Goal: Transaction & Acquisition: Purchase product/service

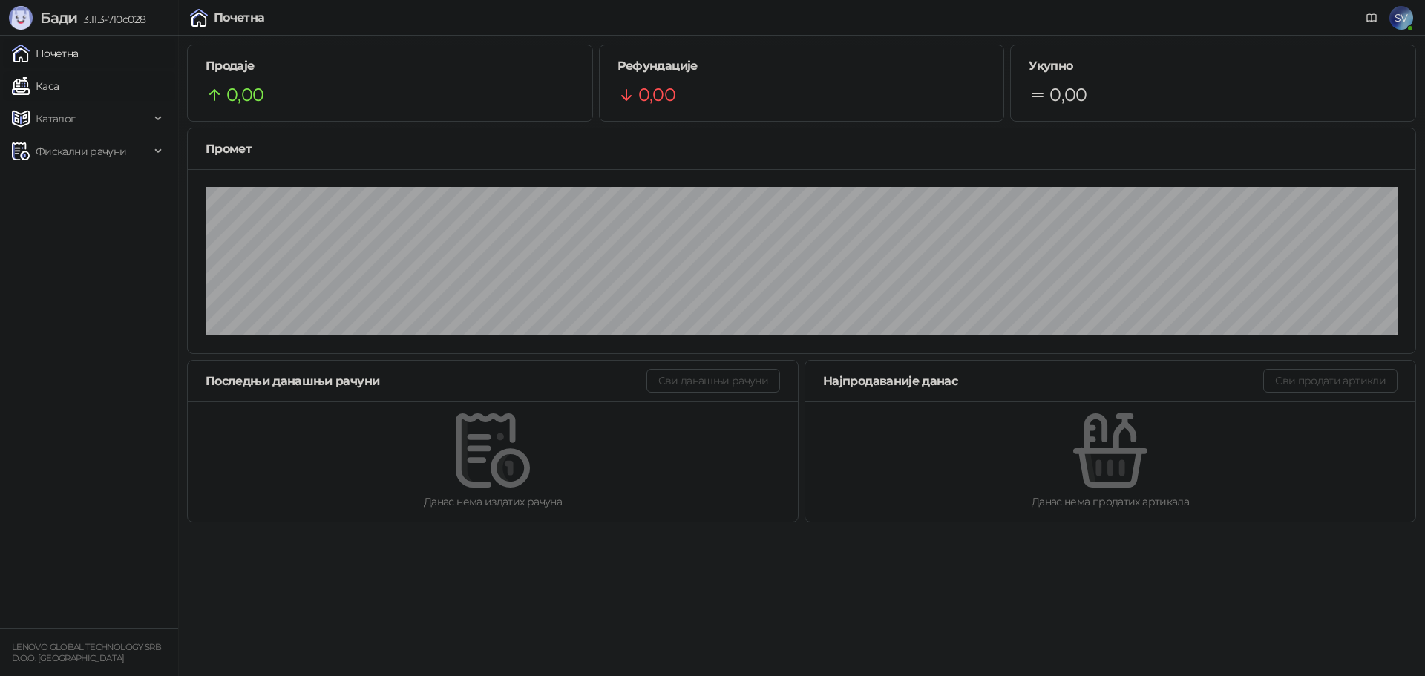
click at [48, 84] on link "Каса" at bounding box center [35, 86] width 47 height 30
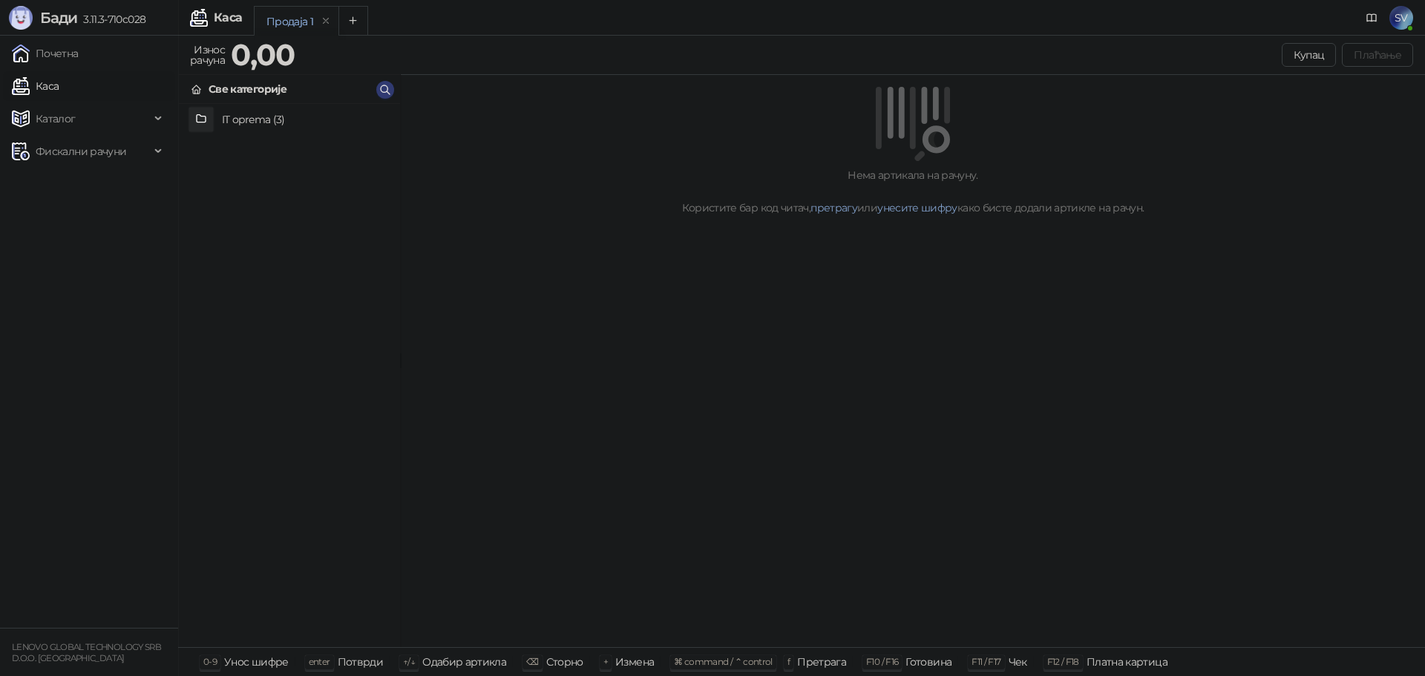
click at [255, 114] on h4 "IT oprema (3)" at bounding box center [305, 120] width 166 height 24
click at [71, 142] on span "Фискални рачуни" at bounding box center [81, 152] width 91 height 30
click at [68, 183] on link "Издати рачуни" at bounding box center [67, 184] width 99 height 30
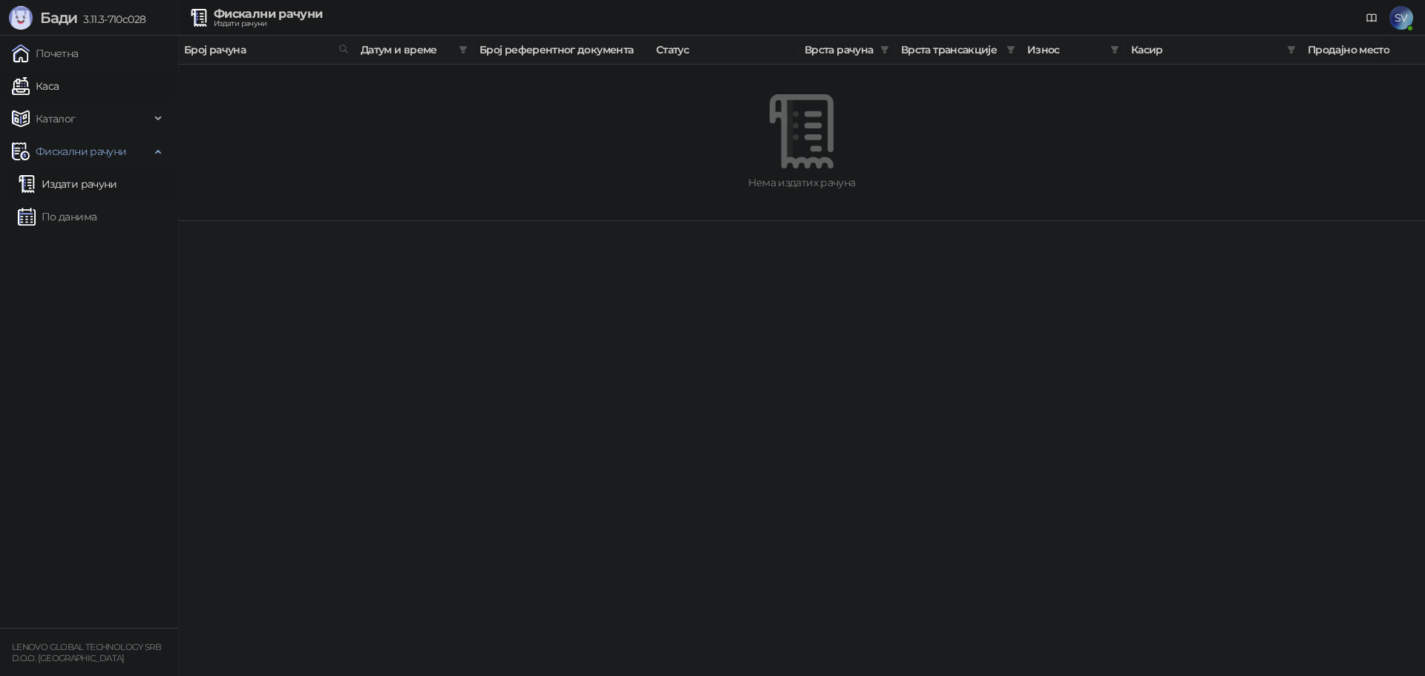
click at [39, 77] on link "Каса" at bounding box center [35, 86] width 47 height 30
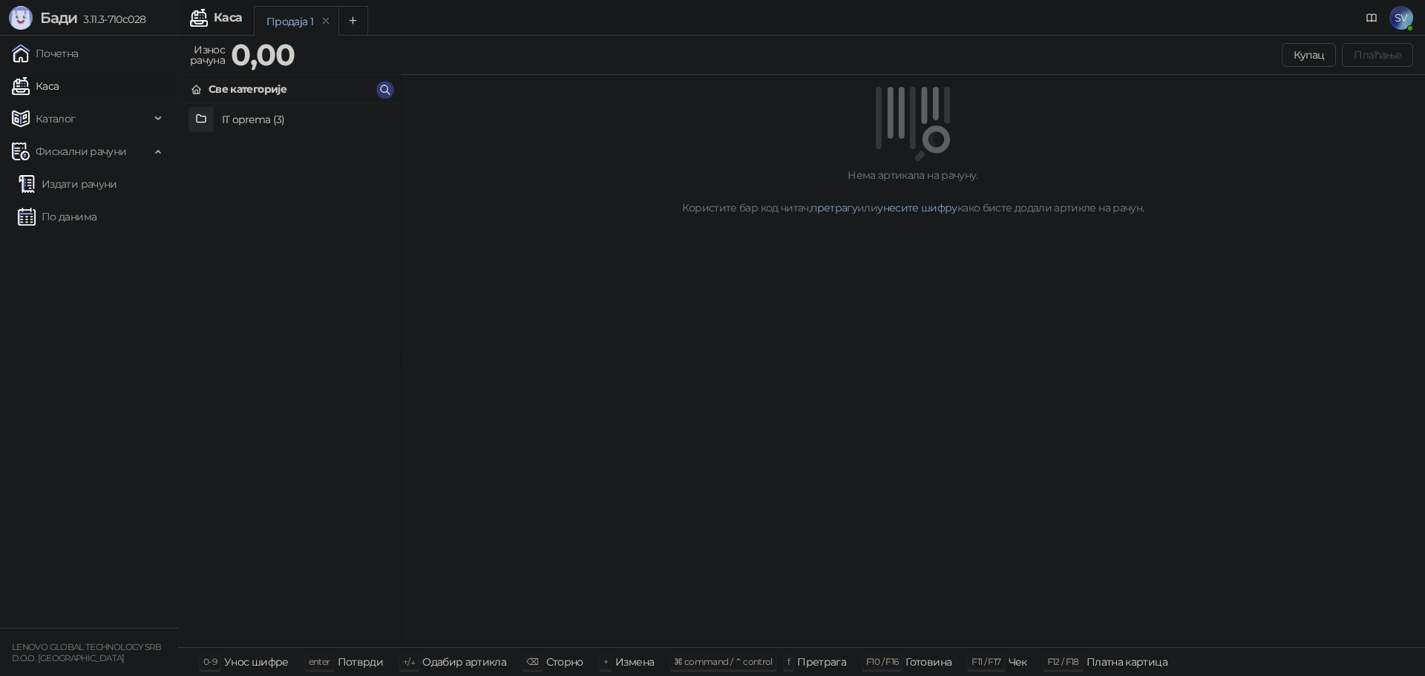
click at [252, 122] on h4 "IT oprema (3)" at bounding box center [305, 120] width 166 height 24
click at [235, 179] on h4 "Yoga 4th gen ( SN: pf2sl63n )" at bounding box center [305, 181] width 166 height 24
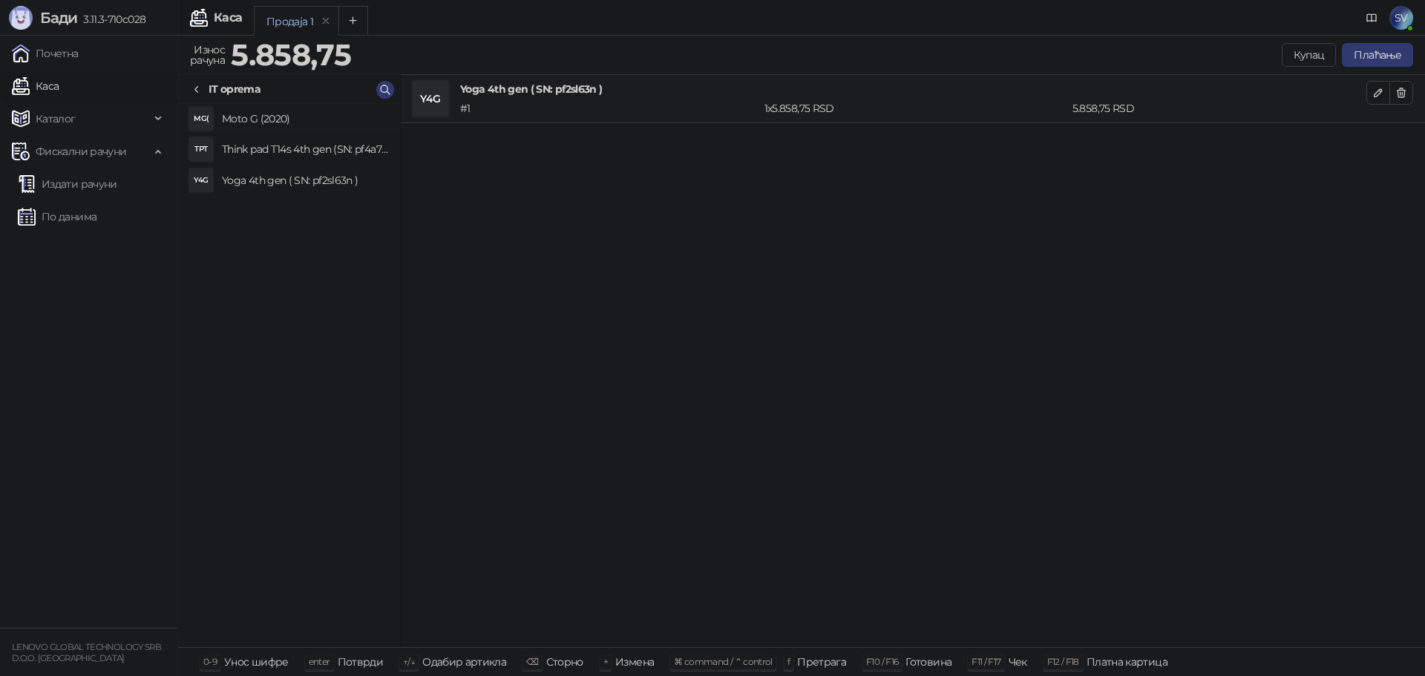
click at [258, 119] on h4 "Moto G (2020)" at bounding box center [305, 119] width 166 height 24
click at [250, 179] on h4 "Yoga 4th gen ( SN: pf2sl63n )" at bounding box center [305, 181] width 166 height 24
click at [244, 152] on h4 "Think pad T14s 4th gen (SN: pf4a7k6h)" at bounding box center [305, 149] width 166 height 24
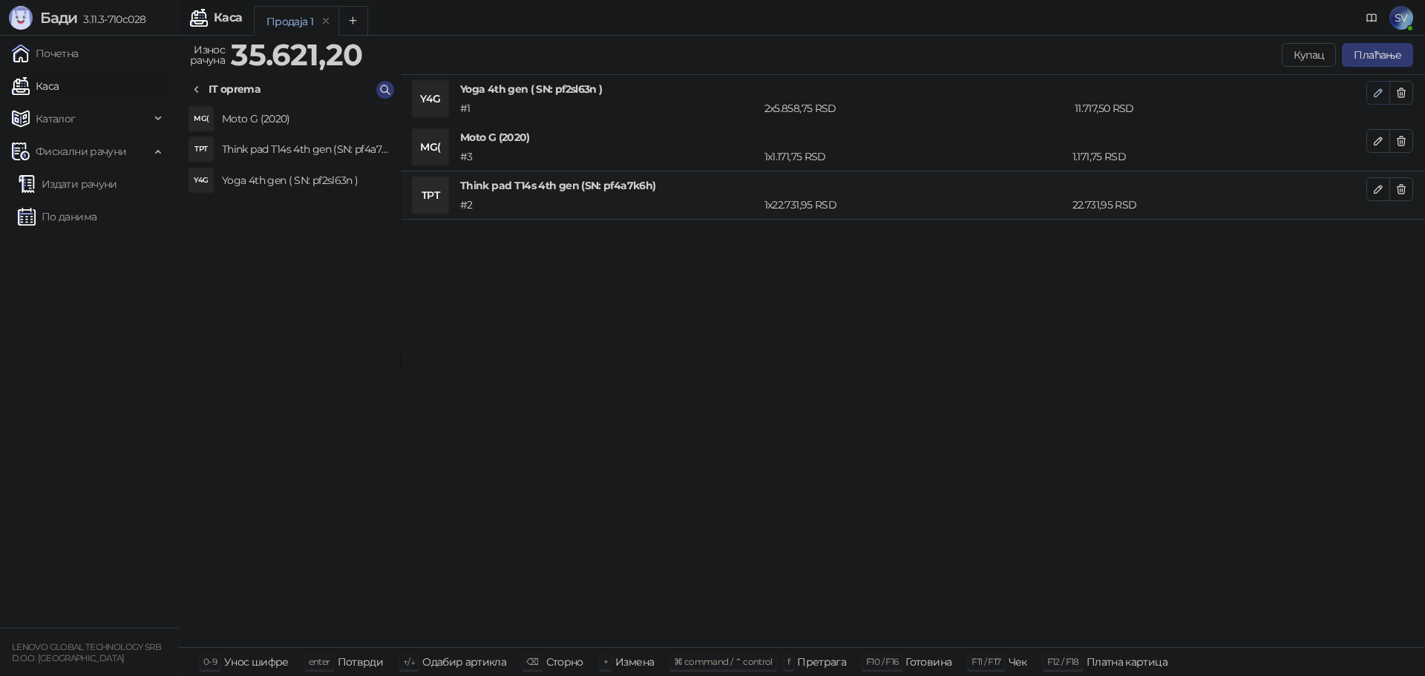
click at [1376, 96] on icon "button" at bounding box center [1379, 93] width 12 height 12
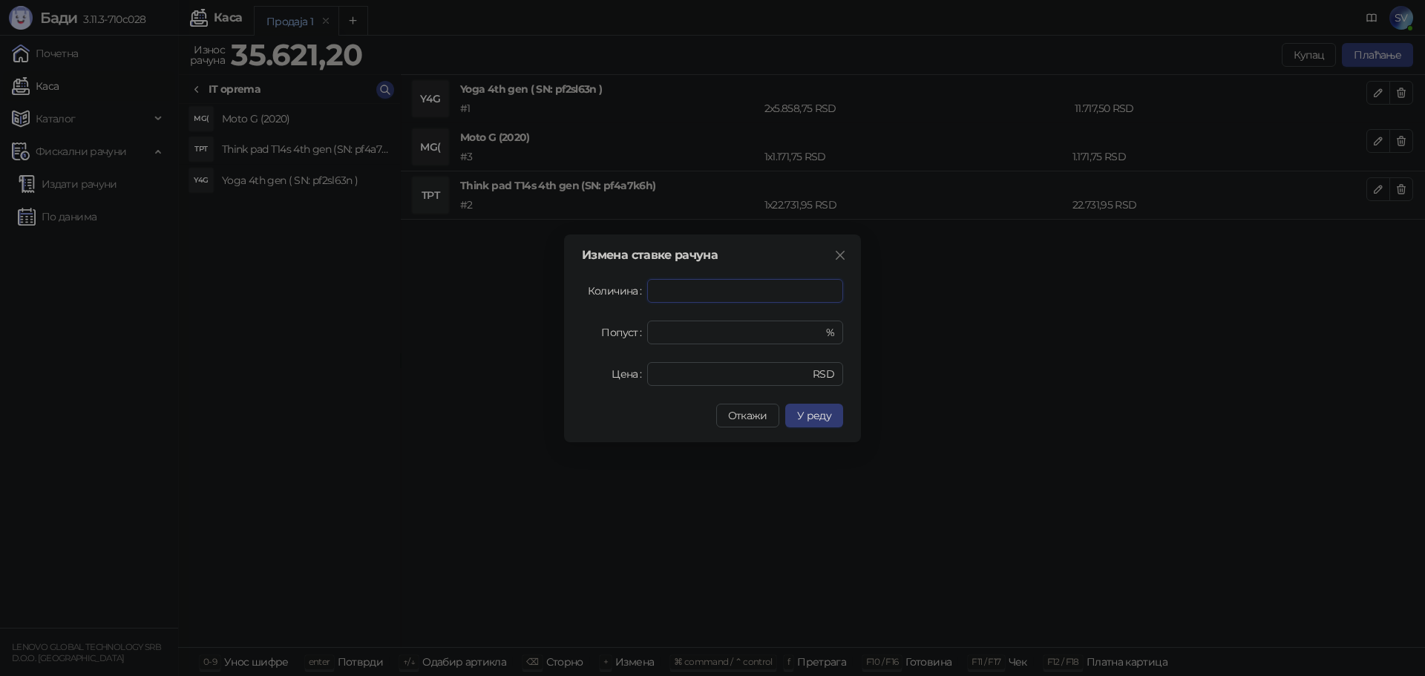
type input "*"
type input "*******"
click at [817, 416] on span "У реду" at bounding box center [814, 415] width 34 height 13
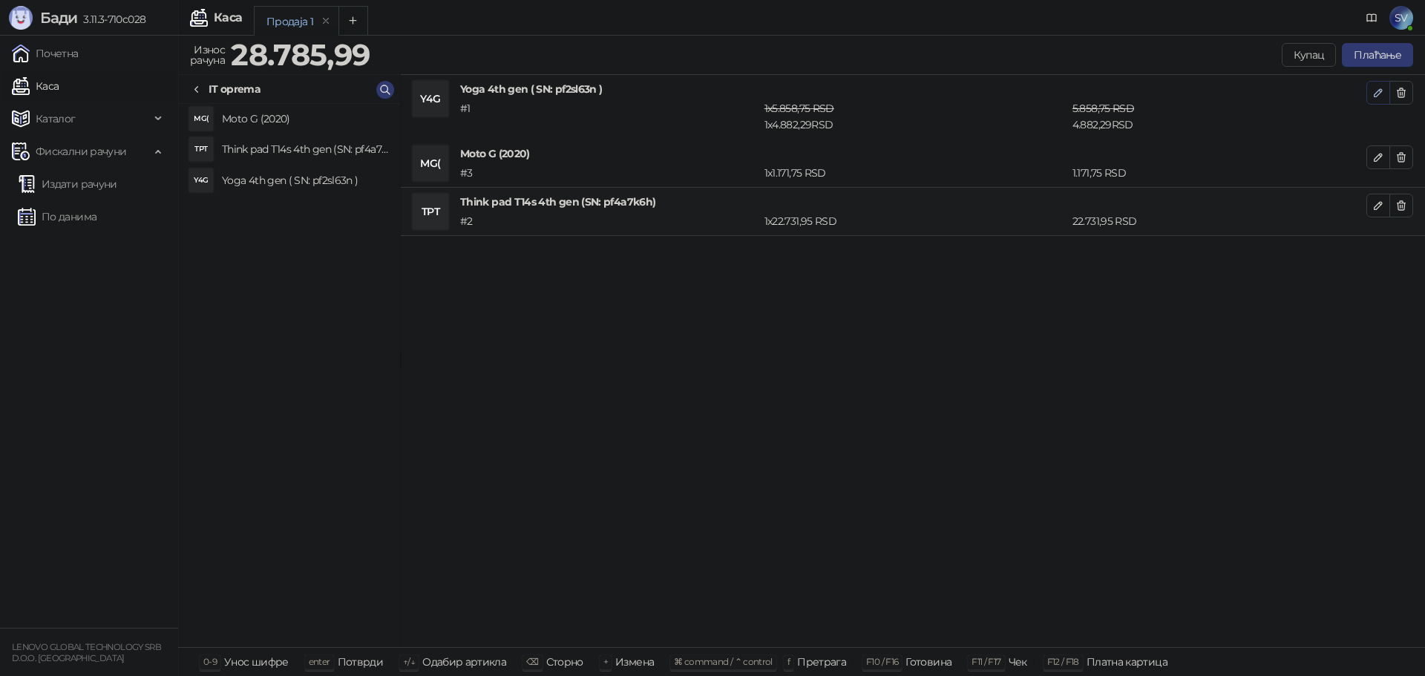
click at [1373, 93] on icon "button" at bounding box center [1379, 93] width 12 height 12
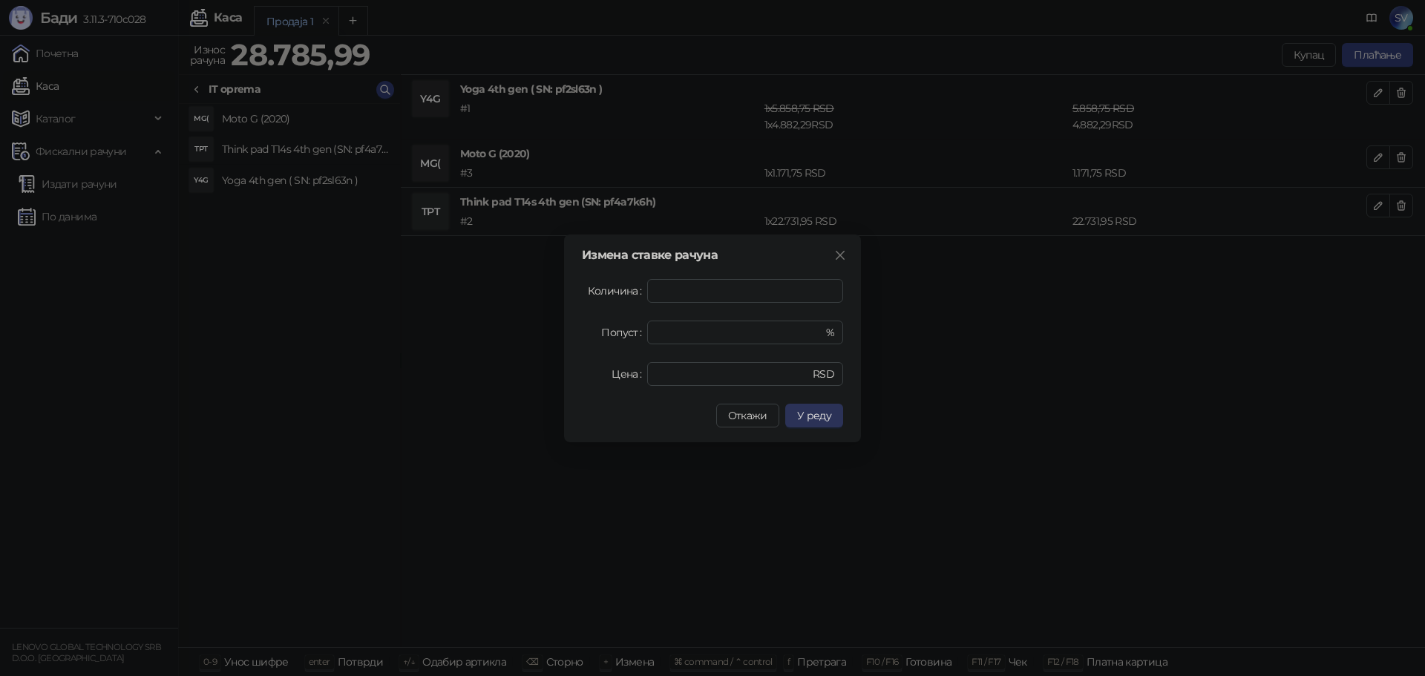
click at [805, 410] on span "У реду" at bounding box center [814, 415] width 34 height 13
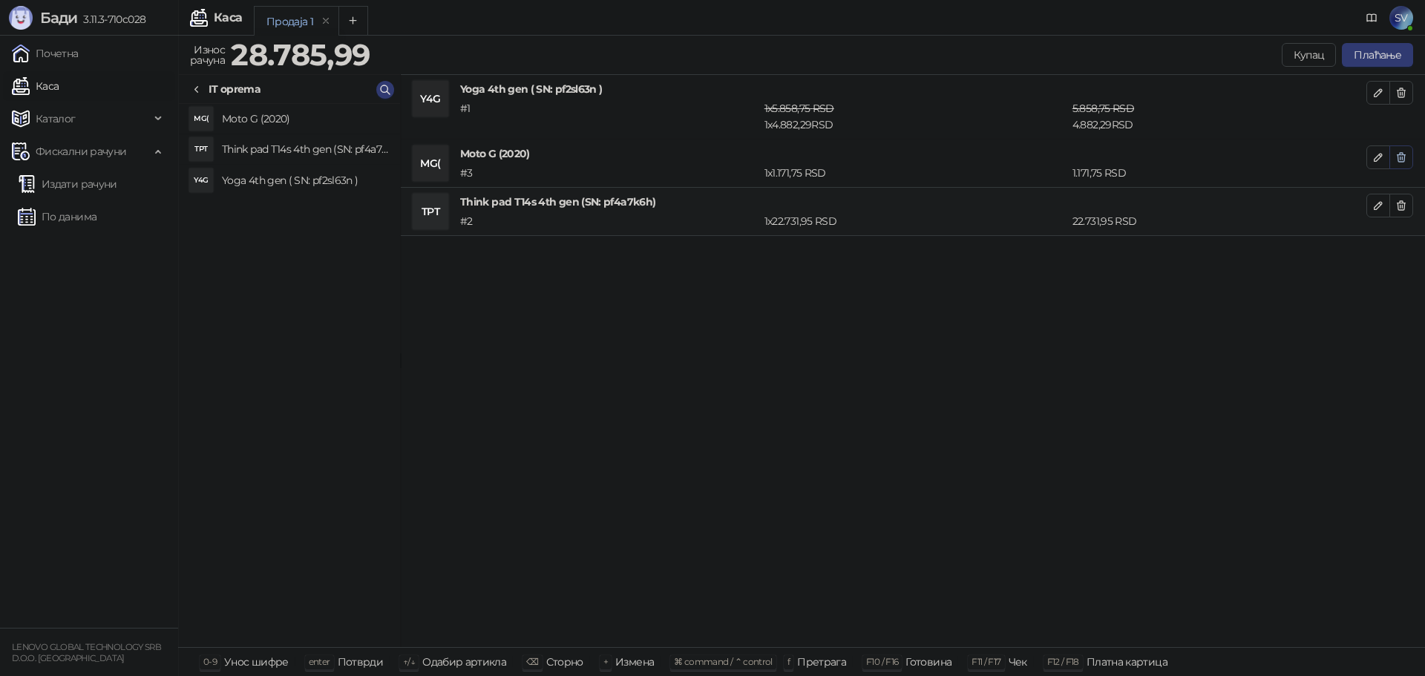
click at [1404, 159] on icon "button" at bounding box center [1402, 157] width 12 height 12
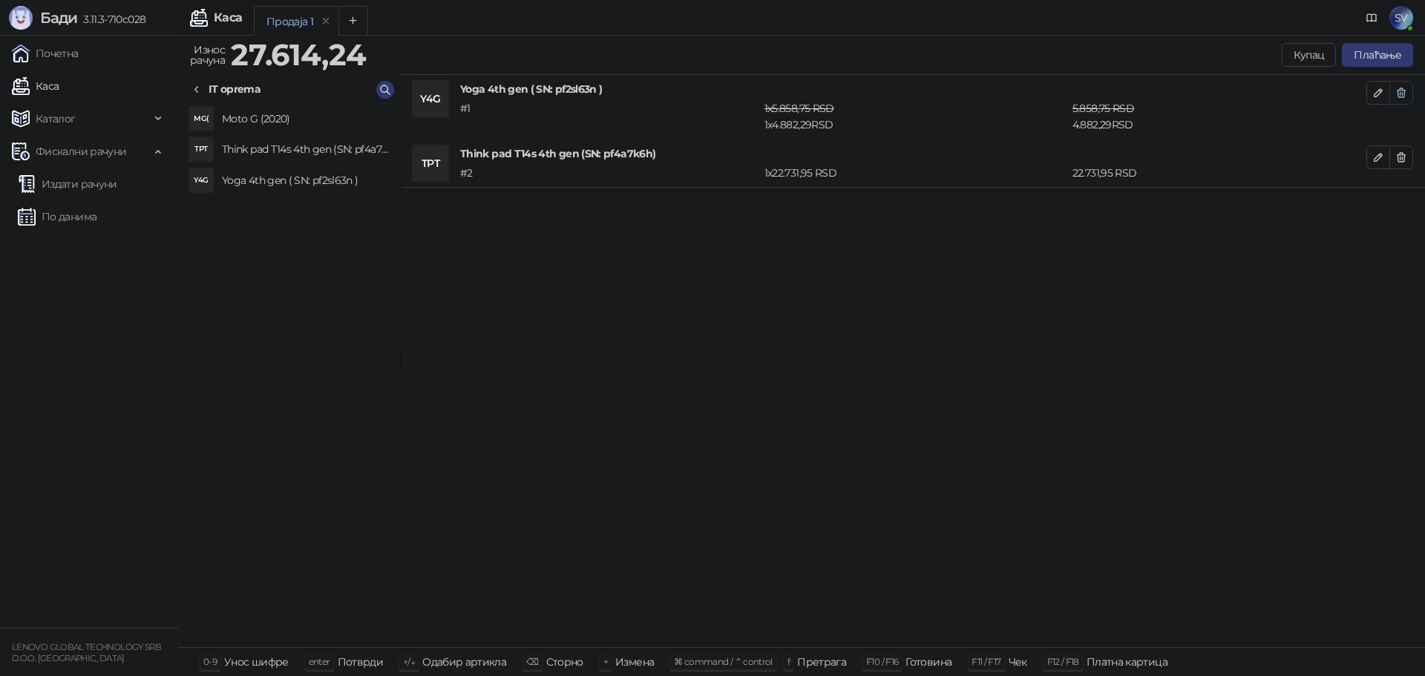
click at [1400, 96] on icon "button" at bounding box center [1402, 93] width 12 height 12
click at [54, 84] on link "Каса" at bounding box center [35, 86] width 47 height 30
click at [293, 19] on div "Продаја 1" at bounding box center [290, 21] width 47 height 16
click at [282, 148] on h4 "Think pad T14s 4th gen (SN: pf4a7k6h)" at bounding box center [305, 149] width 166 height 24
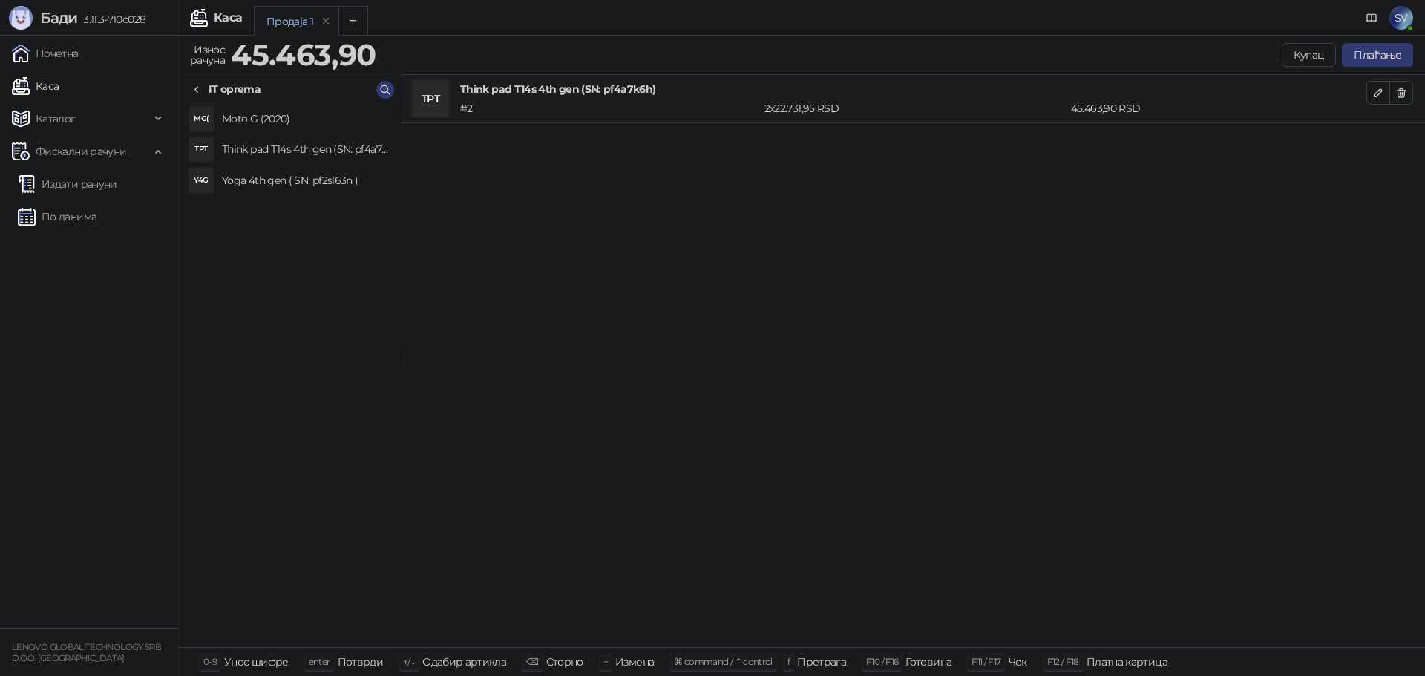
click at [252, 148] on h4 "Think pad T14s 4th gen (SN: pf4a7k6h)" at bounding box center [305, 149] width 166 height 24
click at [254, 115] on h4 "Moto G (2020)" at bounding box center [305, 119] width 166 height 24
click at [278, 183] on h4 "Yoga 4th gen ( SN: pf2sl63n )" at bounding box center [305, 181] width 166 height 24
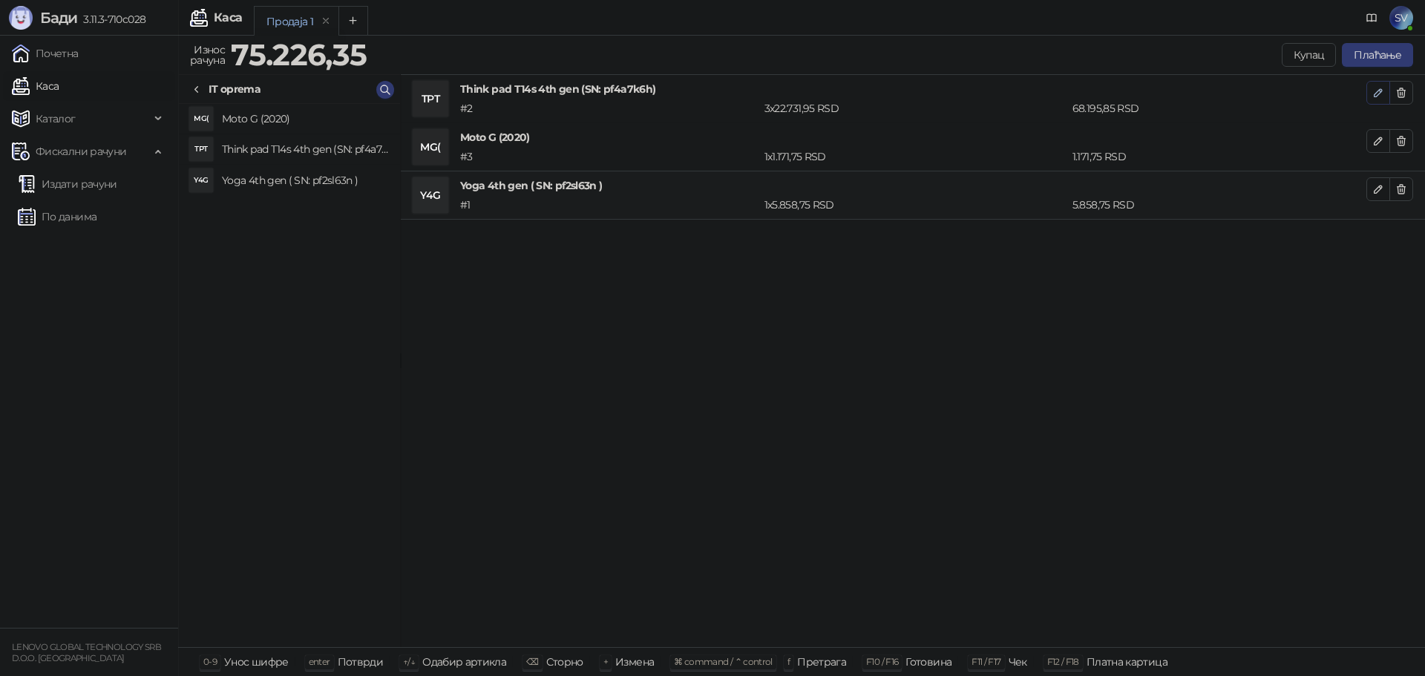
click at [1375, 94] on icon "button" at bounding box center [1379, 93] width 12 height 12
type input "*"
type input "********"
click at [1408, 90] on button "button" at bounding box center [1402, 93] width 24 height 24
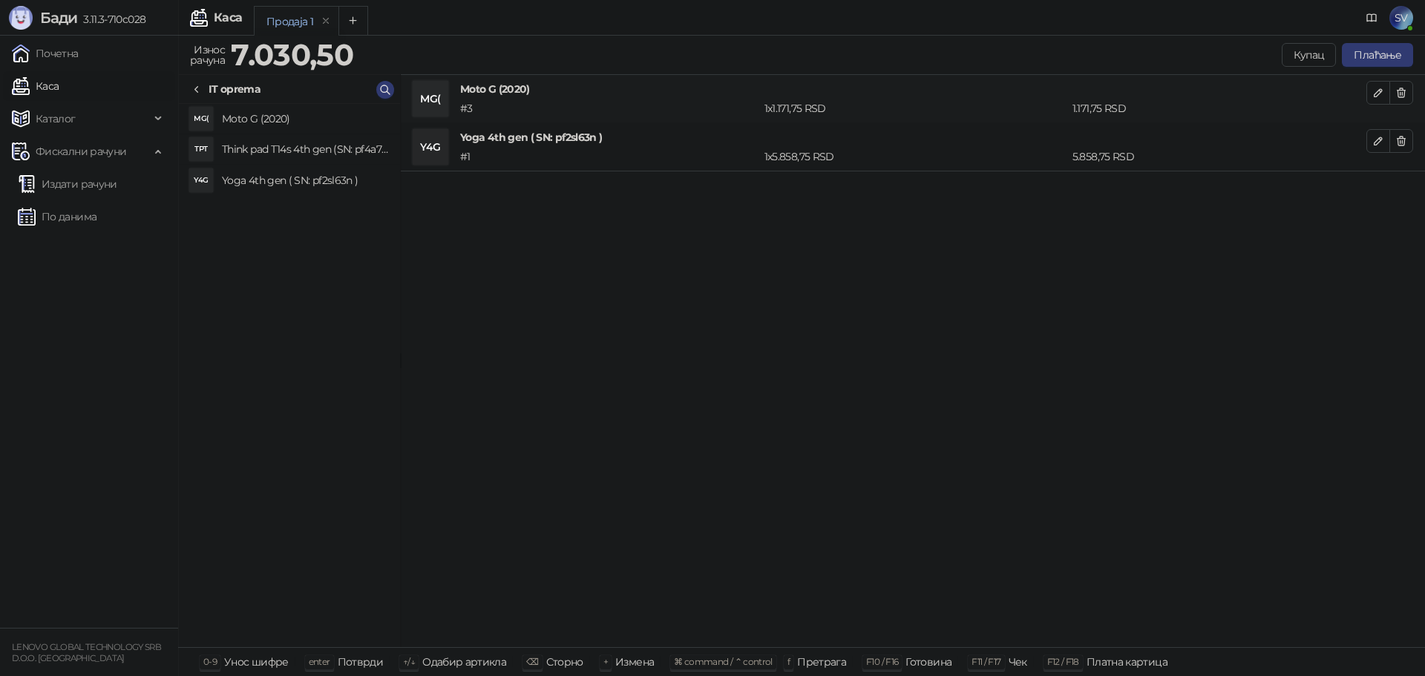
click at [278, 150] on h4 "Think pad T14s 4th gen (SN: pf4a7k6h)" at bounding box center [305, 149] width 166 height 24
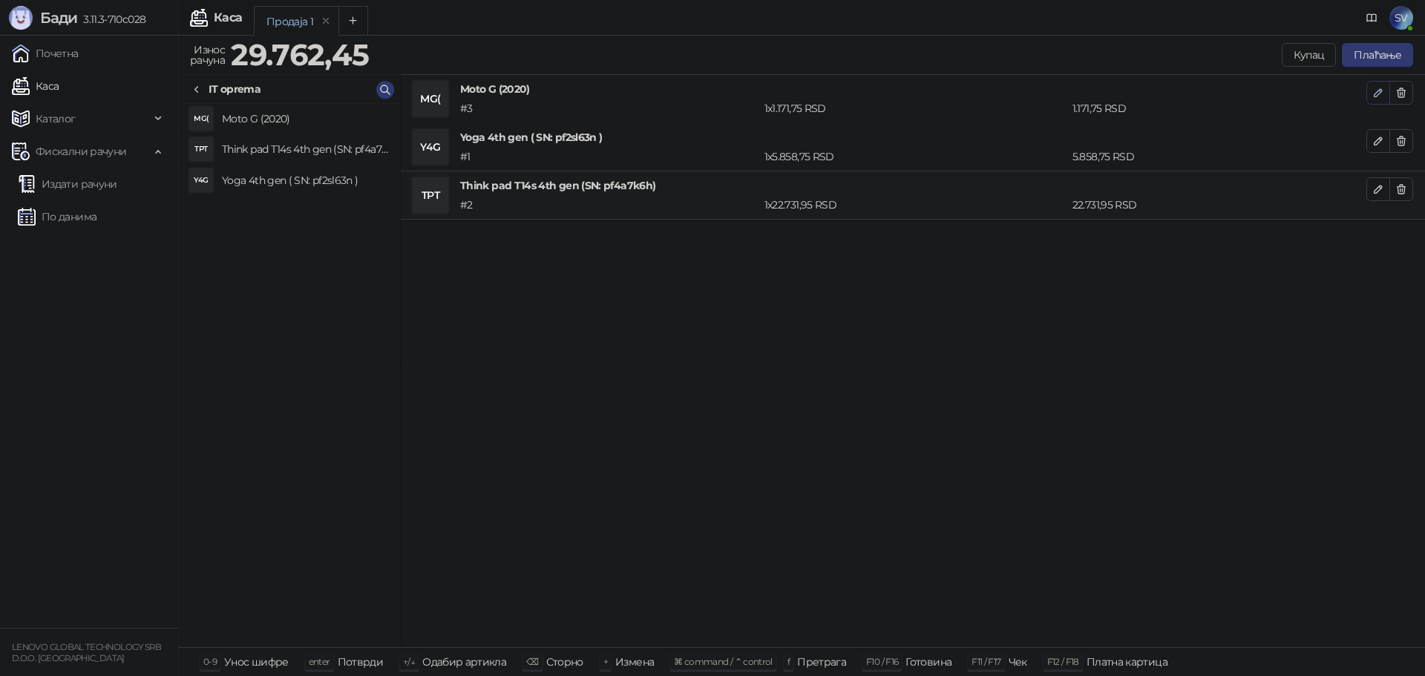
click at [1379, 94] on icon "button" at bounding box center [1378, 92] width 7 height 7
type input "*"
type input "*******"
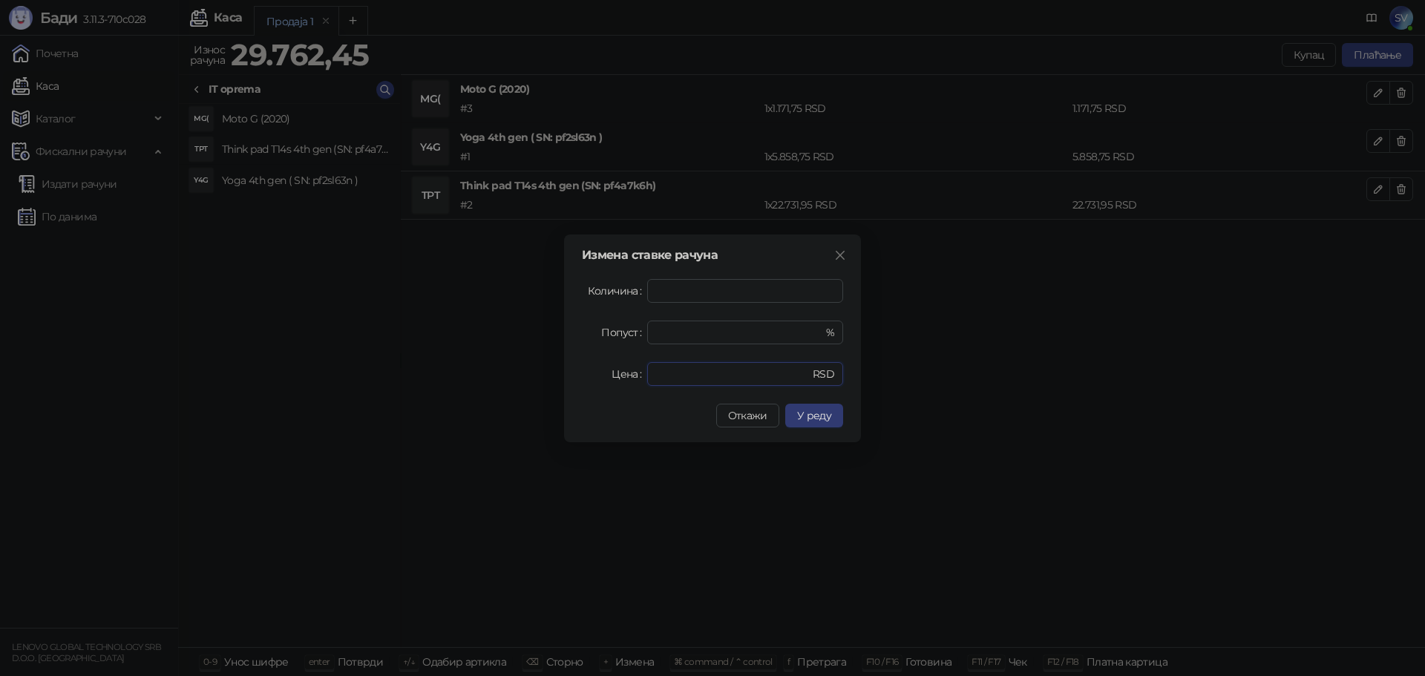
drag, startPoint x: 691, startPoint y: 372, endPoint x: 588, endPoint y: 372, distance: 103.2
click at [588, 372] on div "Цена ******* RSD" at bounding box center [712, 374] width 261 height 24
click at [814, 412] on span "У реду" at bounding box center [814, 415] width 34 height 13
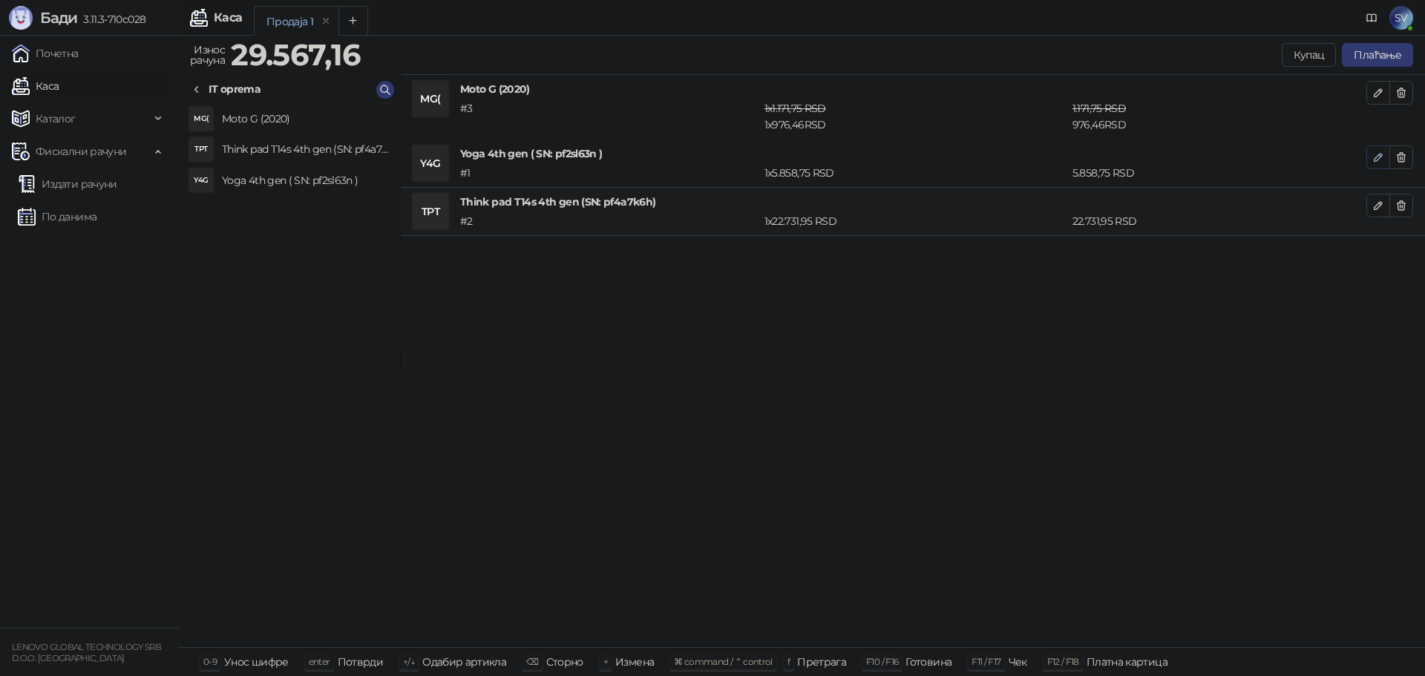
click at [1379, 157] on icon "button" at bounding box center [1379, 157] width 12 height 12
type input "*******"
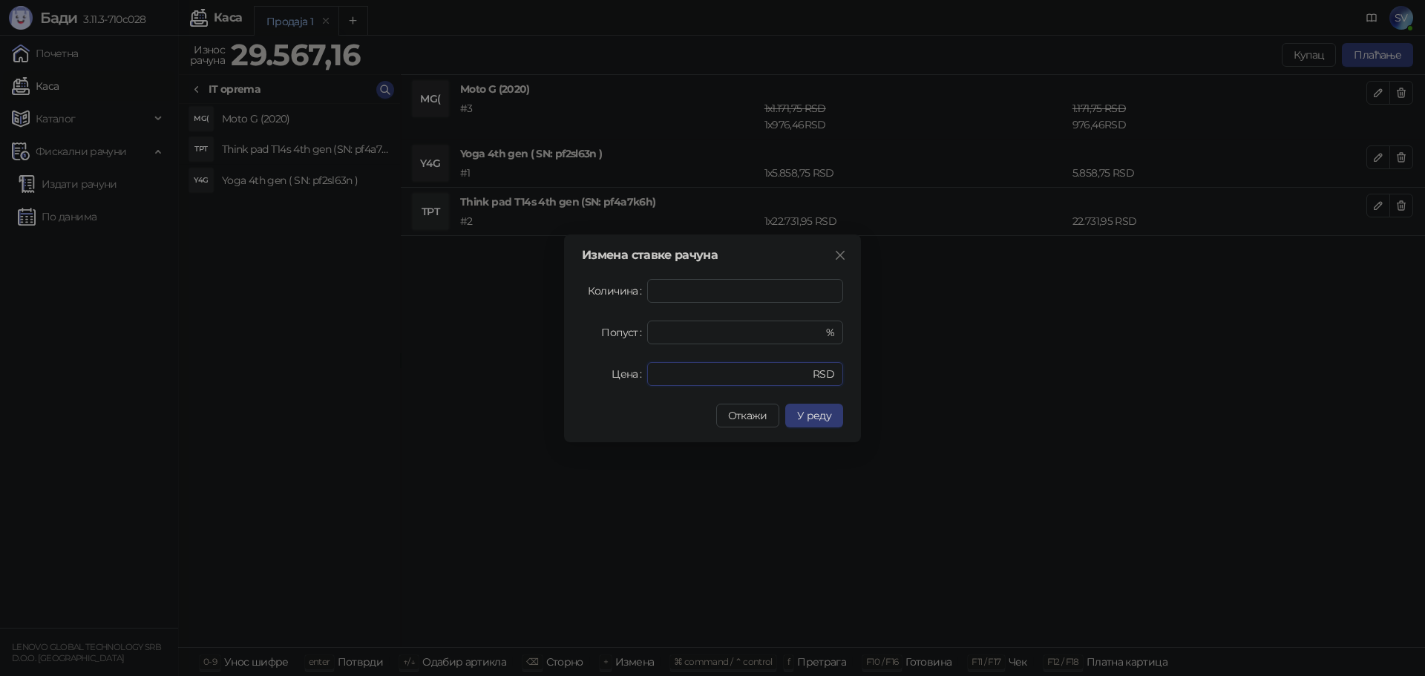
drag, startPoint x: 708, startPoint y: 375, endPoint x: 577, endPoint y: 378, distance: 130.7
click at [577, 378] on div "Измена ставке рачуна Количина * Попуст * % Цена ******* RSD Откажи У реду" at bounding box center [712, 339] width 297 height 208
click at [814, 410] on span "У реду" at bounding box center [814, 415] width 34 height 13
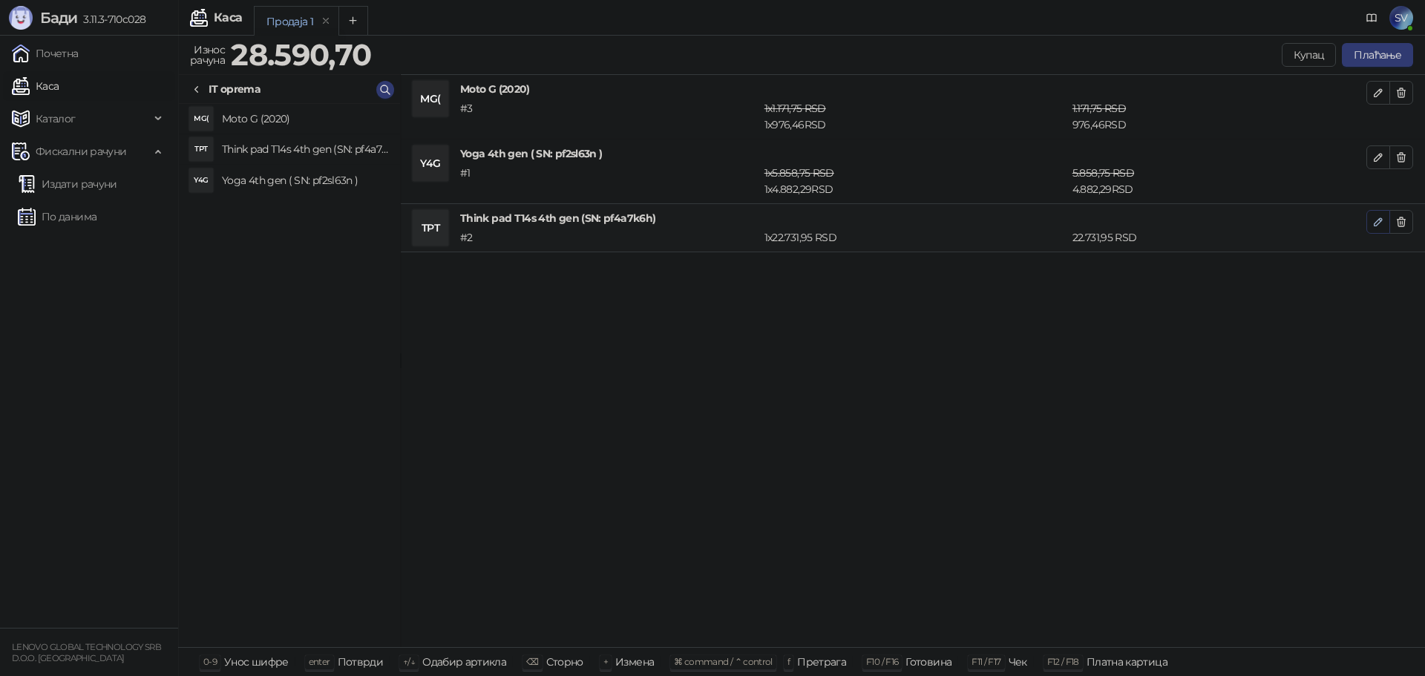
click at [1367, 224] on button "button" at bounding box center [1379, 222] width 24 height 24
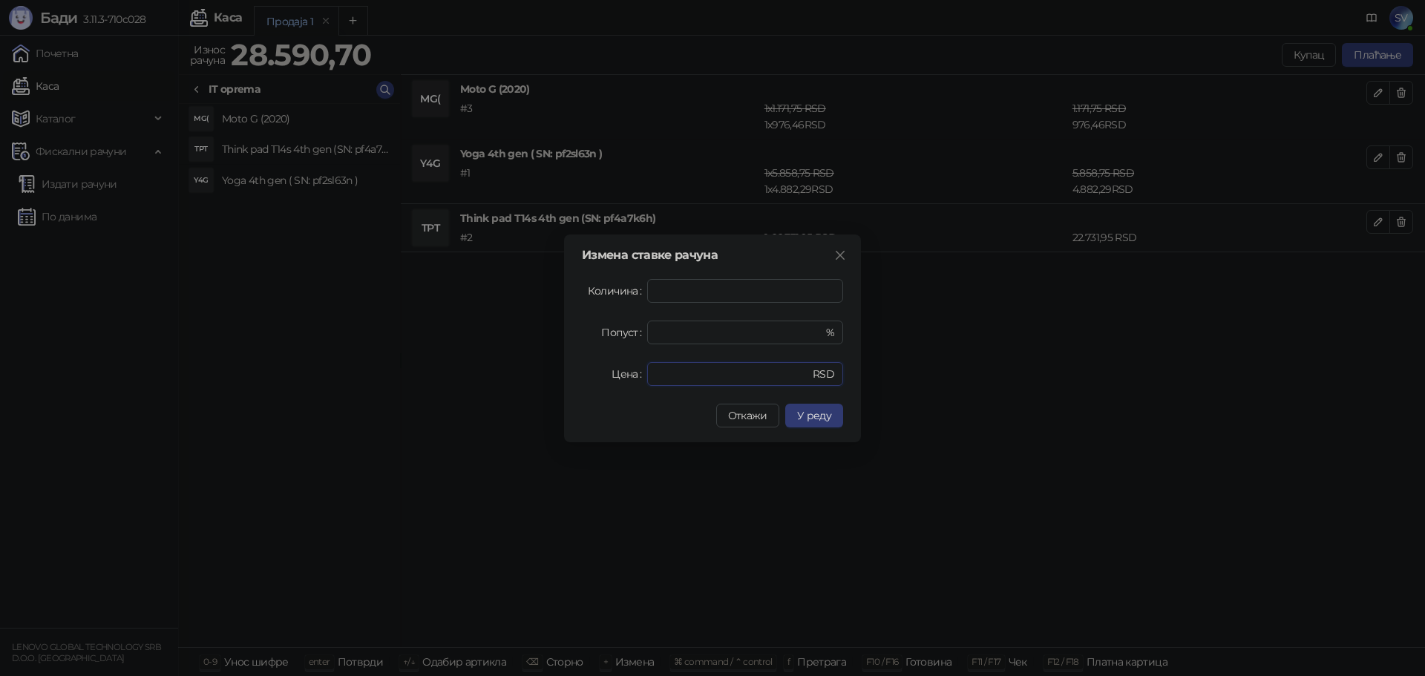
drag, startPoint x: 706, startPoint y: 368, endPoint x: 540, endPoint y: 371, distance: 165.6
click at [540, 371] on div "Измена ставке рачуна Количина * Попуст * % Цена ******** RSD Откажи У реду" at bounding box center [712, 338] width 1425 height 676
type input "********"
click at [808, 416] on span "У реду" at bounding box center [814, 415] width 34 height 13
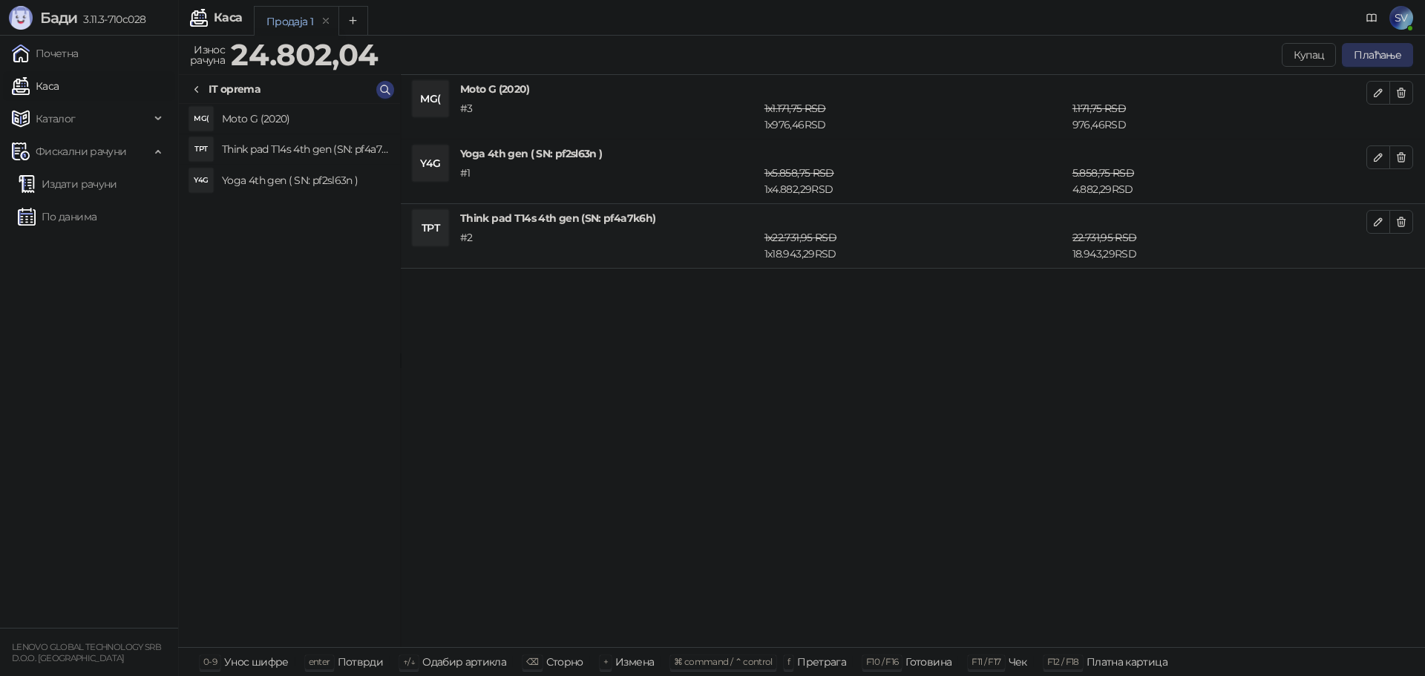
click at [1375, 51] on button "Плаћање" at bounding box center [1377, 55] width 71 height 24
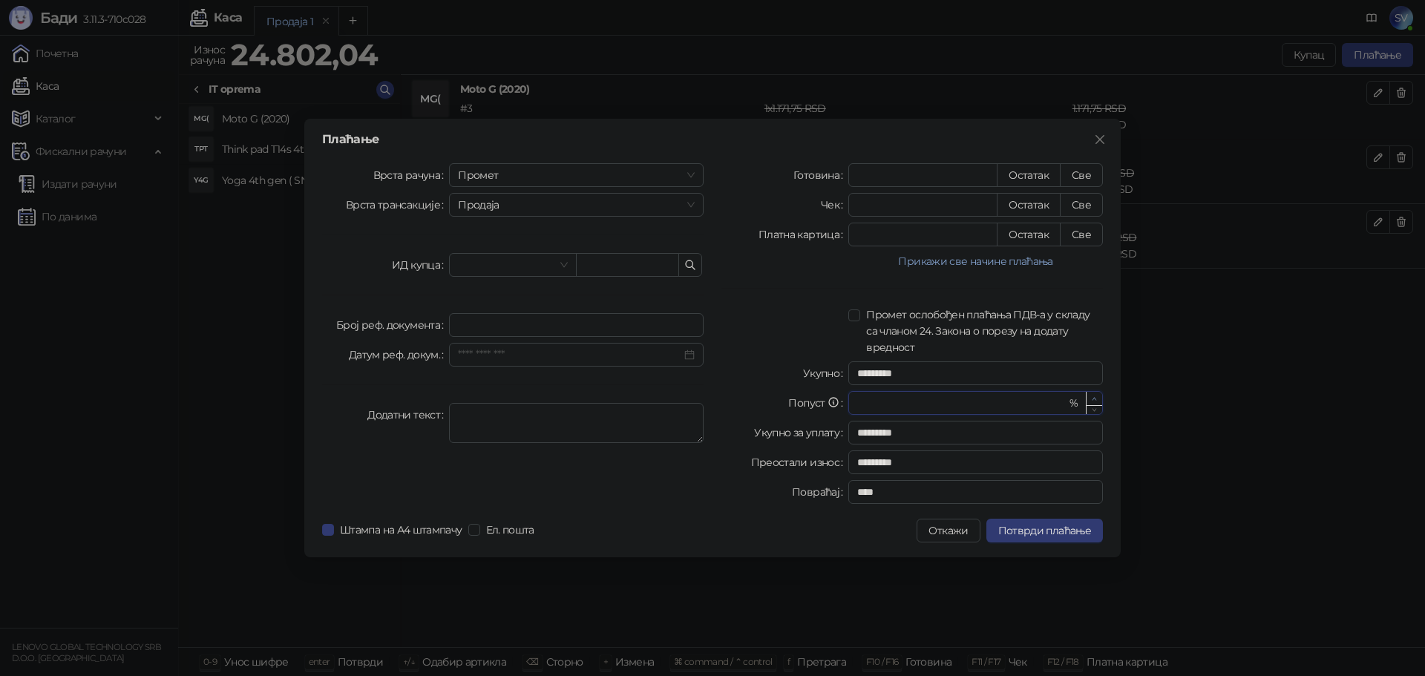
type input "*"
type input "*********"
click at [1097, 397] on icon "up" at bounding box center [1094, 398] width 5 height 5
type input "*"
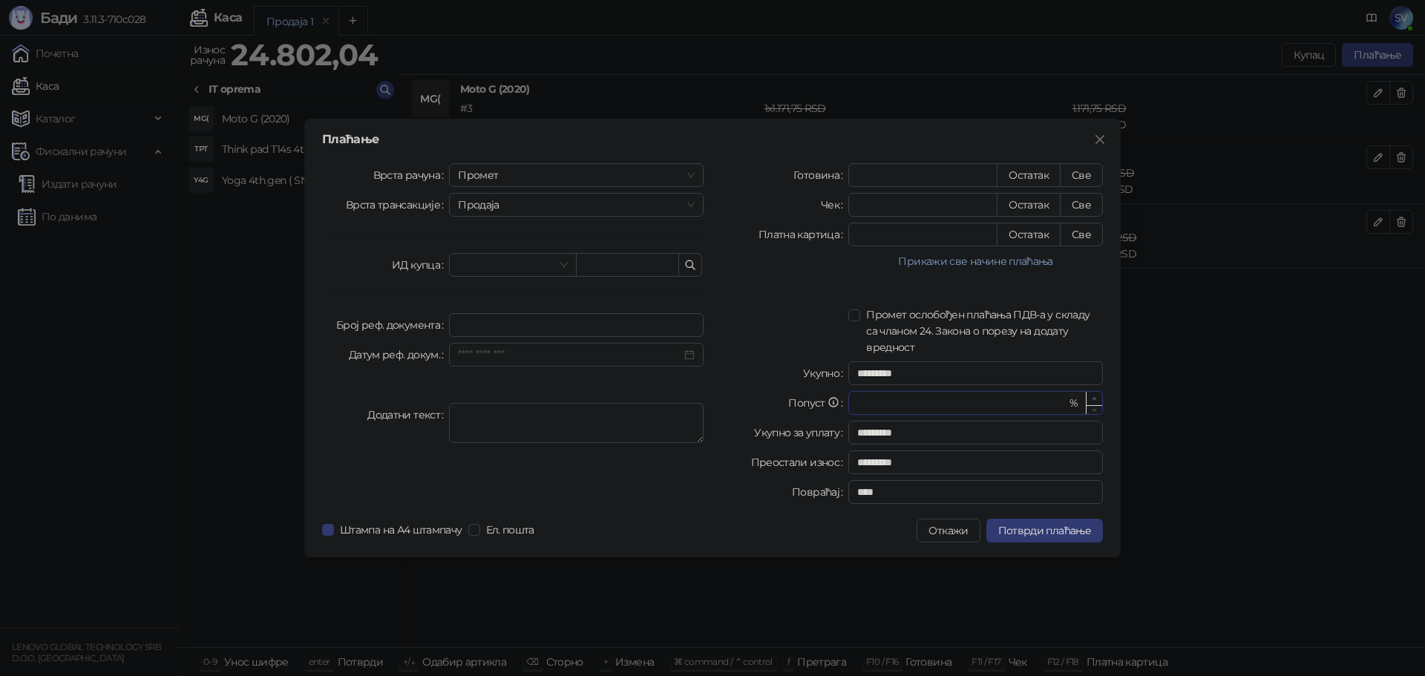
type input "*********"
click at [1097, 397] on icon "up" at bounding box center [1094, 398] width 5 height 5
type input "*"
type input "*********"
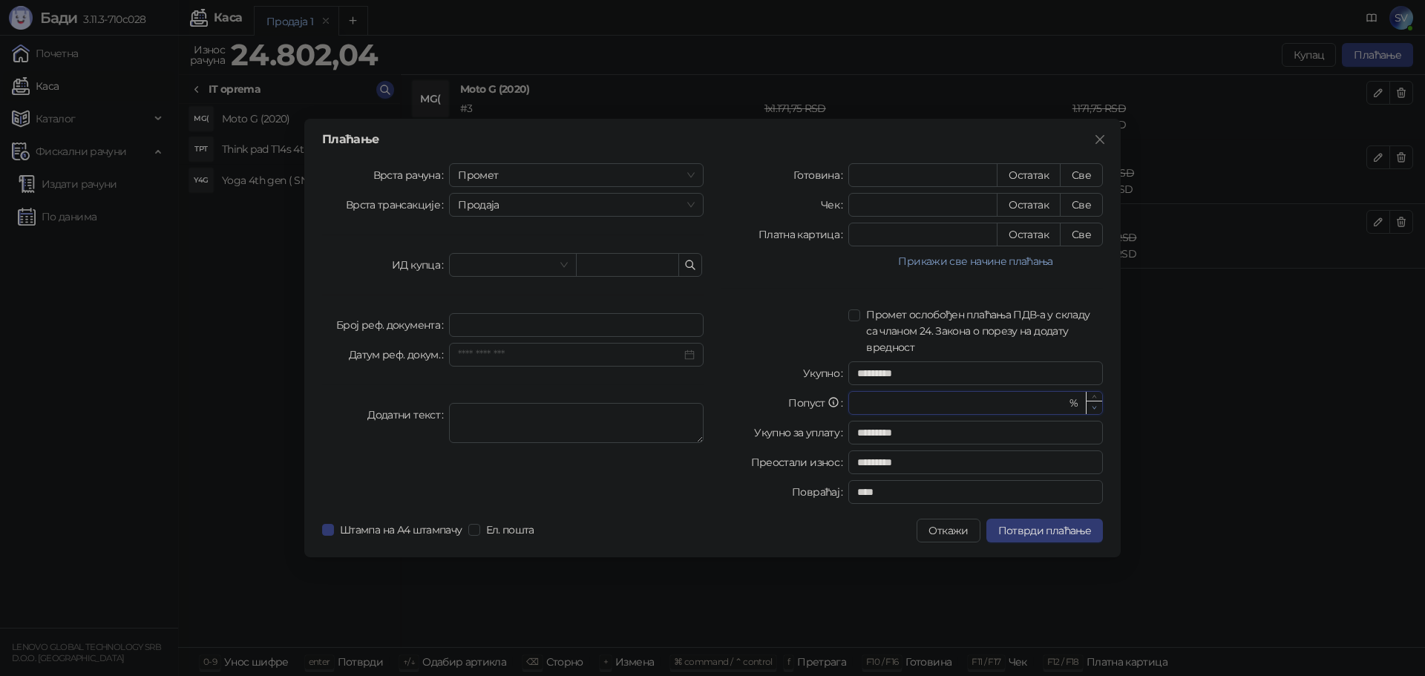
type input "*********"
click at [1096, 409] on icon "down" at bounding box center [1094, 407] width 5 height 5
type input "*"
type input "*********"
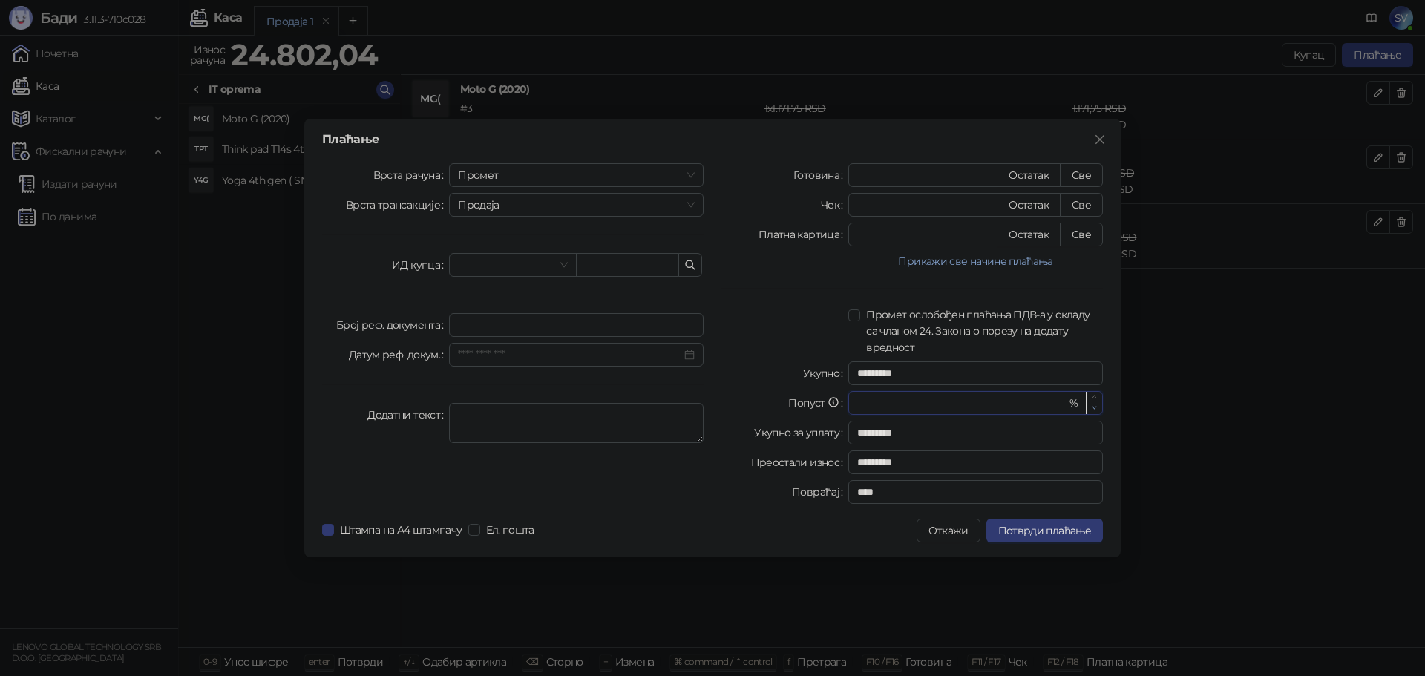
click at [1096, 409] on icon "down" at bounding box center [1094, 407] width 5 height 5
click at [962, 260] on button "Прикажи све начине плаћања" at bounding box center [976, 261] width 255 height 18
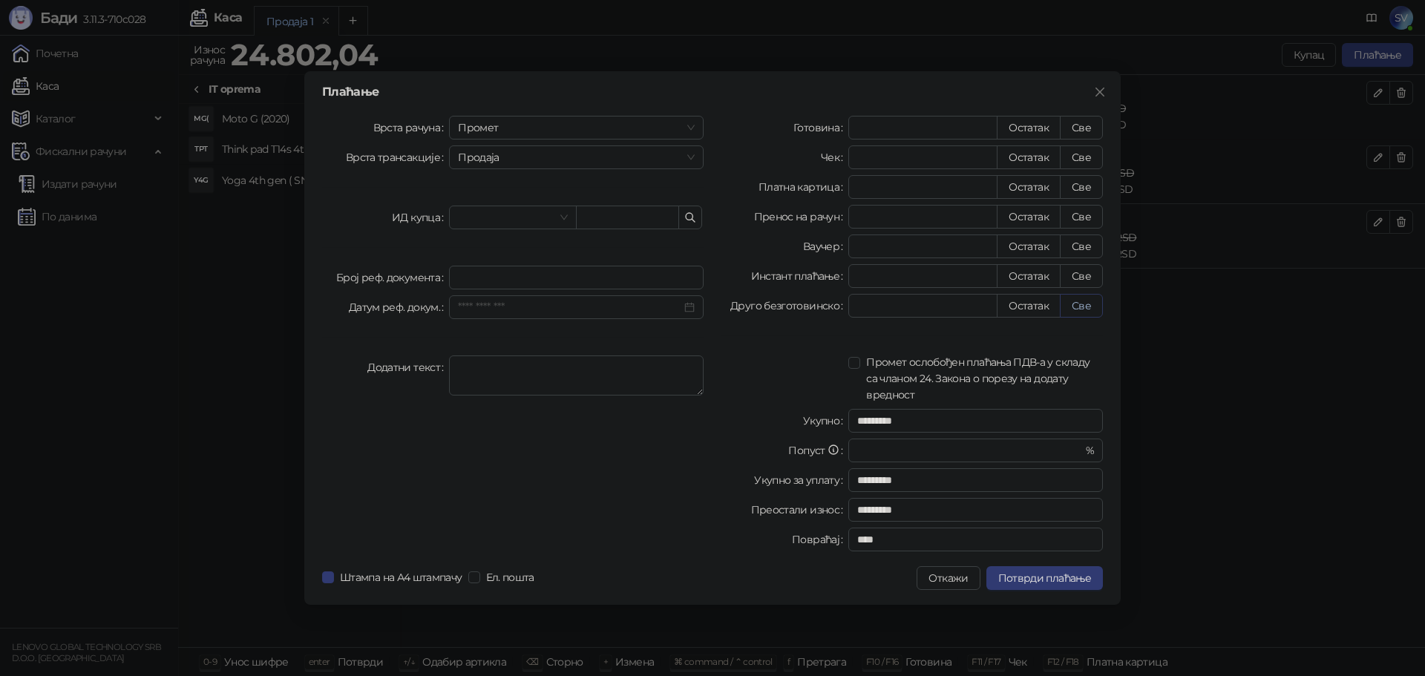
click at [1078, 303] on button "Све" at bounding box center [1081, 306] width 43 height 24
type input "********"
type input "****"
click at [1042, 578] on span "Потврди плаћање" at bounding box center [1045, 578] width 93 height 13
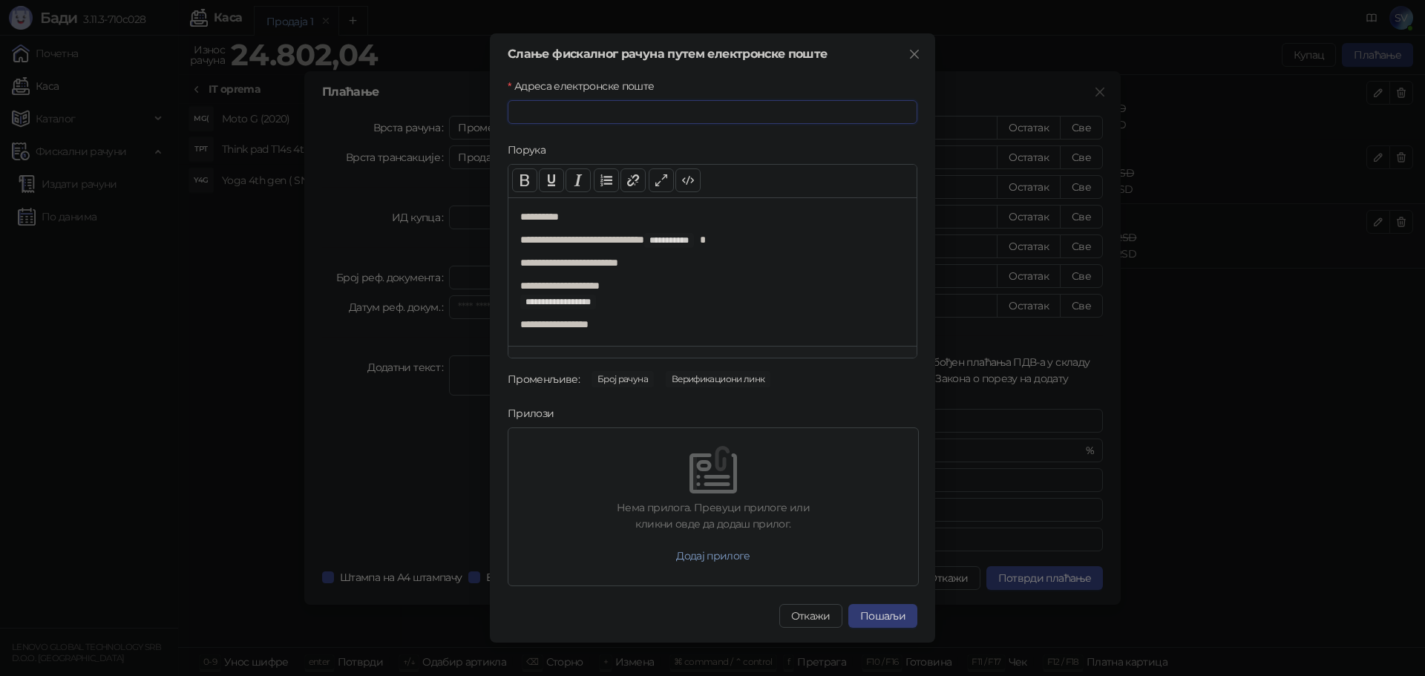
click at [555, 112] on input "Адреса електронске поште" at bounding box center [713, 112] width 410 height 24
type input "**********"
drag, startPoint x: 653, startPoint y: 108, endPoint x: 401, endPoint y: 108, distance: 252.4
click at [401, 108] on div "**********" at bounding box center [712, 338] width 1425 height 676
type input "**********"
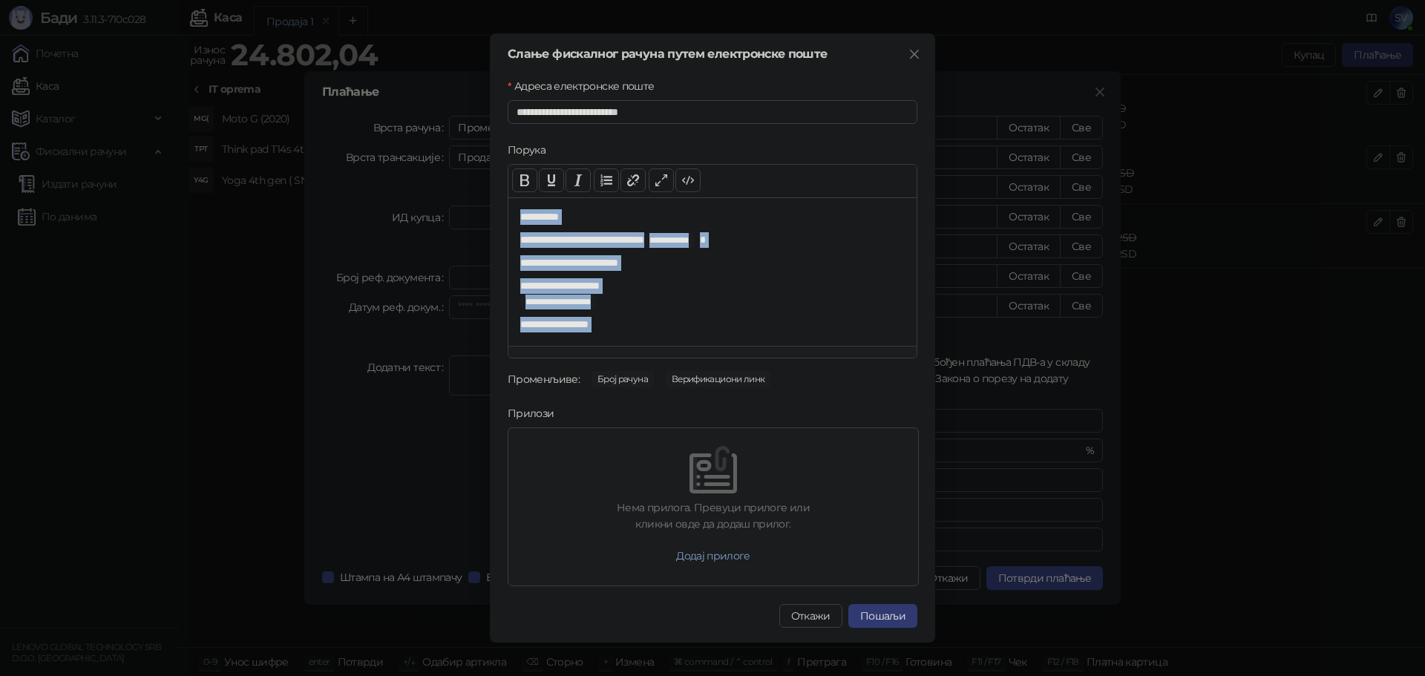
drag, startPoint x: 750, startPoint y: 132, endPoint x: 745, endPoint y: 350, distance: 218.3
click at [745, 350] on form "**********" at bounding box center [713, 332] width 410 height 509
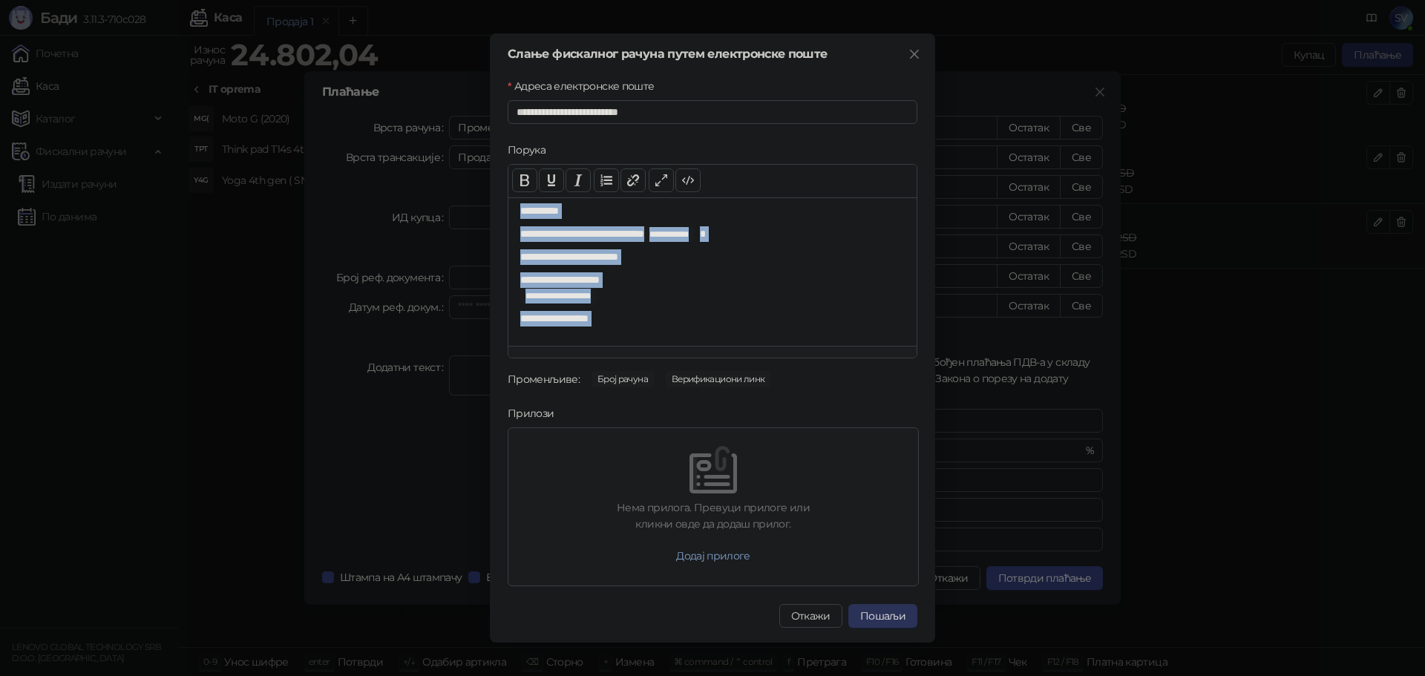
click at [872, 617] on button "Пошаљи" at bounding box center [883, 616] width 69 height 24
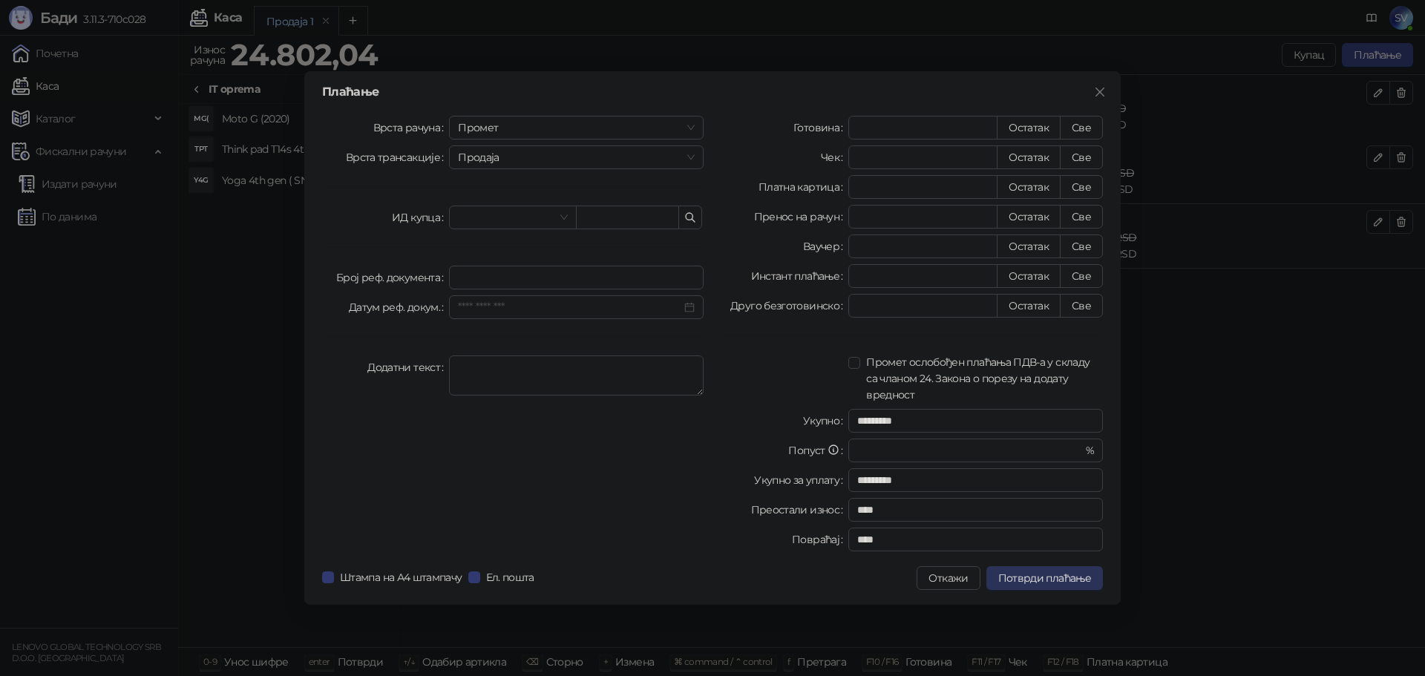
click at [1019, 581] on span "Потврди плаћање" at bounding box center [1045, 578] width 93 height 13
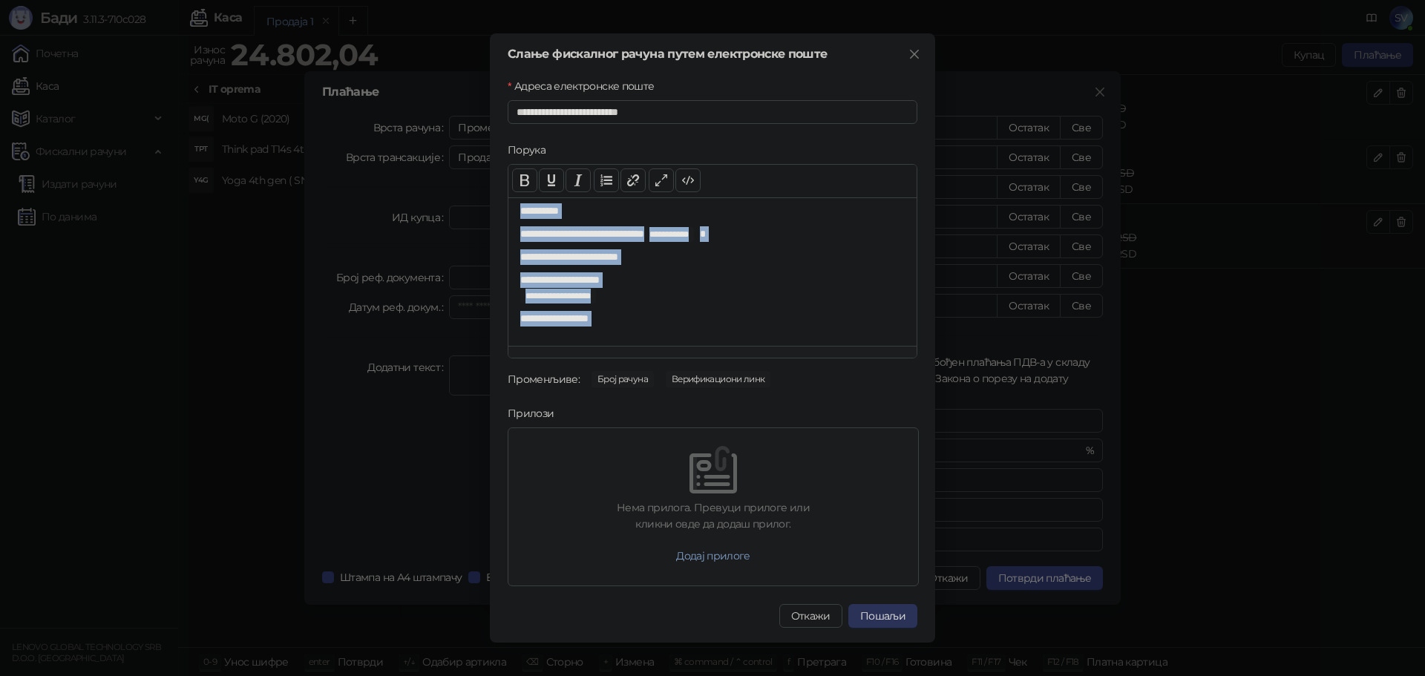
click at [882, 618] on button "Пошаљи" at bounding box center [883, 616] width 69 height 24
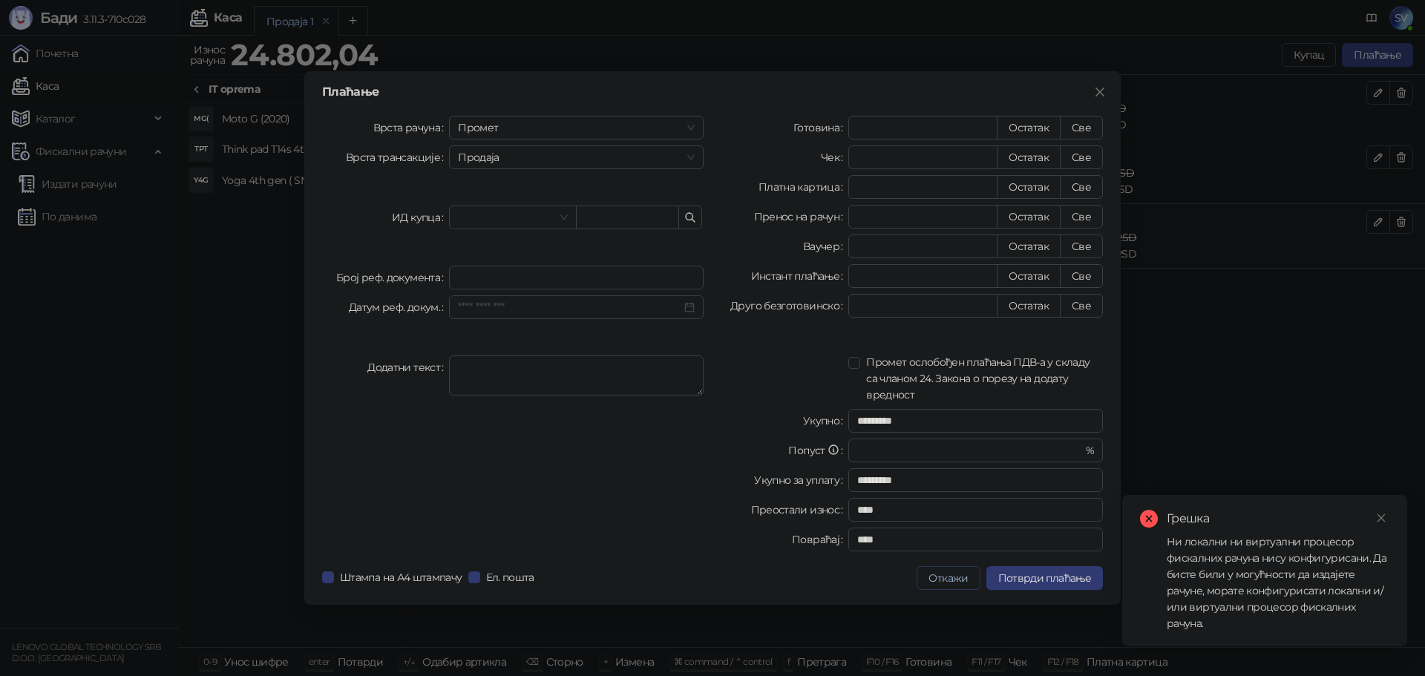
click at [955, 577] on button "Откажи" at bounding box center [948, 578] width 63 height 24
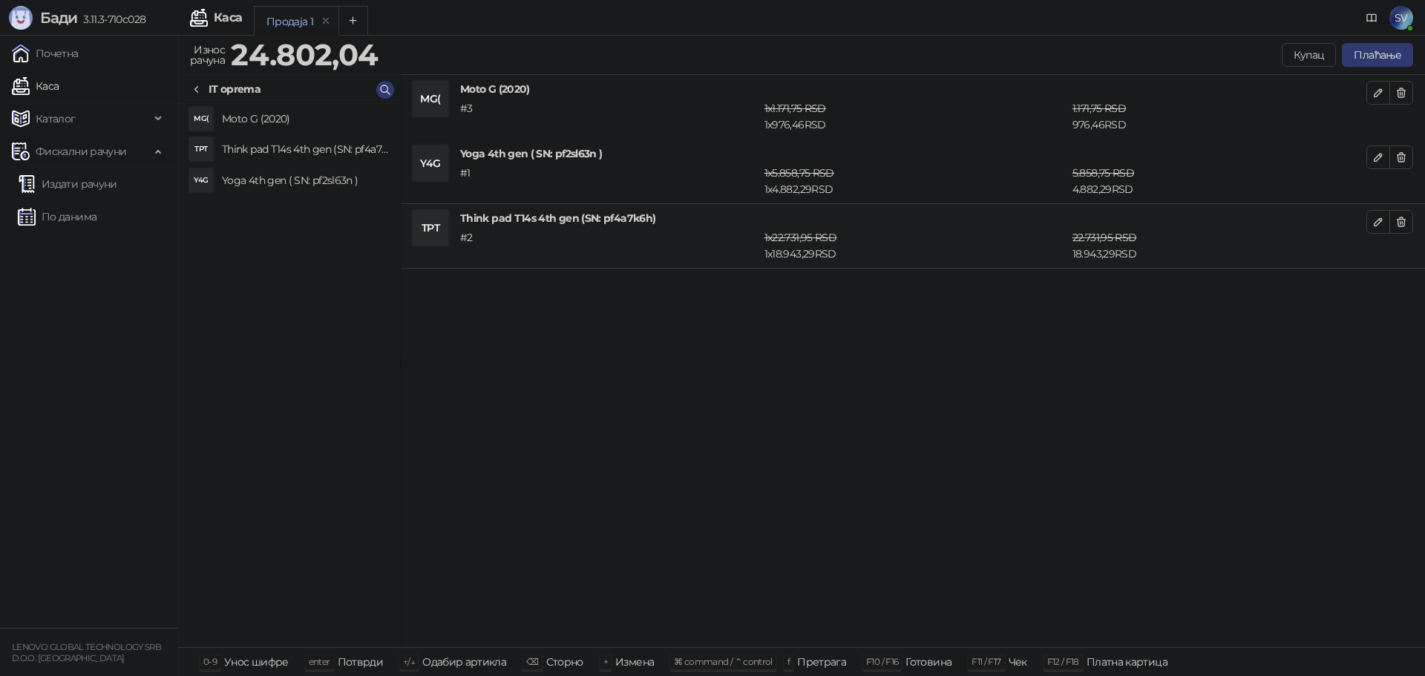
click at [52, 146] on span "Фискални рачуни" at bounding box center [81, 152] width 91 height 30
click at [49, 53] on link "Почетна" at bounding box center [45, 54] width 67 height 30
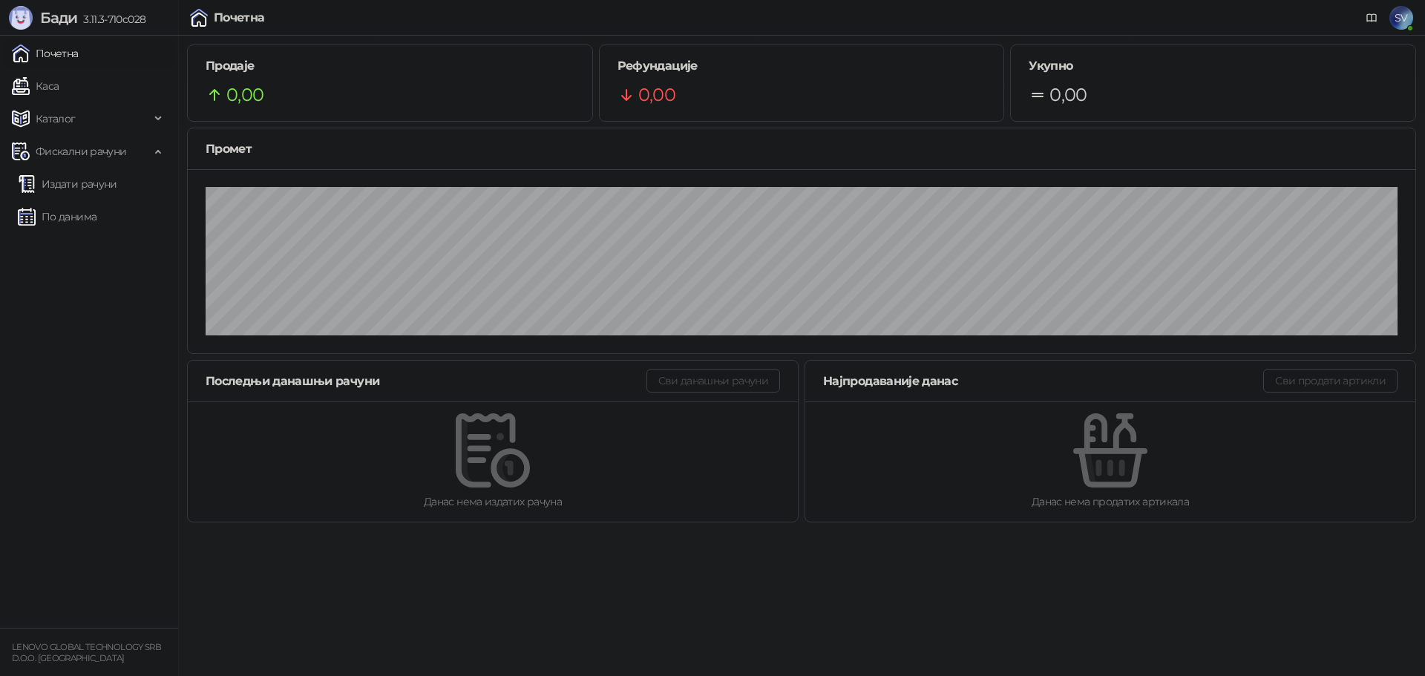
click at [1394, 7] on span "SV" at bounding box center [1402, 18] width 24 height 24
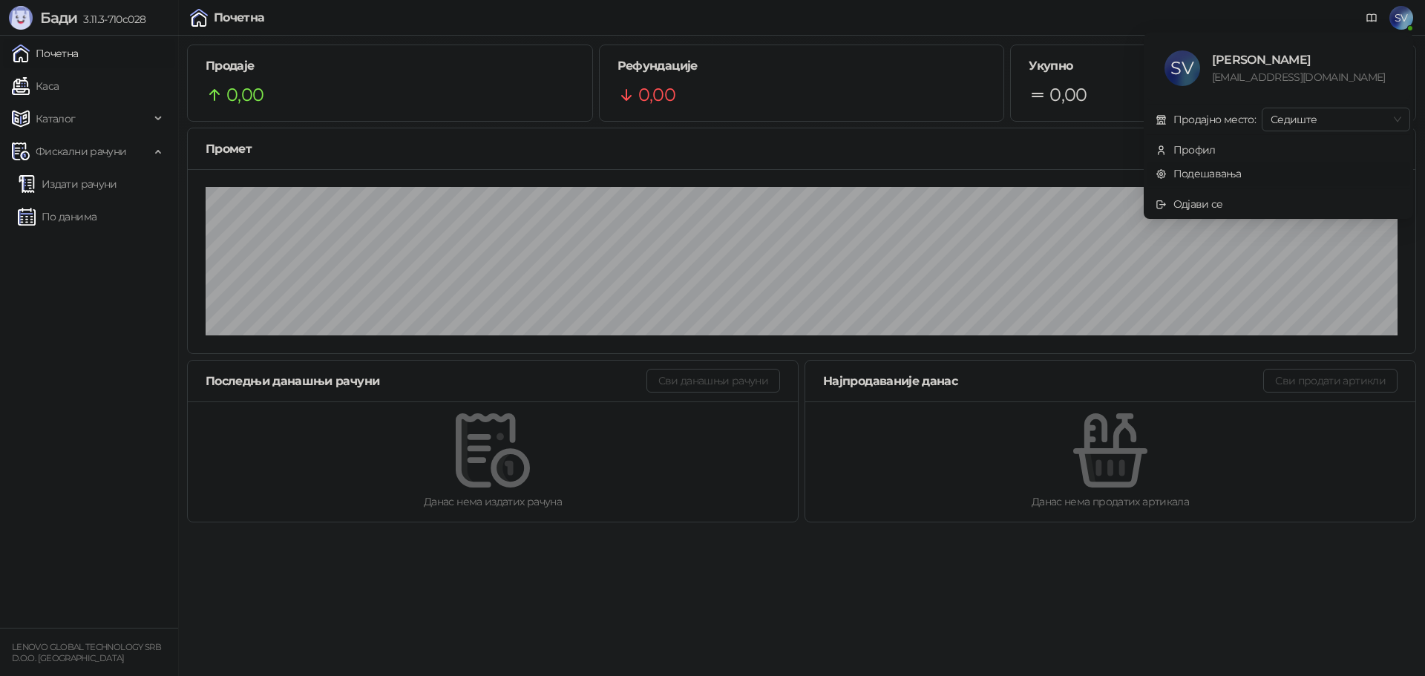
click at [1206, 173] on link "Подешавања" at bounding box center [1199, 173] width 86 height 13
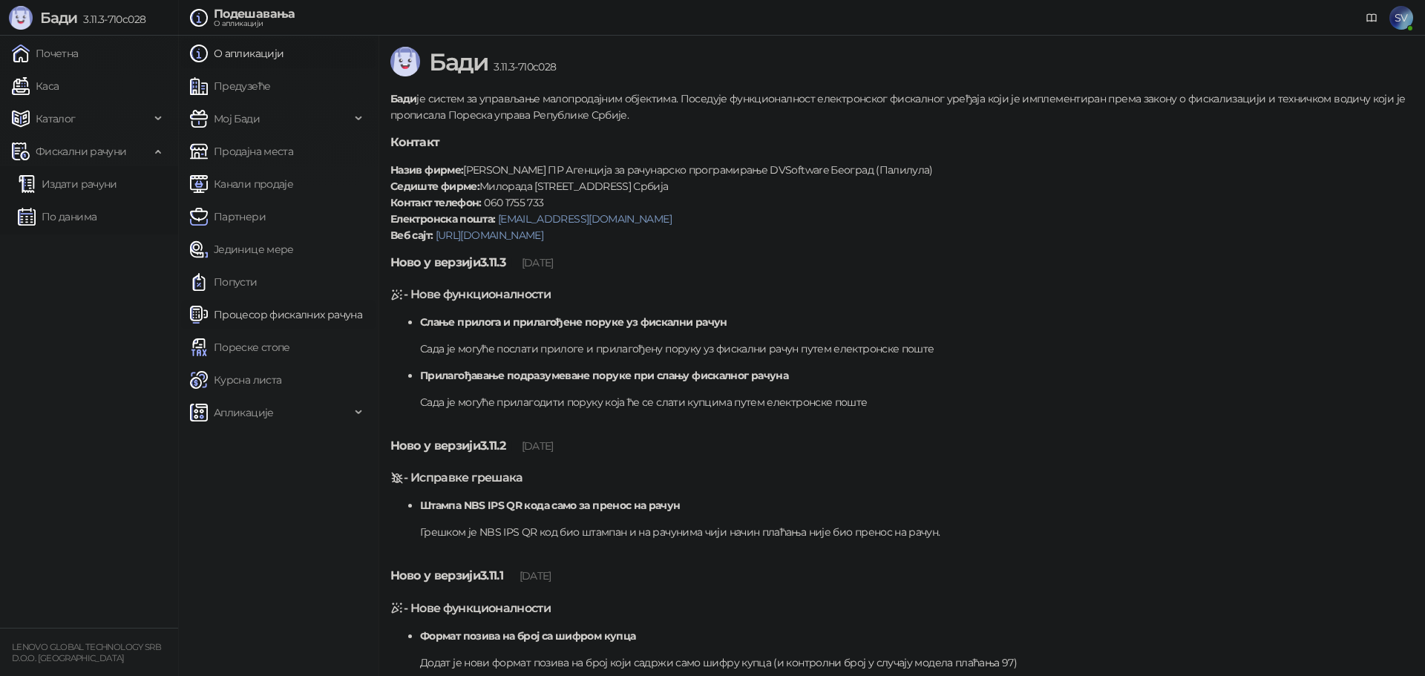
click at [258, 316] on link "Процесор фискалних рачуна" at bounding box center [276, 315] width 172 height 30
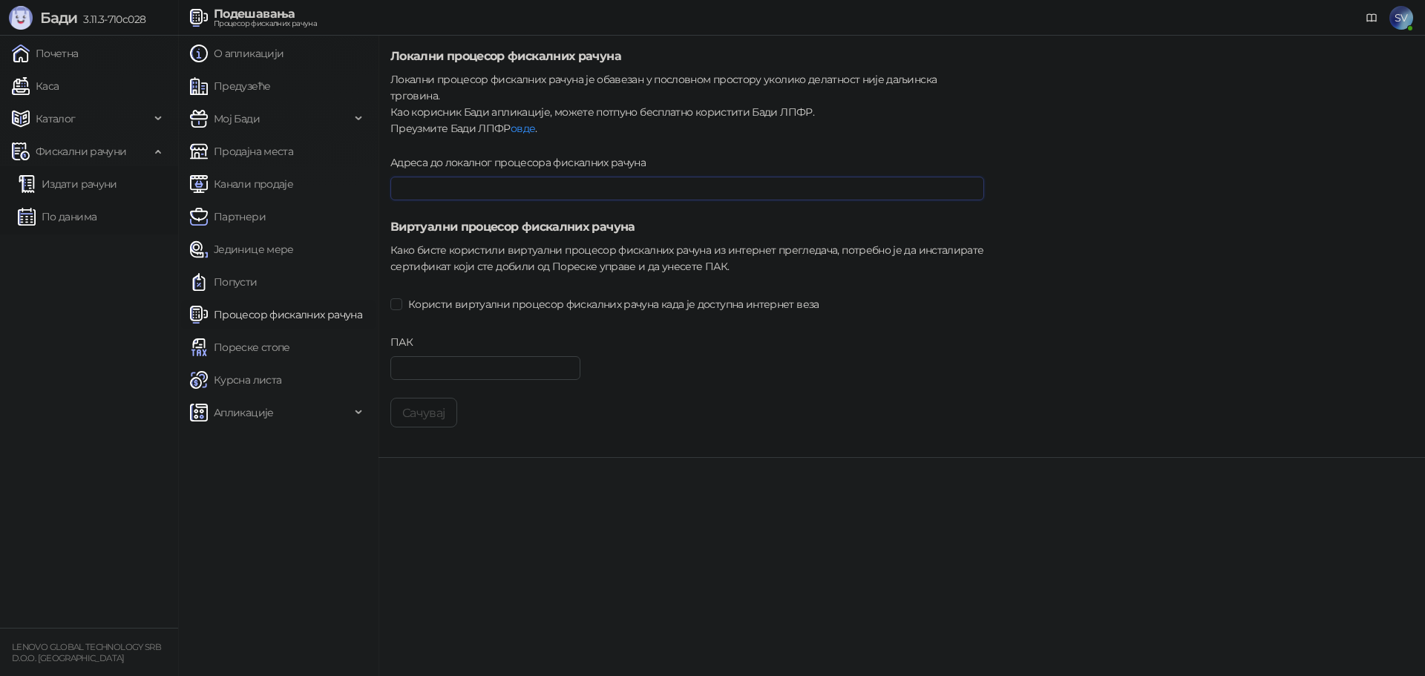
click at [494, 177] on input "Адреса до локалног процесора фискалних рачуна" at bounding box center [688, 189] width 594 height 24
click at [434, 356] on input "ПАК" at bounding box center [486, 368] width 190 height 24
paste input "******"
type input "******"
click at [429, 398] on button "Сачувај" at bounding box center [424, 413] width 67 height 30
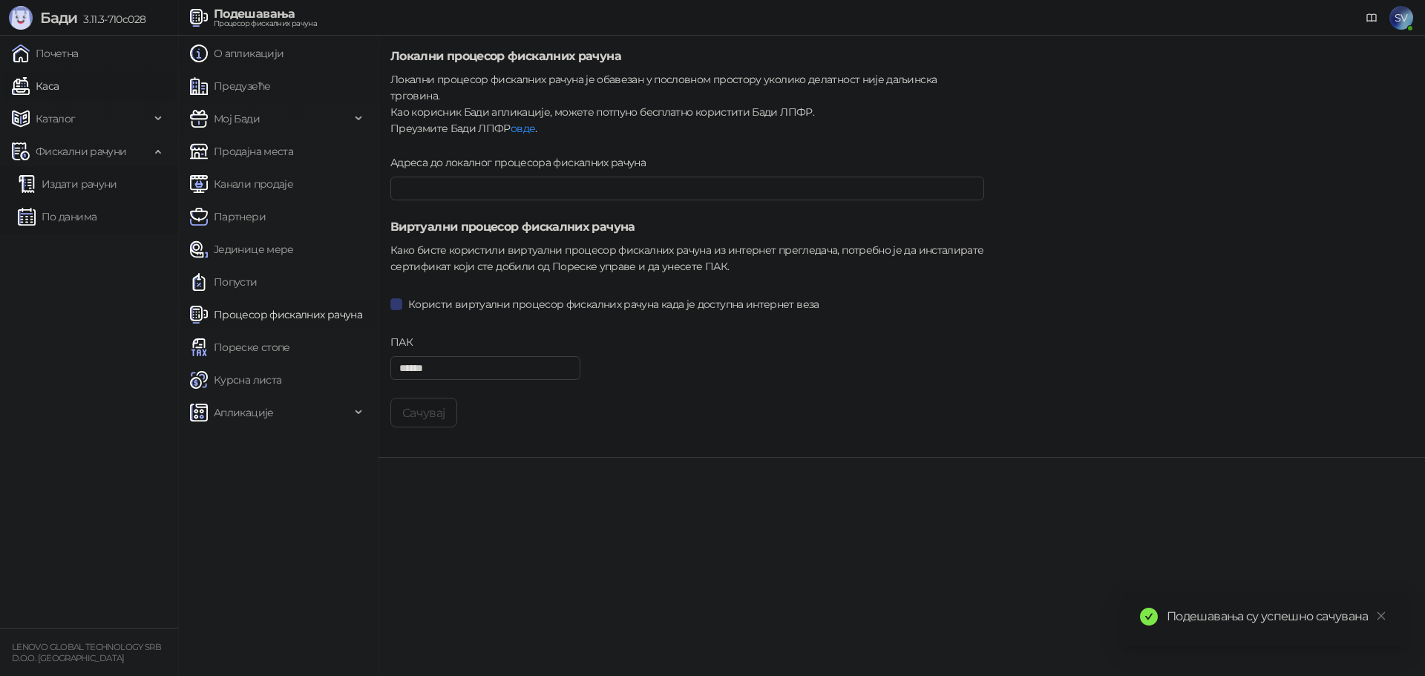
click at [58, 96] on link "Каса" at bounding box center [35, 86] width 47 height 30
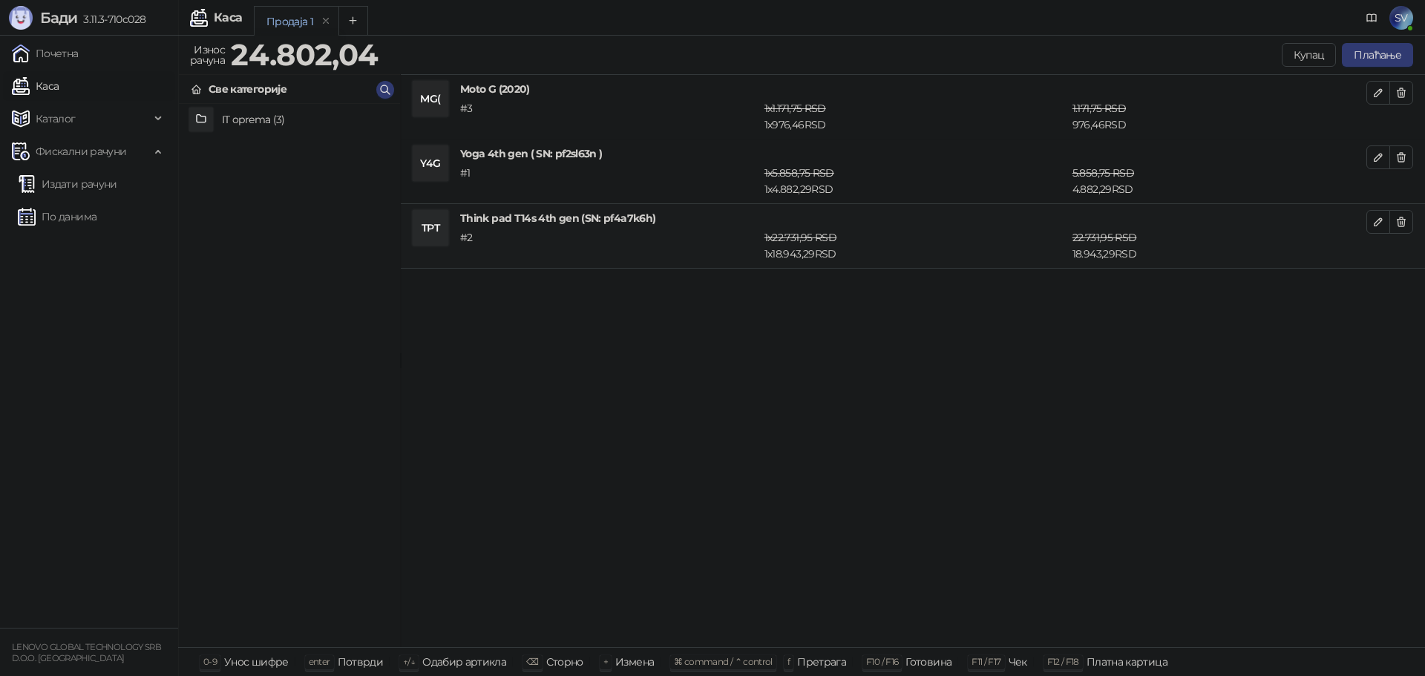
click at [353, 152] on div "IT oprema (3)" at bounding box center [289, 375] width 221 height 543
click at [363, 21] on button "Add tab" at bounding box center [354, 21] width 30 height 30
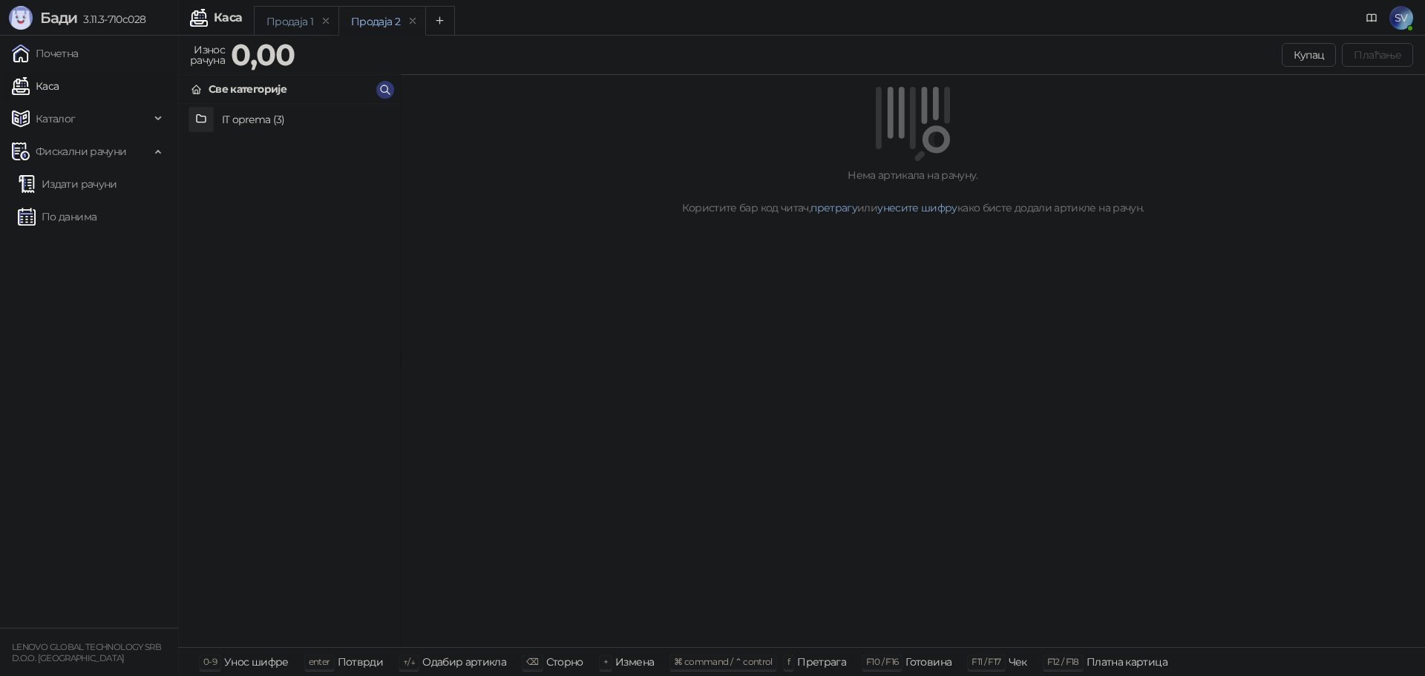
click at [280, 22] on div "Продаја 1" at bounding box center [290, 21] width 47 height 16
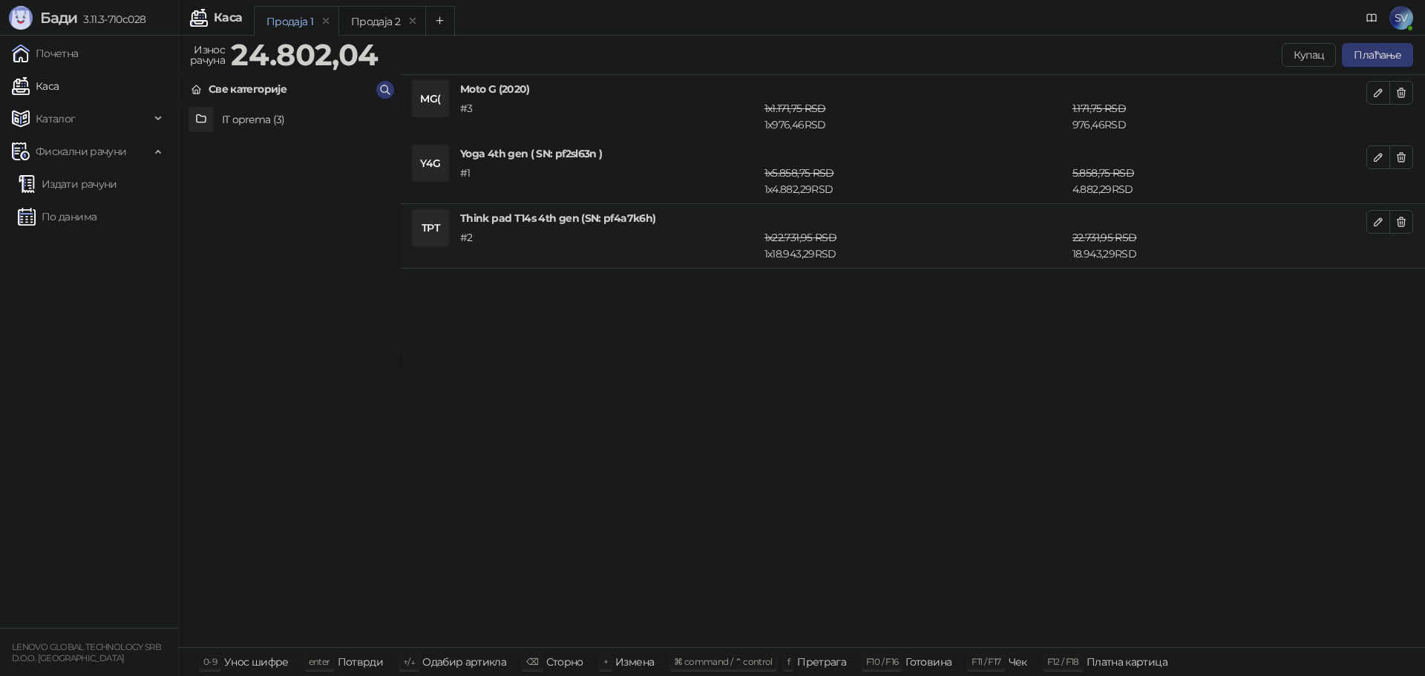
click at [280, 22] on div "Продаја 1" at bounding box center [290, 21] width 47 height 16
click at [1380, 55] on button "Плаћање" at bounding box center [1377, 55] width 71 height 24
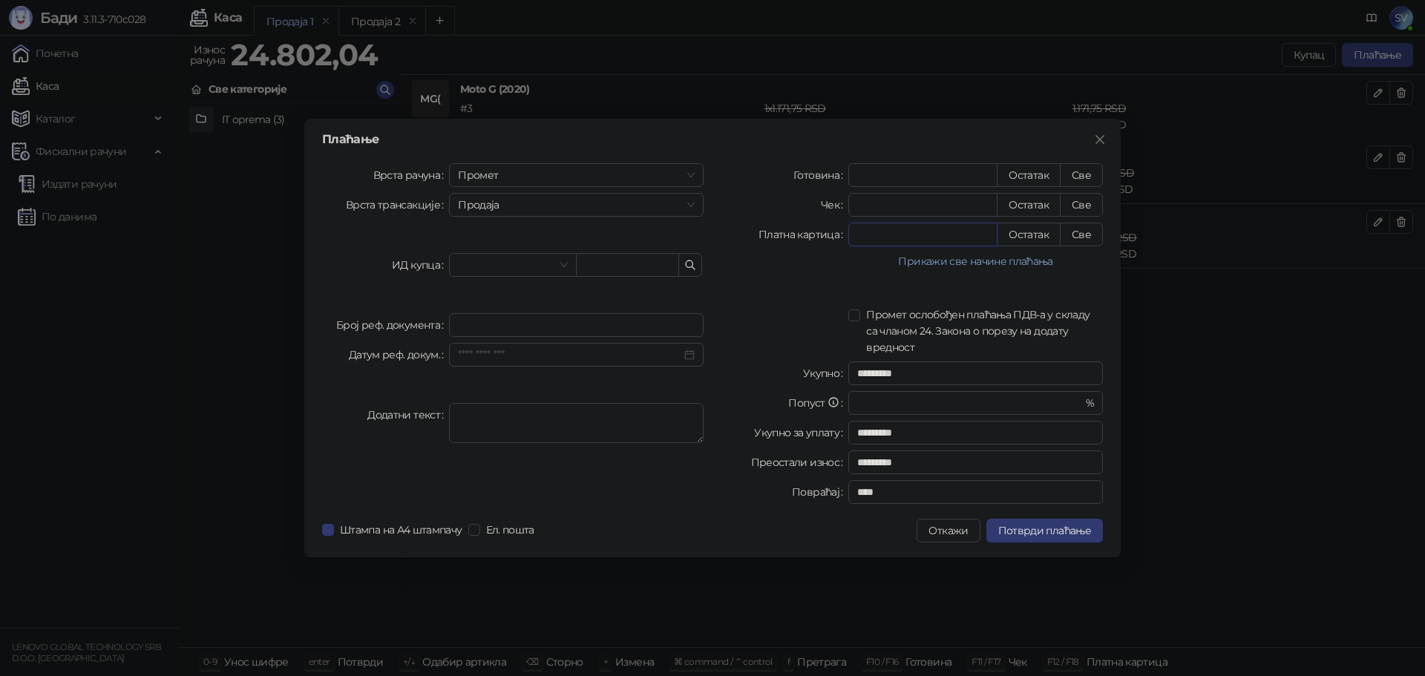
click at [881, 226] on input "*" at bounding box center [923, 234] width 148 height 22
click at [857, 267] on button "Прикажи све начине плаћања" at bounding box center [976, 261] width 255 height 18
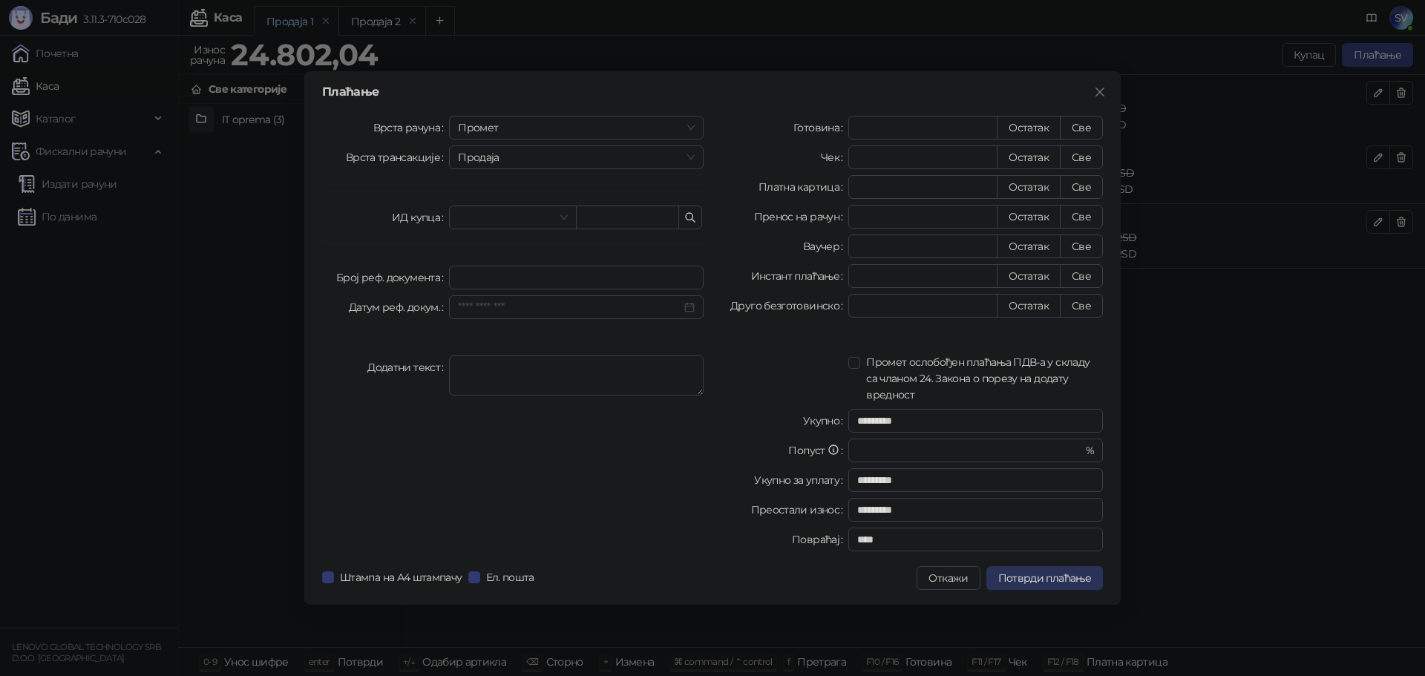
click at [1050, 580] on span "Потврди плаћање" at bounding box center [1045, 578] width 93 height 13
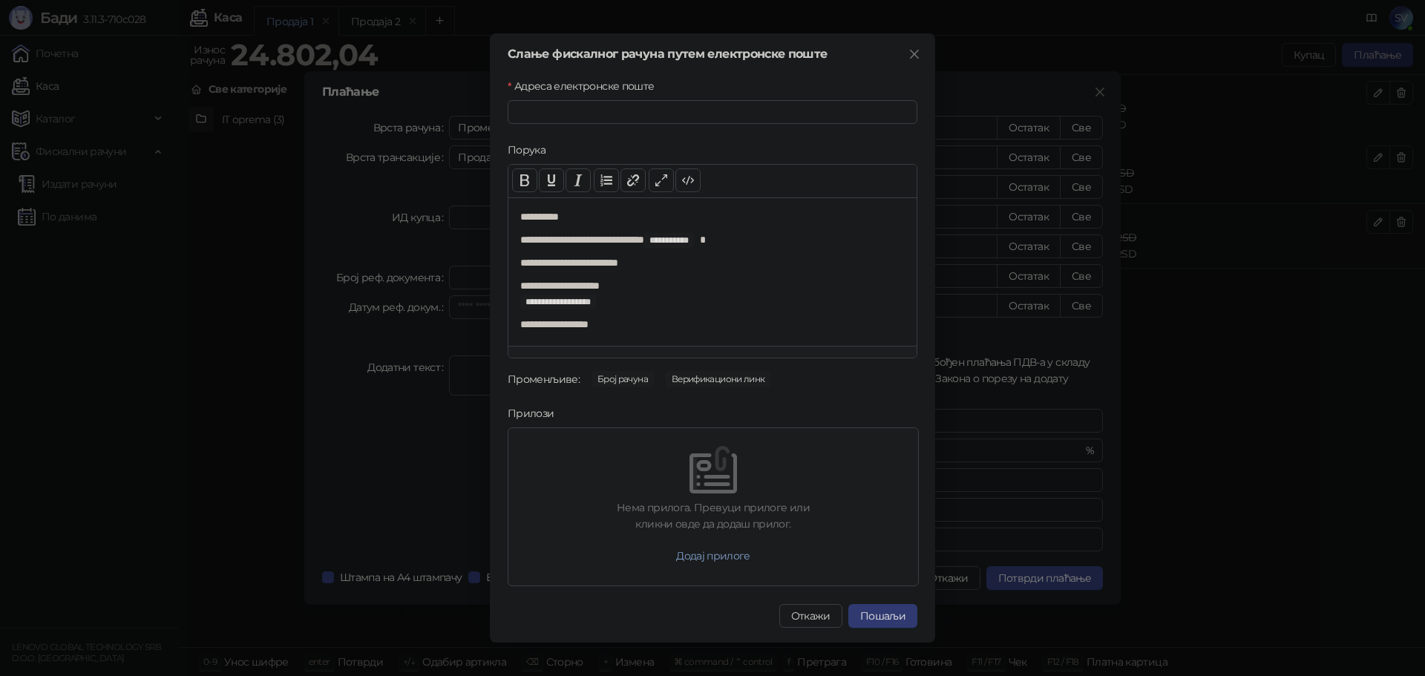
click at [575, 99] on div "Адреса електронске поште" at bounding box center [713, 89] width 410 height 22
click at [563, 108] on input "Адреса електронске поште" at bounding box center [713, 112] width 410 height 24
type input "*"
type input "**********"
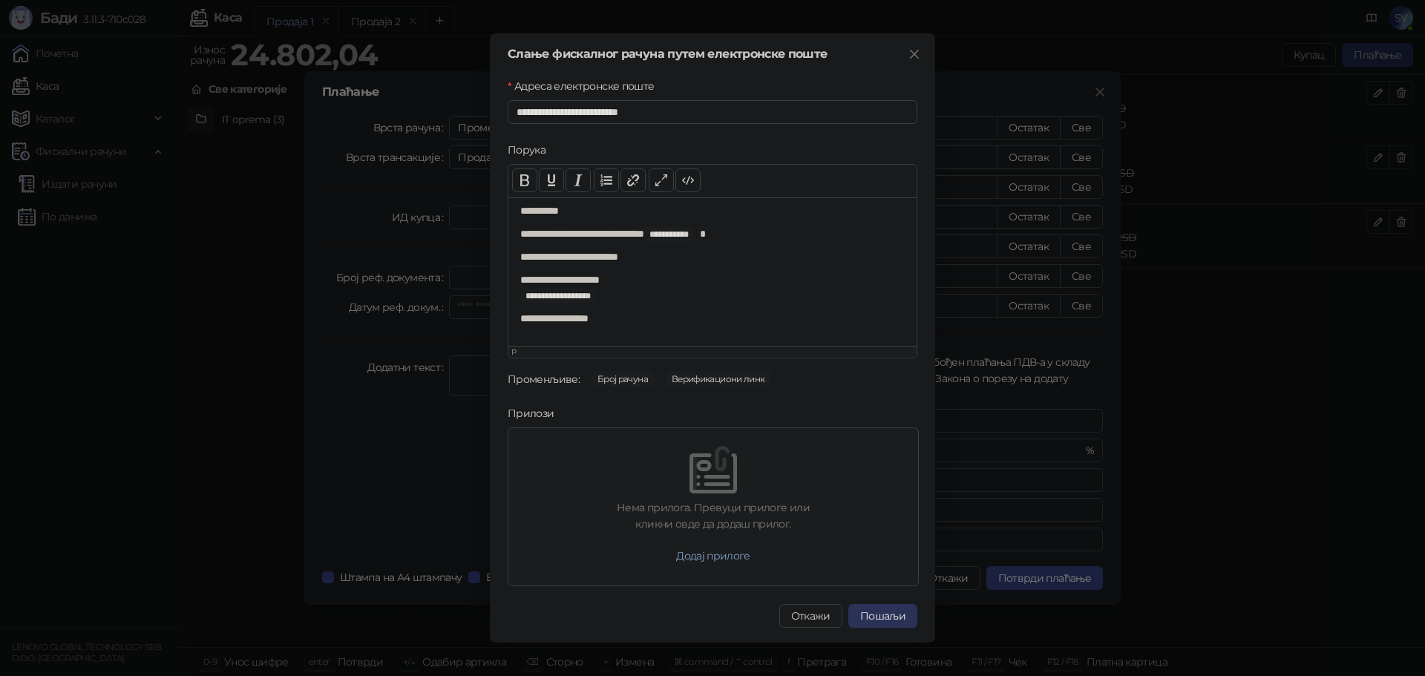
click at [878, 612] on button "Пошаљи" at bounding box center [883, 616] width 69 height 24
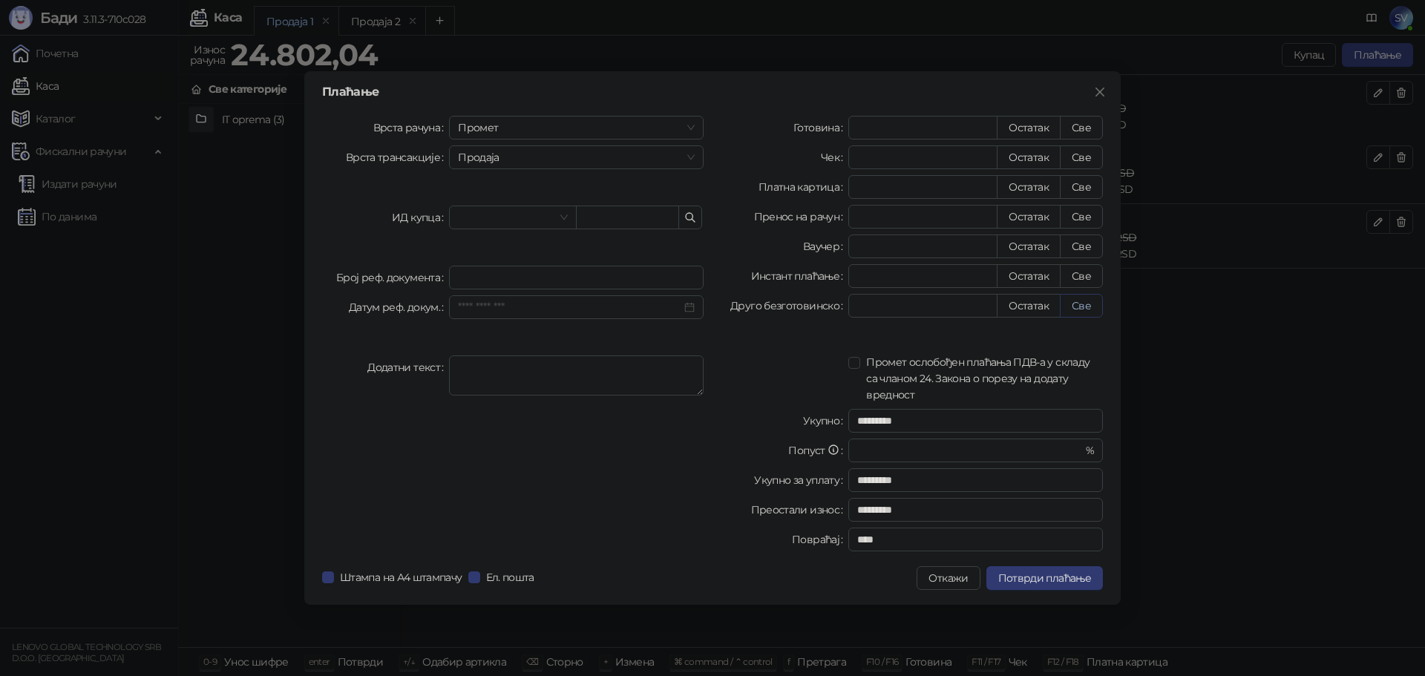
click at [1071, 305] on button "Све" at bounding box center [1081, 306] width 43 height 24
type input "********"
type input "****"
click at [1035, 577] on span "Потврди плаћање" at bounding box center [1045, 578] width 93 height 13
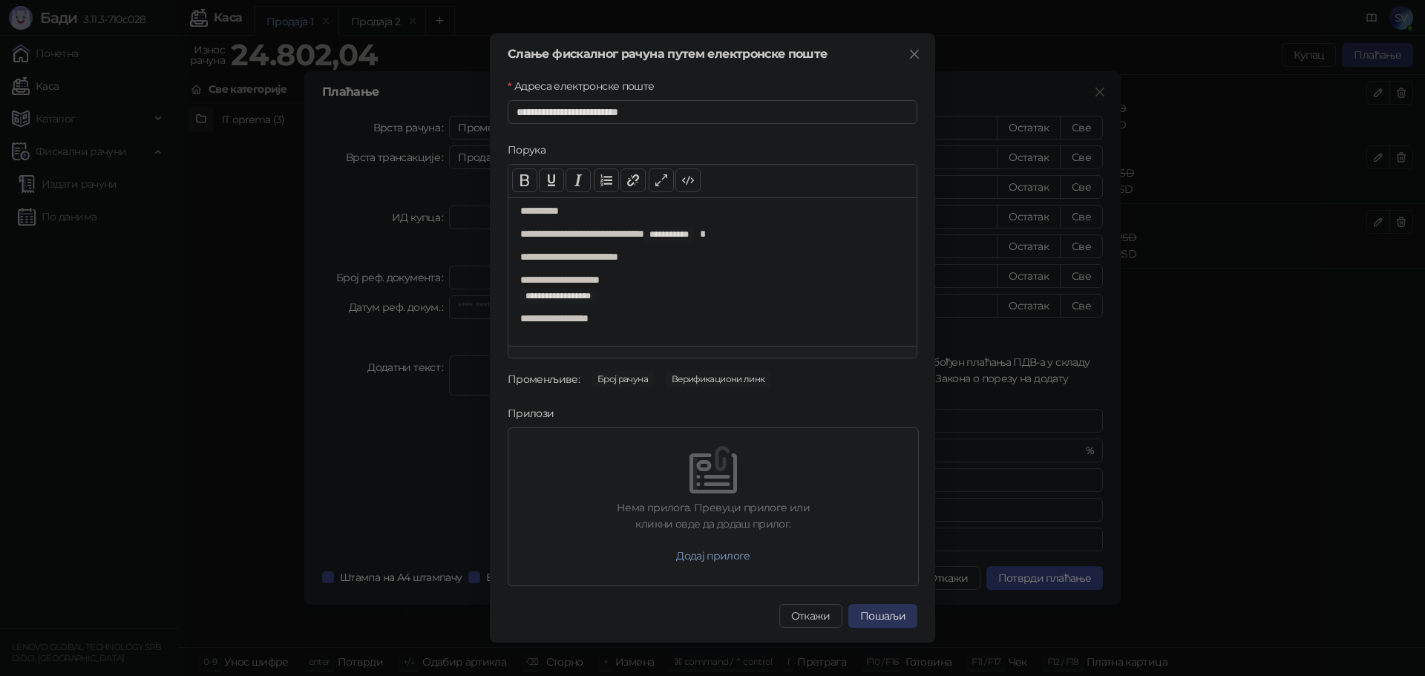
click at [886, 610] on button "Пошаљи" at bounding box center [883, 616] width 69 height 24
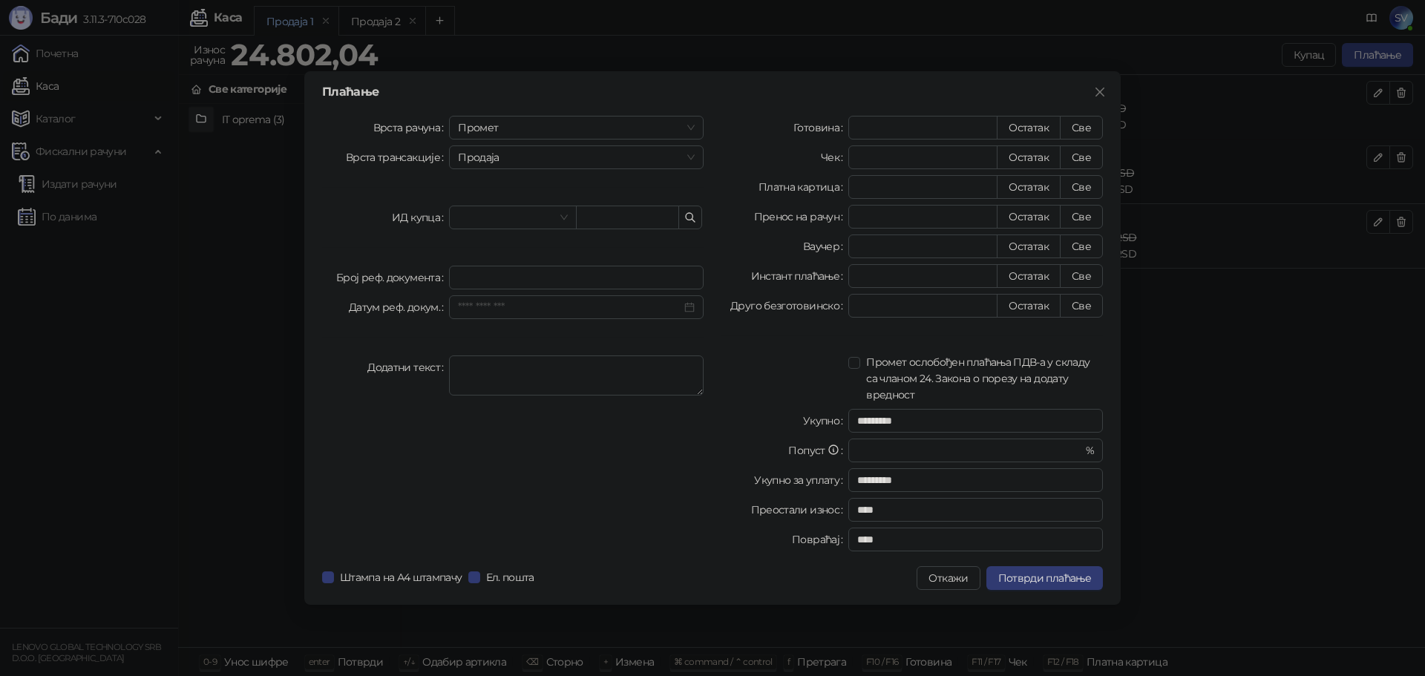
click at [760, 365] on div at bounding box center [785, 378] width 127 height 49
click at [1051, 586] on button "Потврди плаћање" at bounding box center [1045, 578] width 117 height 24
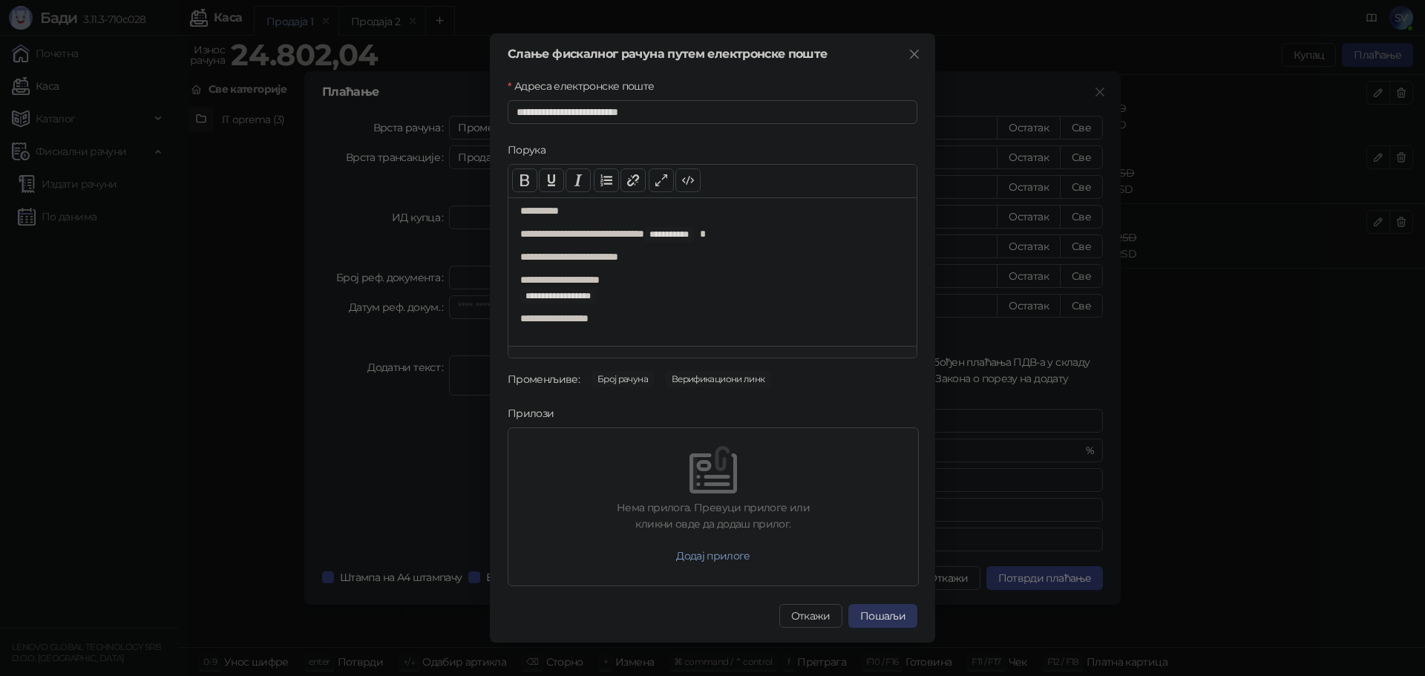
click at [886, 624] on button "Пошаљи" at bounding box center [883, 616] width 69 height 24
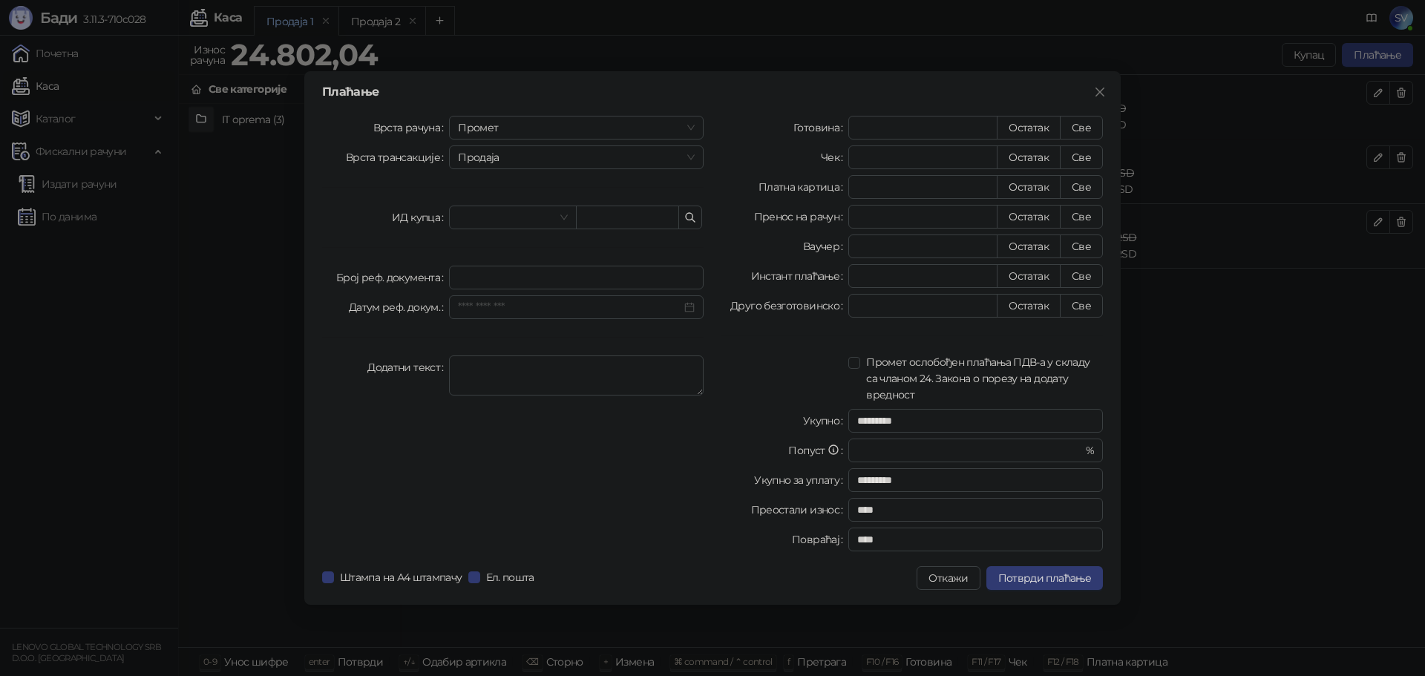
click at [1317, 235] on div "Плаћање Врста рачуна Промет Врста трансакције Продаја ИД купца Број реф. докуме…" at bounding box center [712, 338] width 1425 height 676
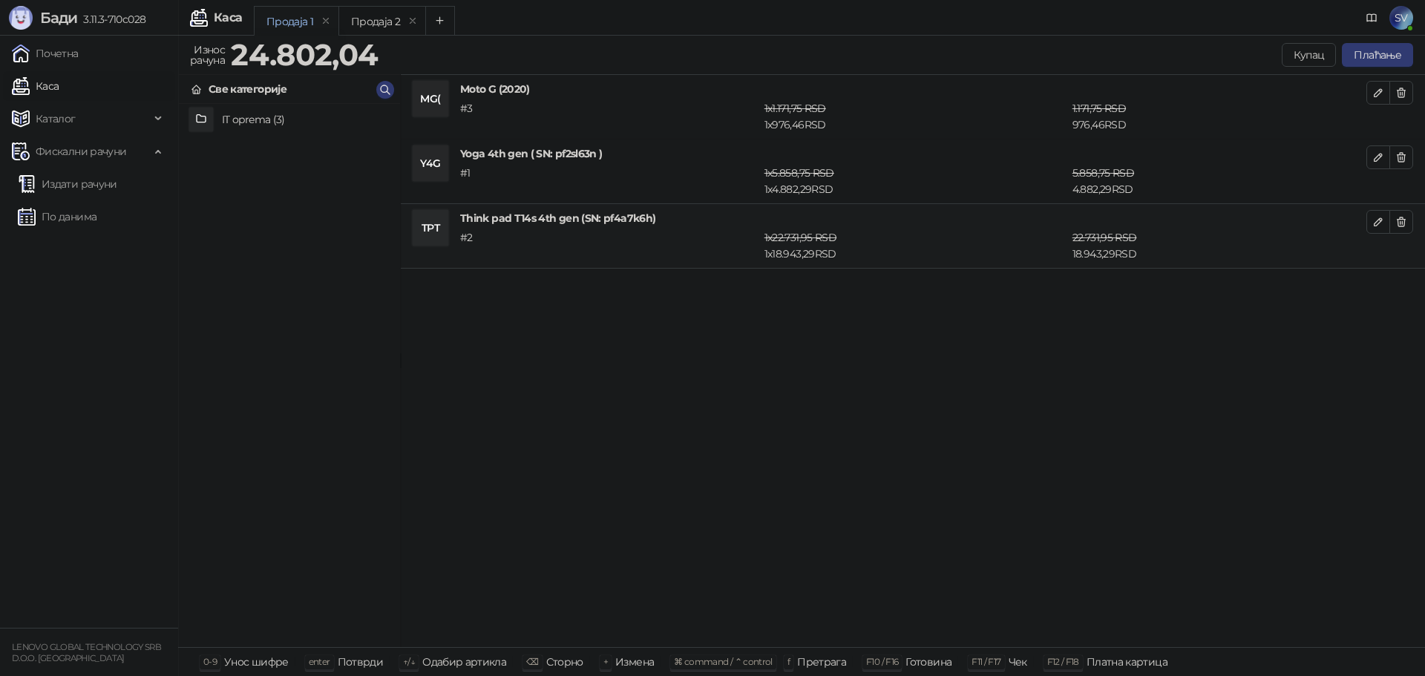
click at [1395, 24] on span "SV" at bounding box center [1402, 18] width 24 height 24
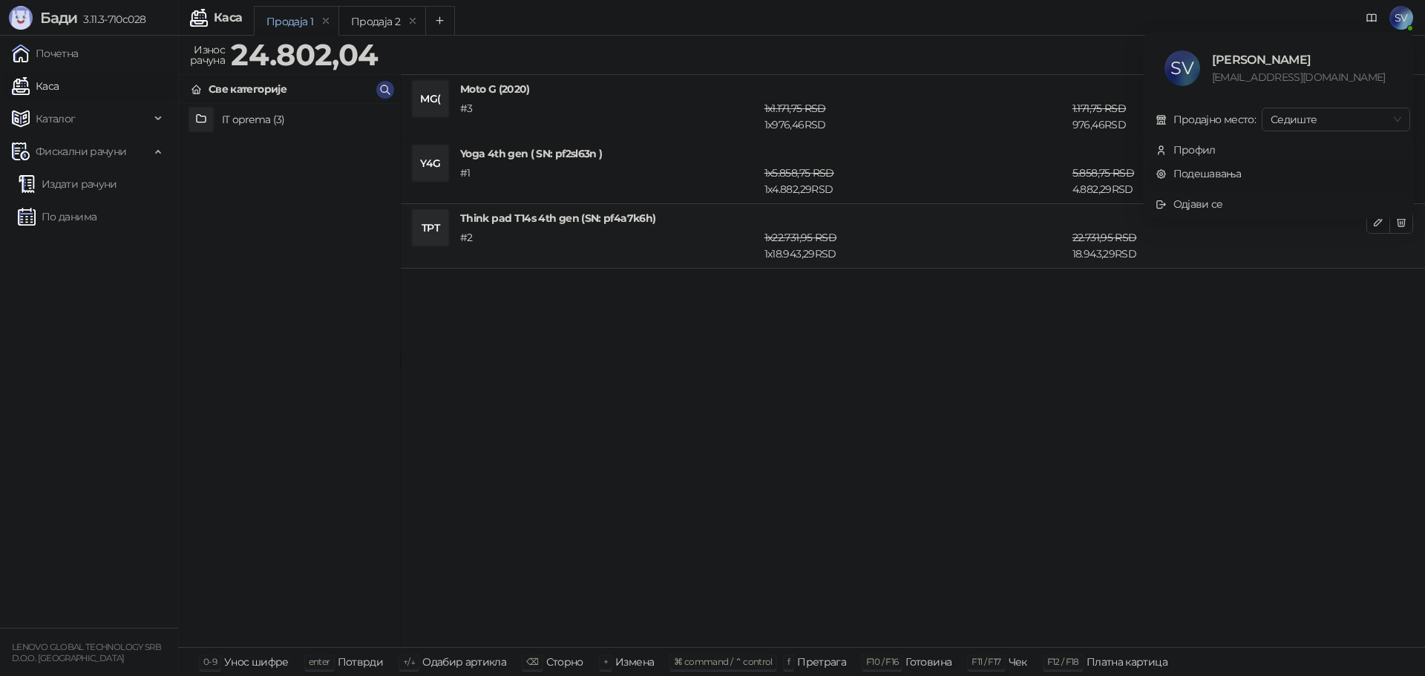
click at [1184, 171] on link "Подешавања" at bounding box center [1199, 173] width 86 height 13
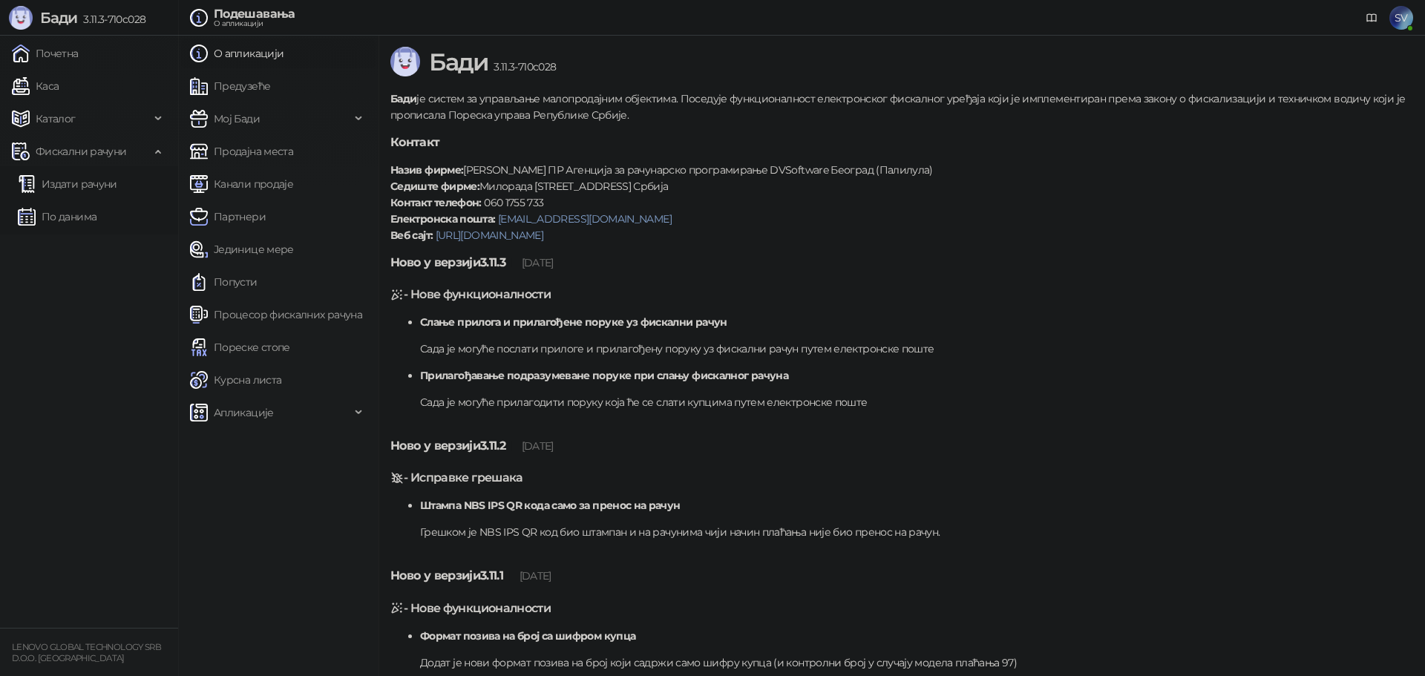
click at [1394, 20] on span "SV" at bounding box center [1402, 18] width 24 height 24
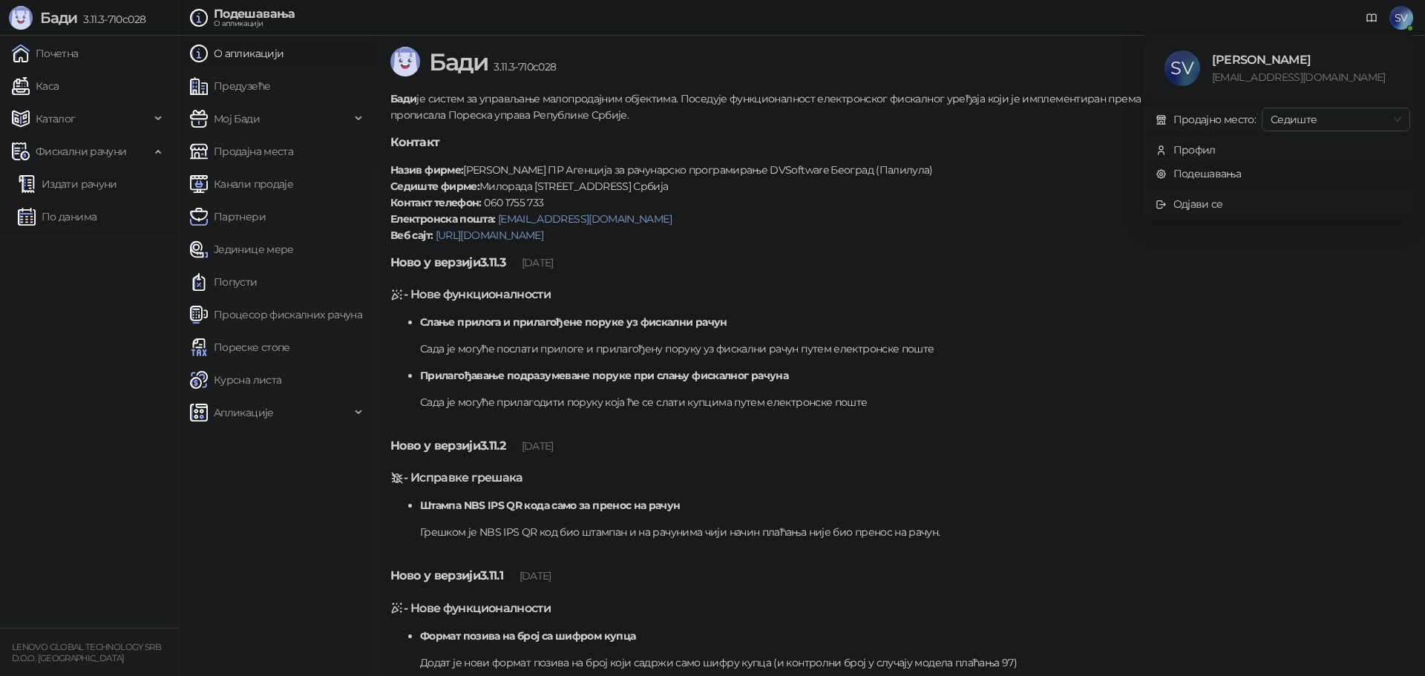
click at [1215, 178] on link "Подешавања" at bounding box center [1199, 173] width 86 height 13
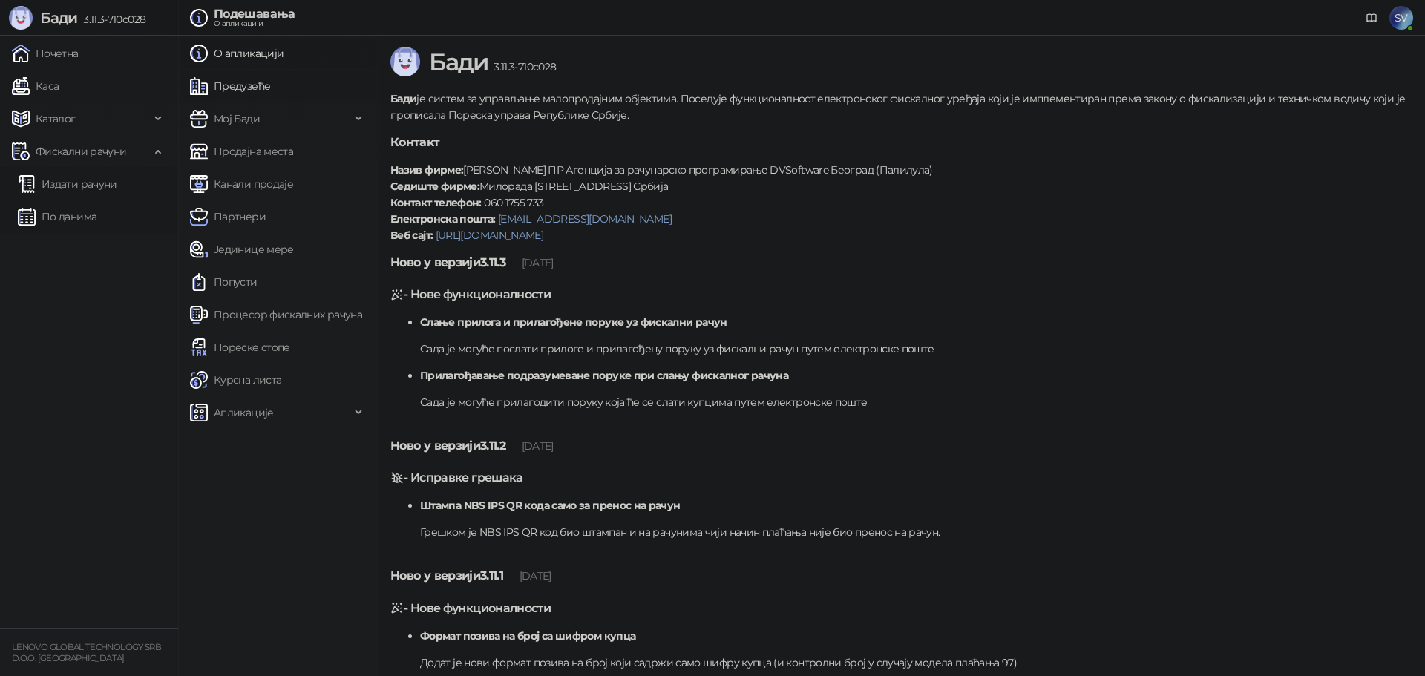
click at [235, 88] on link "Предузеће" at bounding box center [230, 86] width 80 height 30
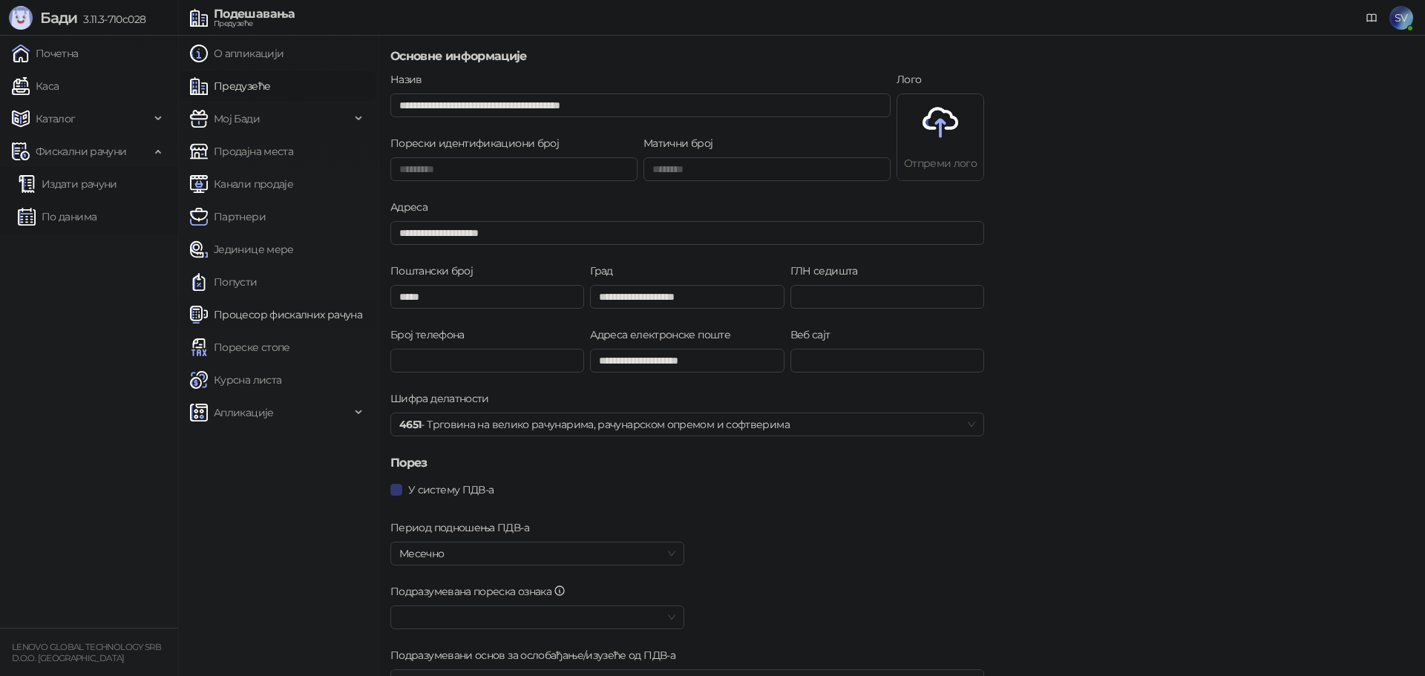
click at [258, 313] on link "Процесор фискалних рачуна" at bounding box center [276, 315] width 172 height 30
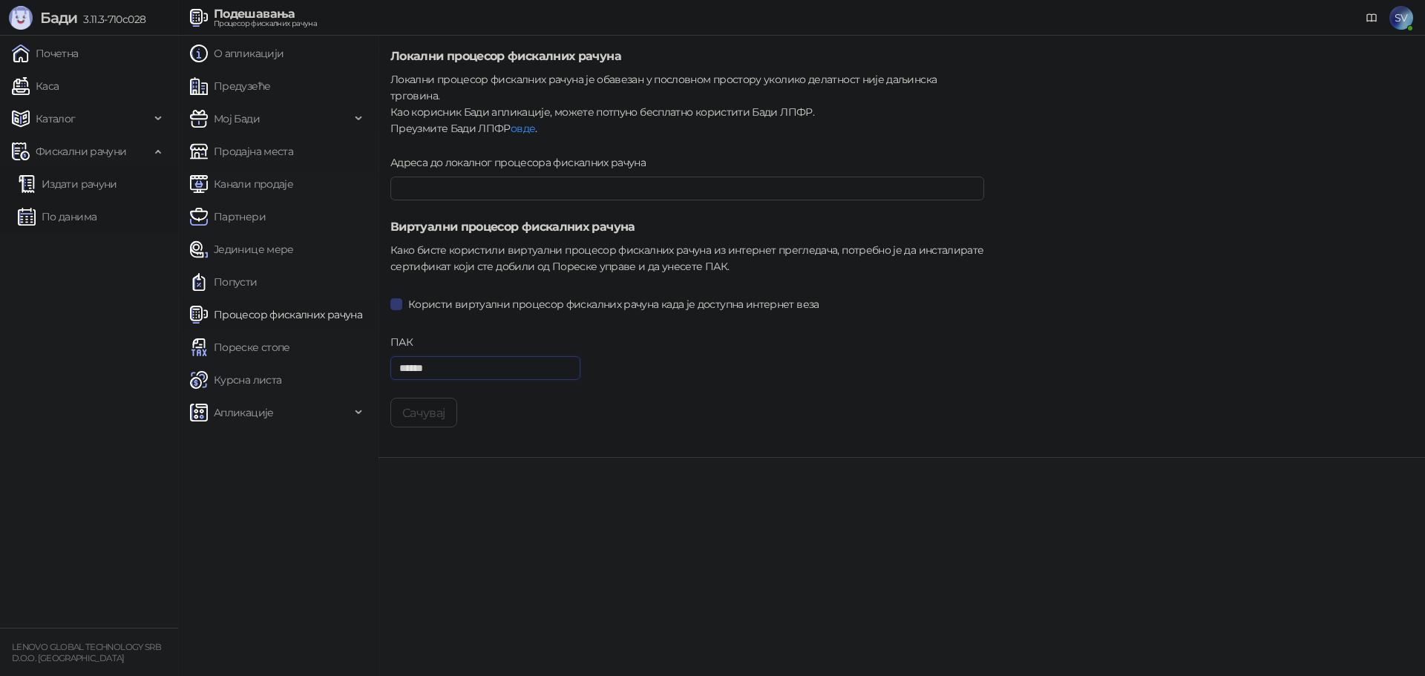
click at [460, 356] on input "******" at bounding box center [486, 368] width 190 height 24
click at [431, 177] on input "Адреса до локалног процесора фискалних рачуна" at bounding box center [688, 189] width 594 height 24
click at [488, 303] on form "Локални процесор фискалних рачуна Локални процесор фискалних рачуна је обавезан…" at bounding box center [688, 238] width 594 height 380
click at [55, 50] on link "Почетна" at bounding box center [45, 54] width 67 height 30
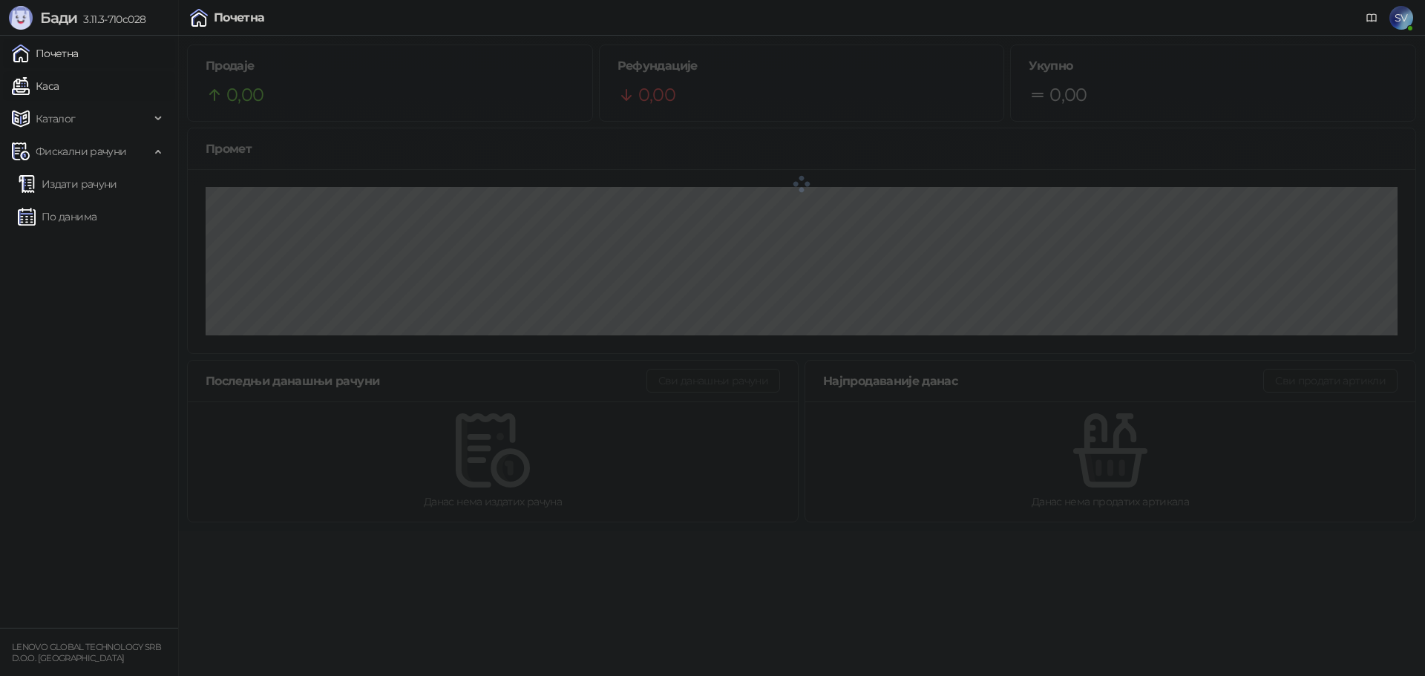
click at [58, 82] on link "Каса" at bounding box center [35, 86] width 47 height 30
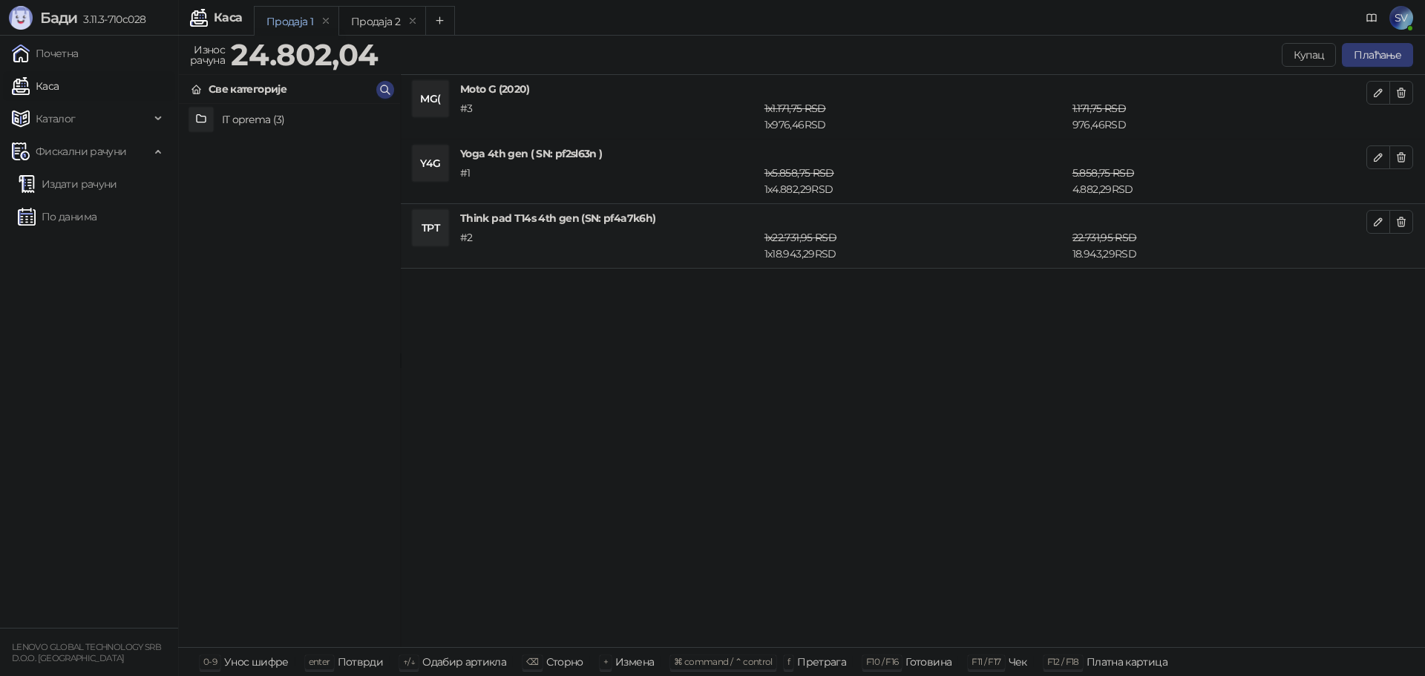
click at [295, 21] on div "Продаја 1" at bounding box center [290, 21] width 47 height 16
click at [1371, 60] on button "Плаћање" at bounding box center [1377, 55] width 71 height 24
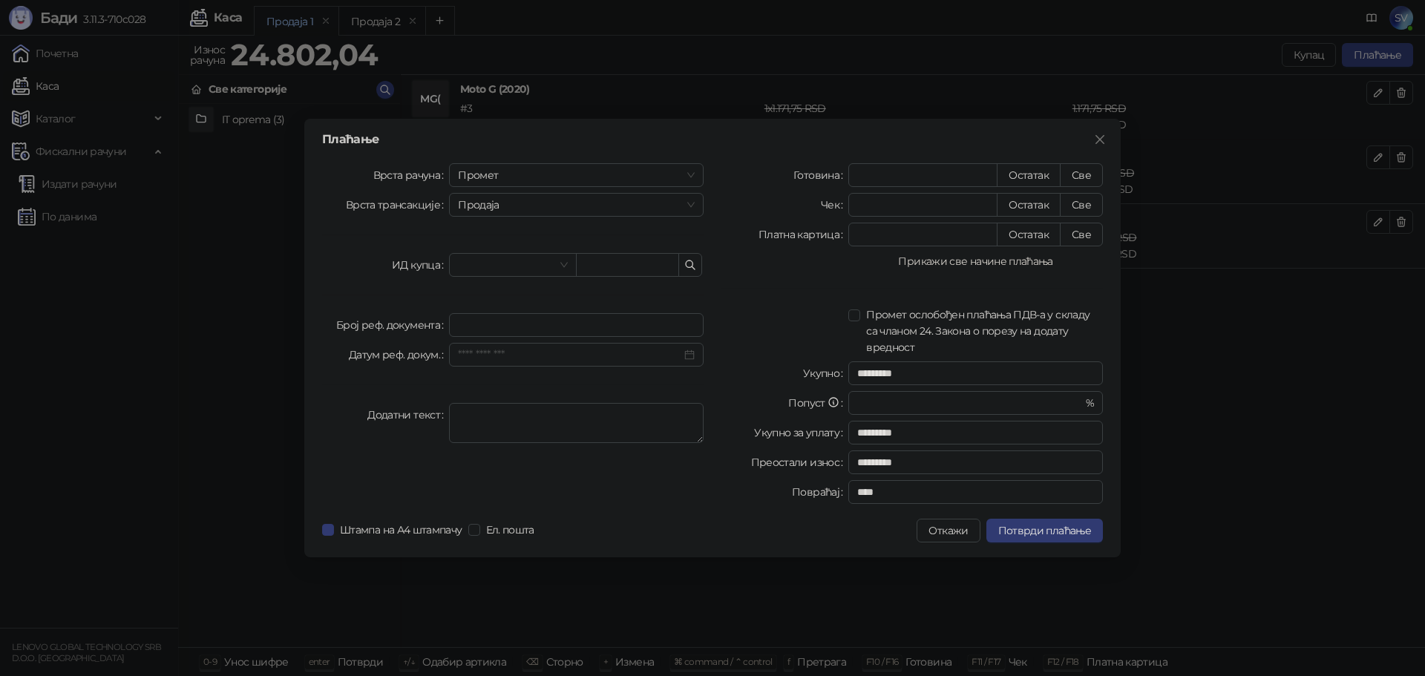
click at [1025, 264] on button "Прикажи све начине плаћања" at bounding box center [976, 261] width 255 height 18
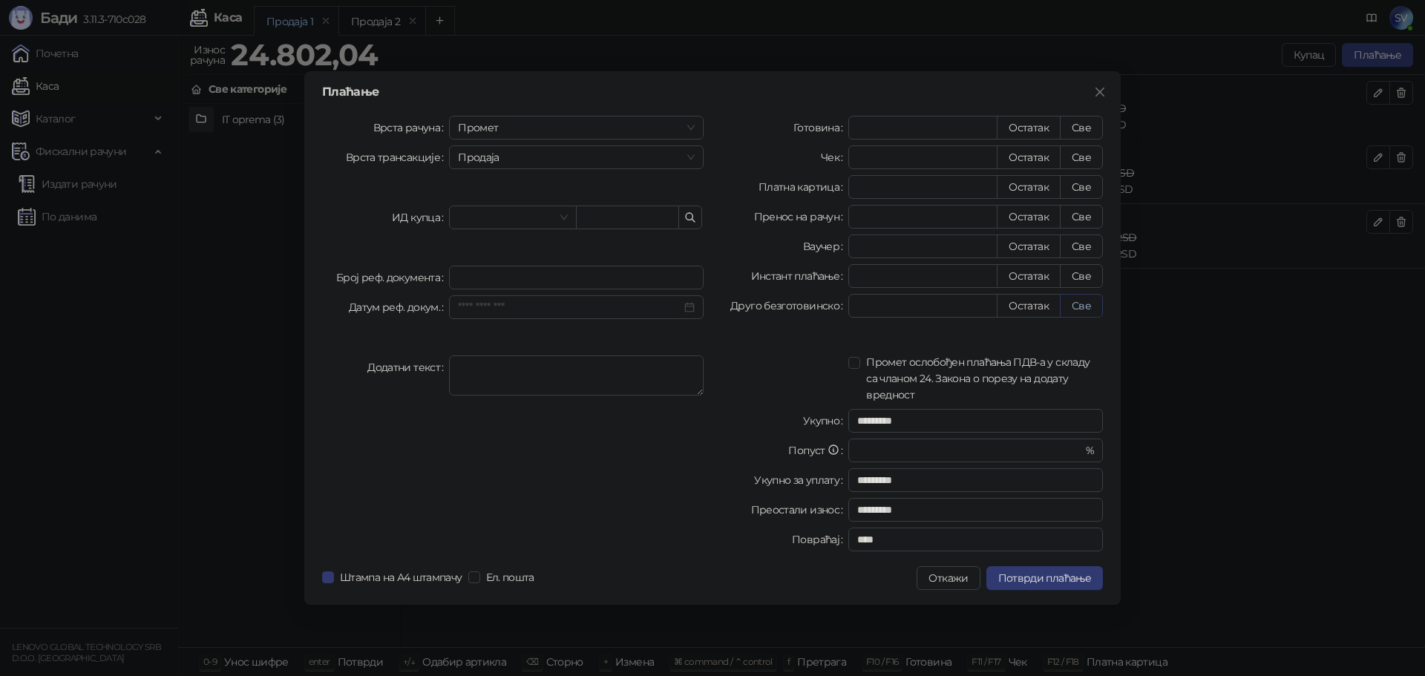
click at [1079, 310] on button "Све" at bounding box center [1081, 306] width 43 height 24
type input "********"
type input "****"
click at [1045, 582] on span "Потврди плаћање" at bounding box center [1045, 578] width 93 height 13
click at [1021, 493] on div "Готовина * Остатак Све Чек * Остатак Све Платна картица * Остатак Све Пренос на…" at bounding box center [912, 337] width 399 height 442
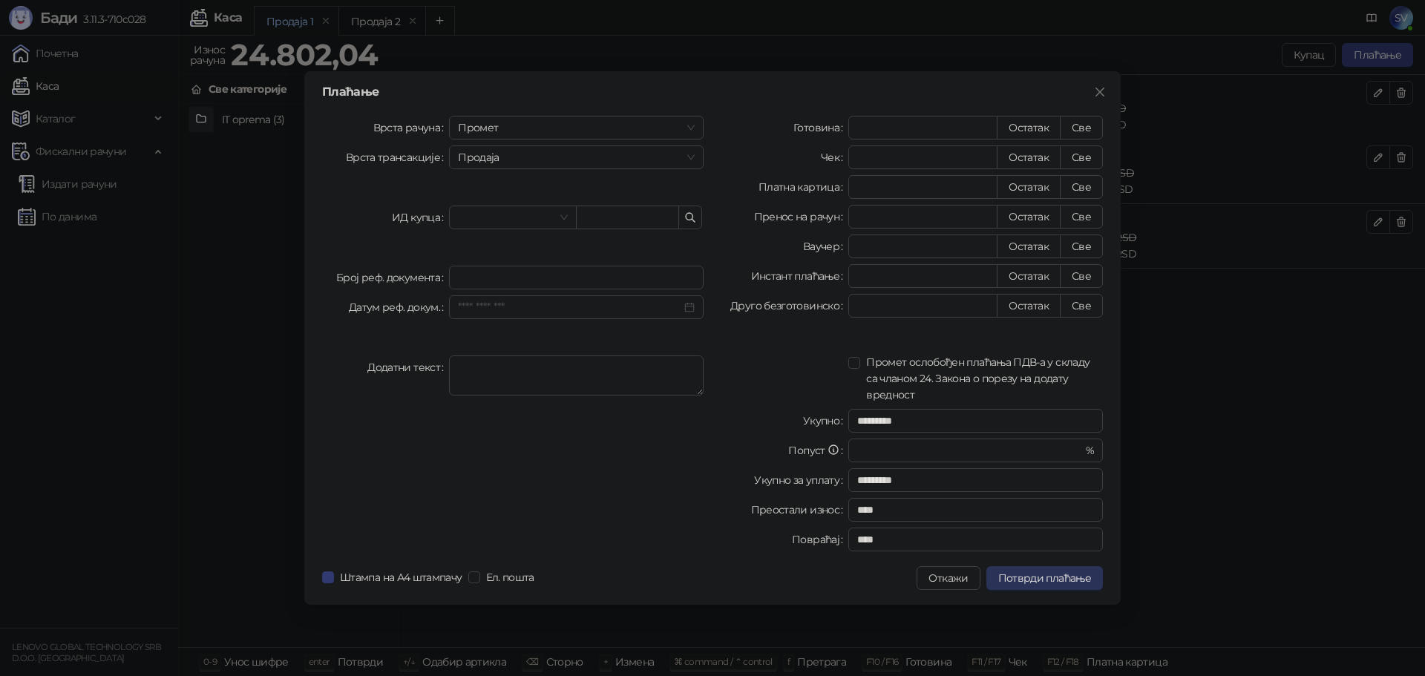
click at [1039, 579] on span "Потврди плаћање" at bounding box center [1045, 578] width 93 height 13
click at [132, 258] on div "Плаћање Врста рачуна Промет Врста трансакције Продаја ИД купца Број реф. докуме…" at bounding box center [712, 338] width 1425 height 676
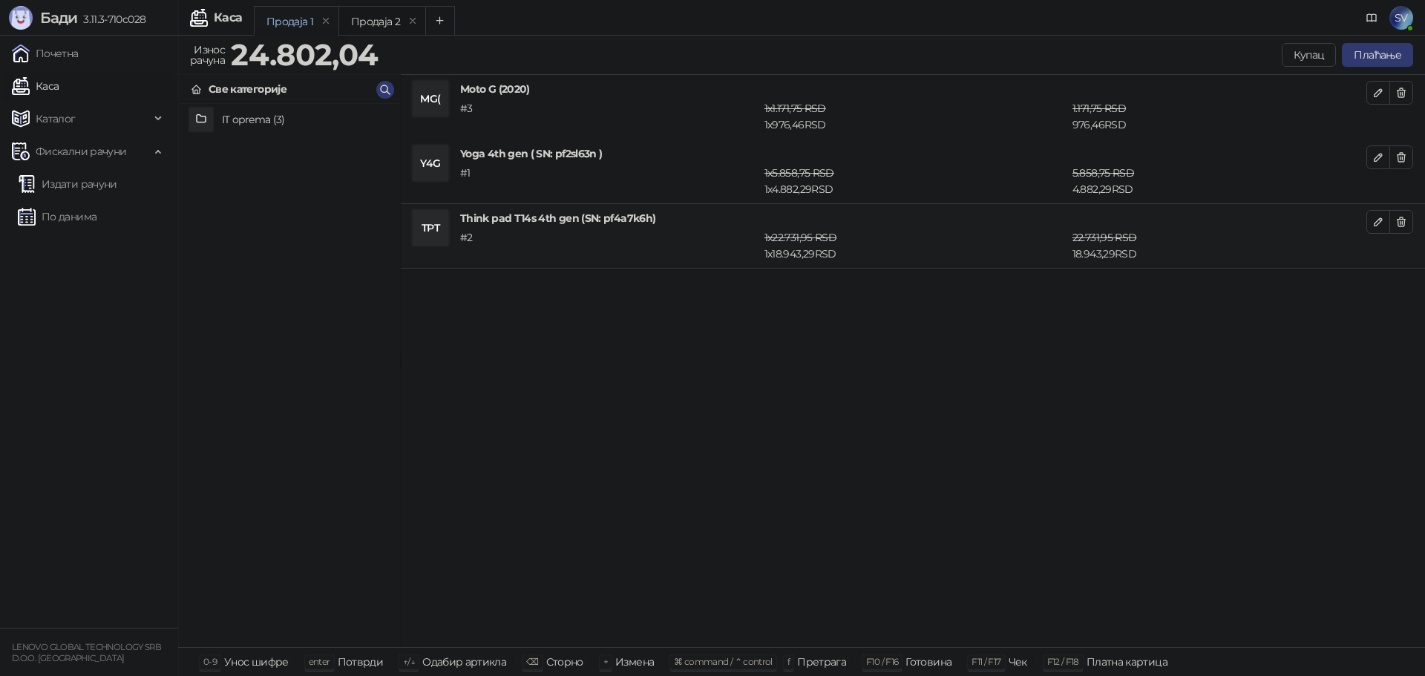
click at [1399, 21] on span "SV" at bounding box center [1402, 18] width 24 height 24
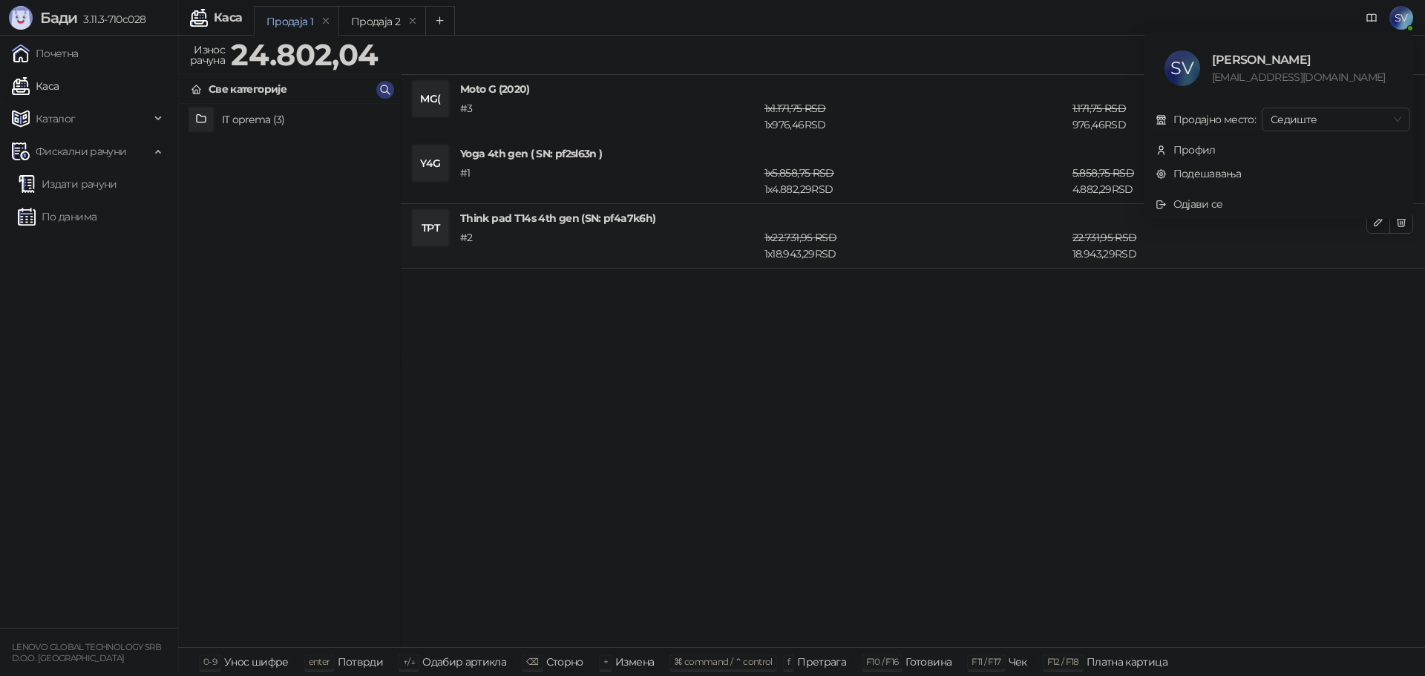
click at [1399, 22] on span "SV" at bounding box center [1402, 18] width 24 height 24
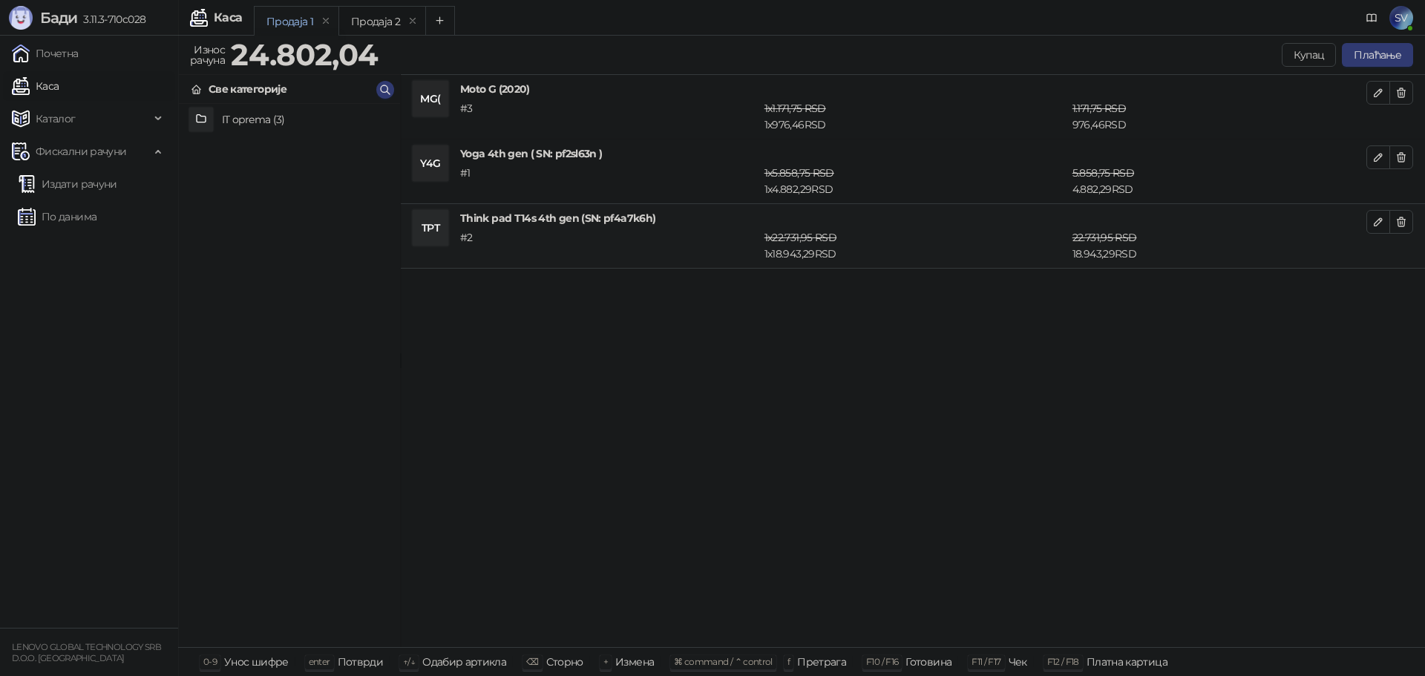
click at [1404, 19] on span "SV" at bounding box center [1402, 18] width 24 height 24
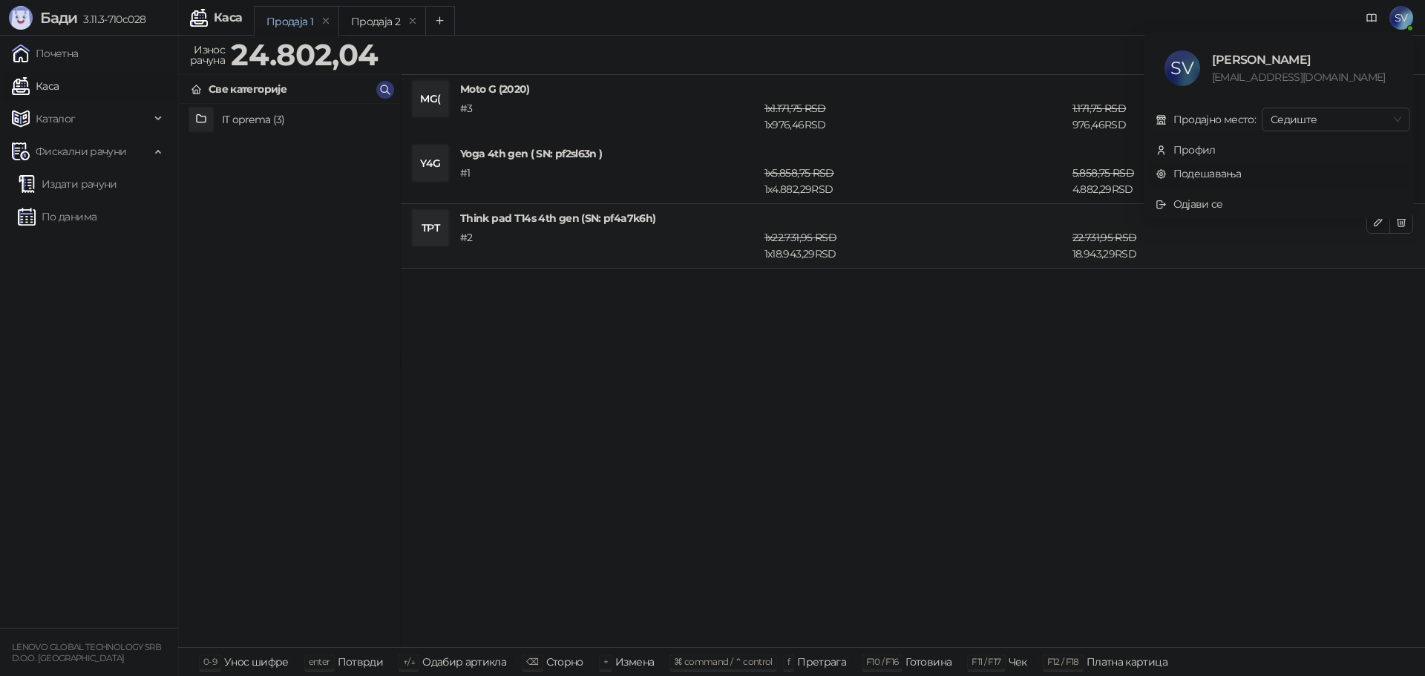
click at [1241, 172] on link "Подешавања" at bounding box center [1199, 173] width 86 height 13
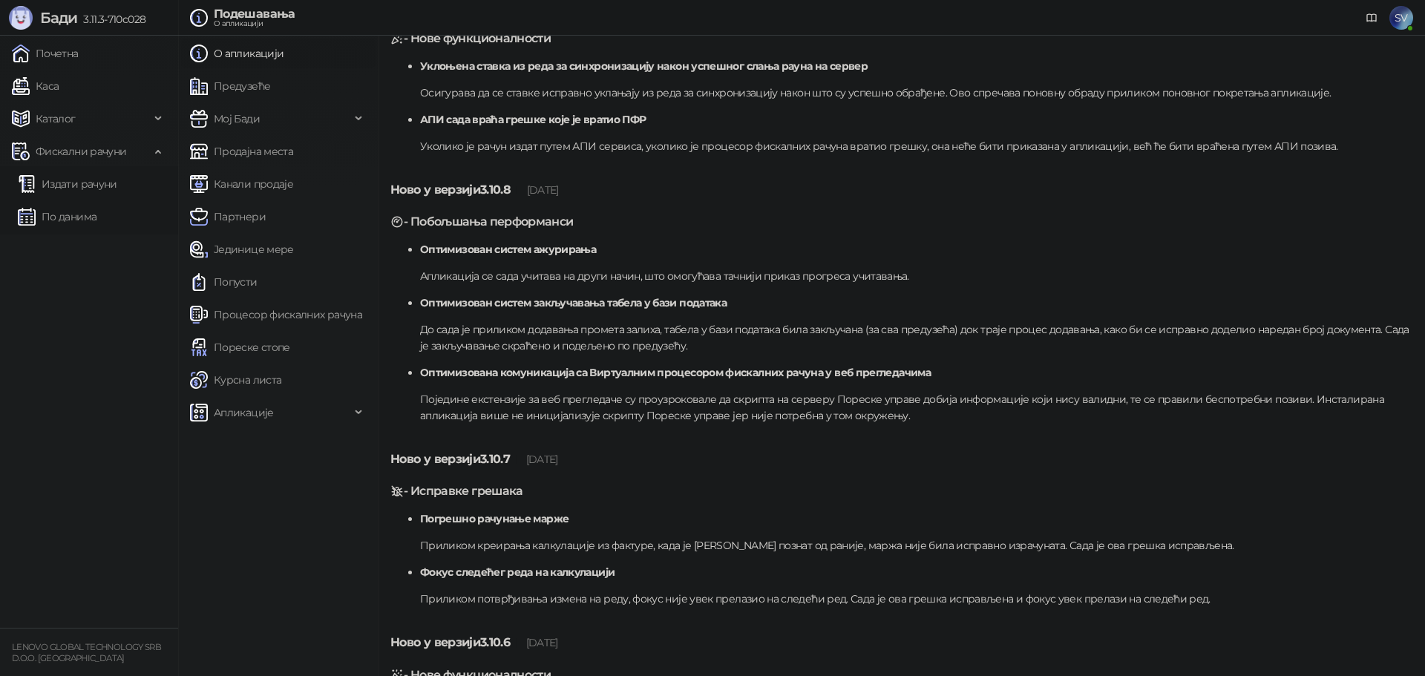
scroll to position [2308, 0]
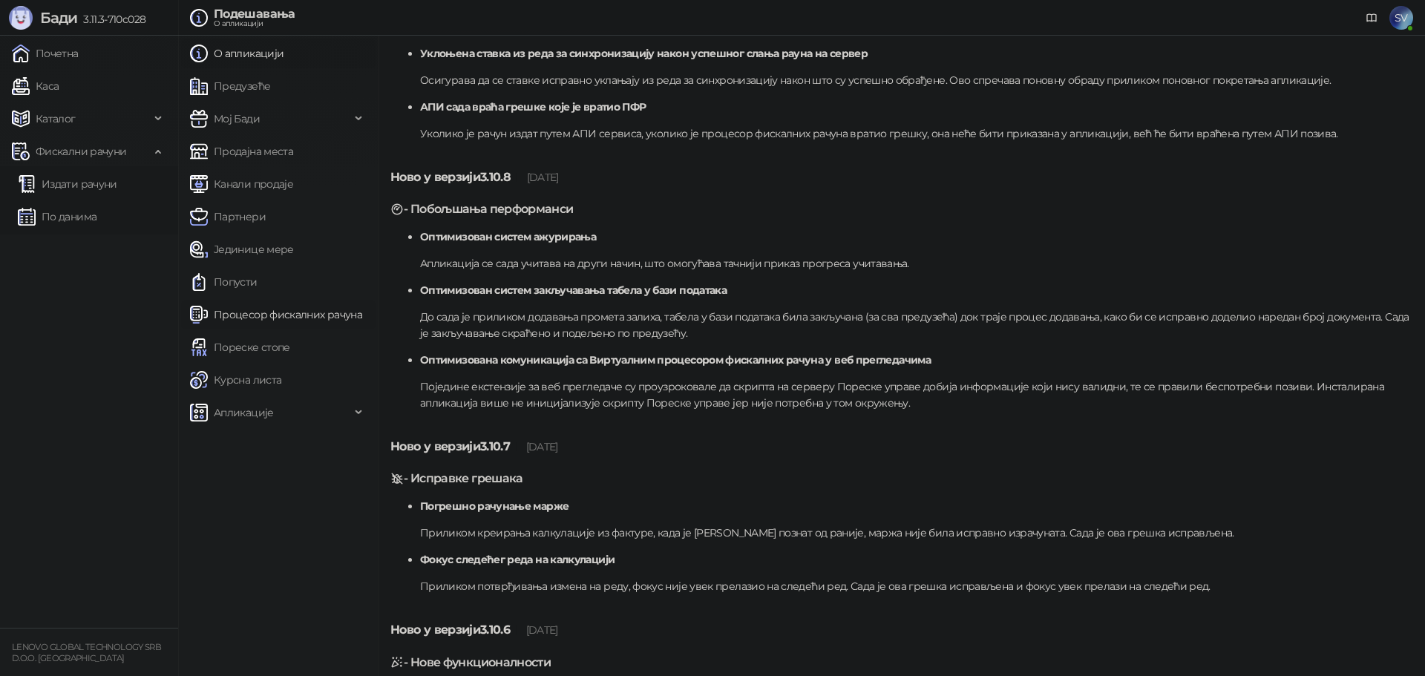
click at [258, 316] on link "Процесор фискалних рачуна" at bounding box center [276, 315] width 172 height 30
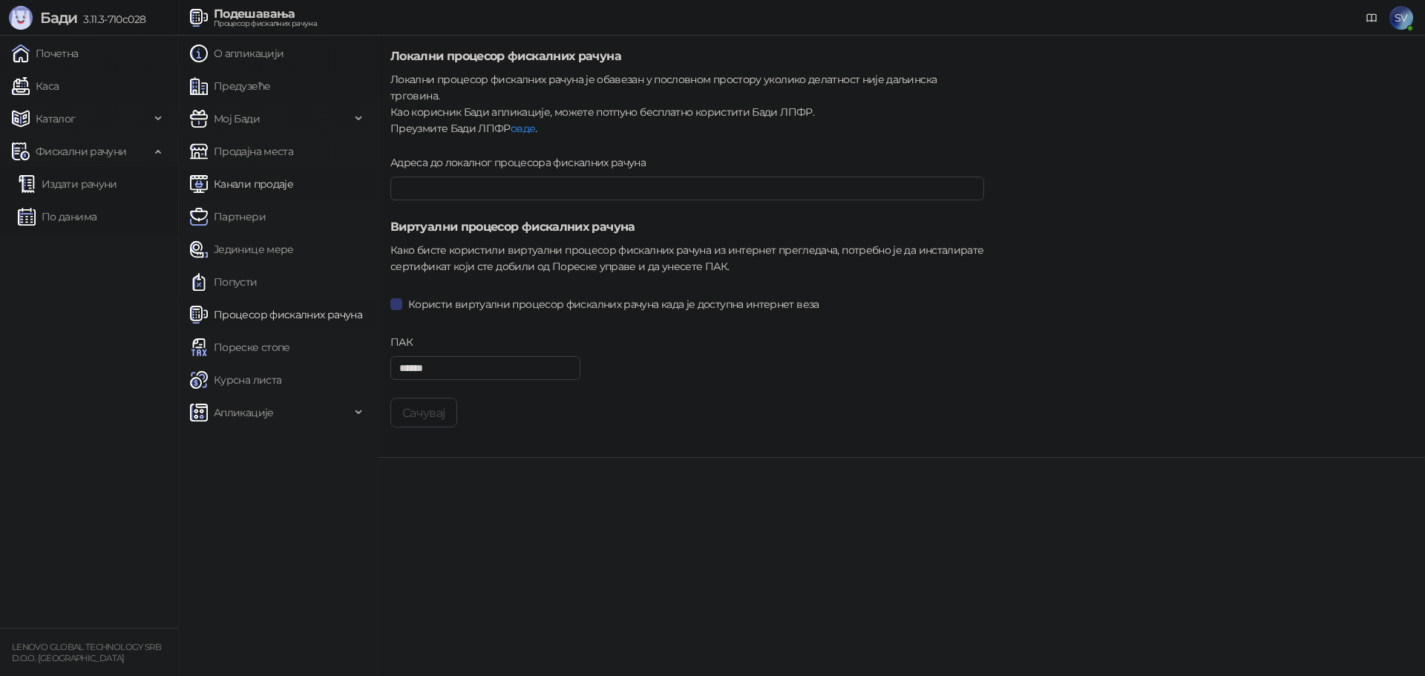
click at [234, 186] on link "Канали продаје" at bounding box center [241, 184] width 103 height 30
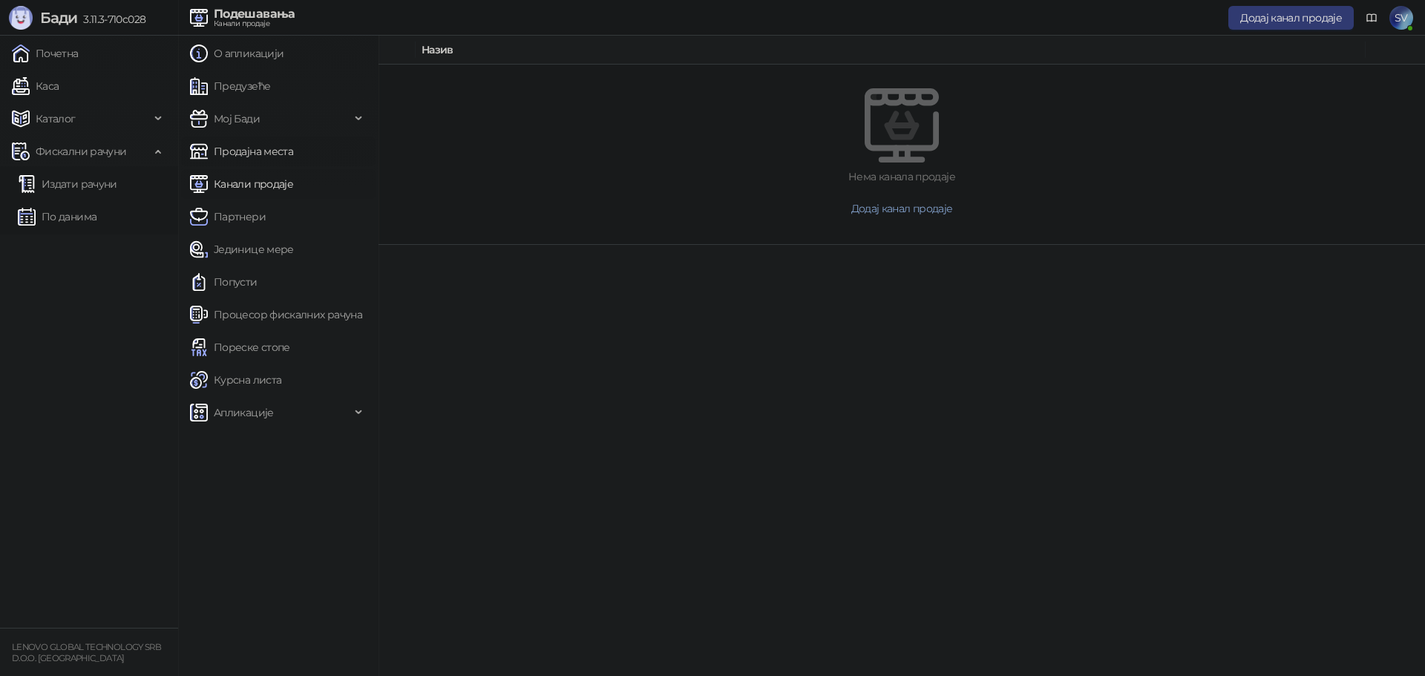
click at [235, 149] on link "Продајна места" at bounding box center [241, 152] width 103 height 30
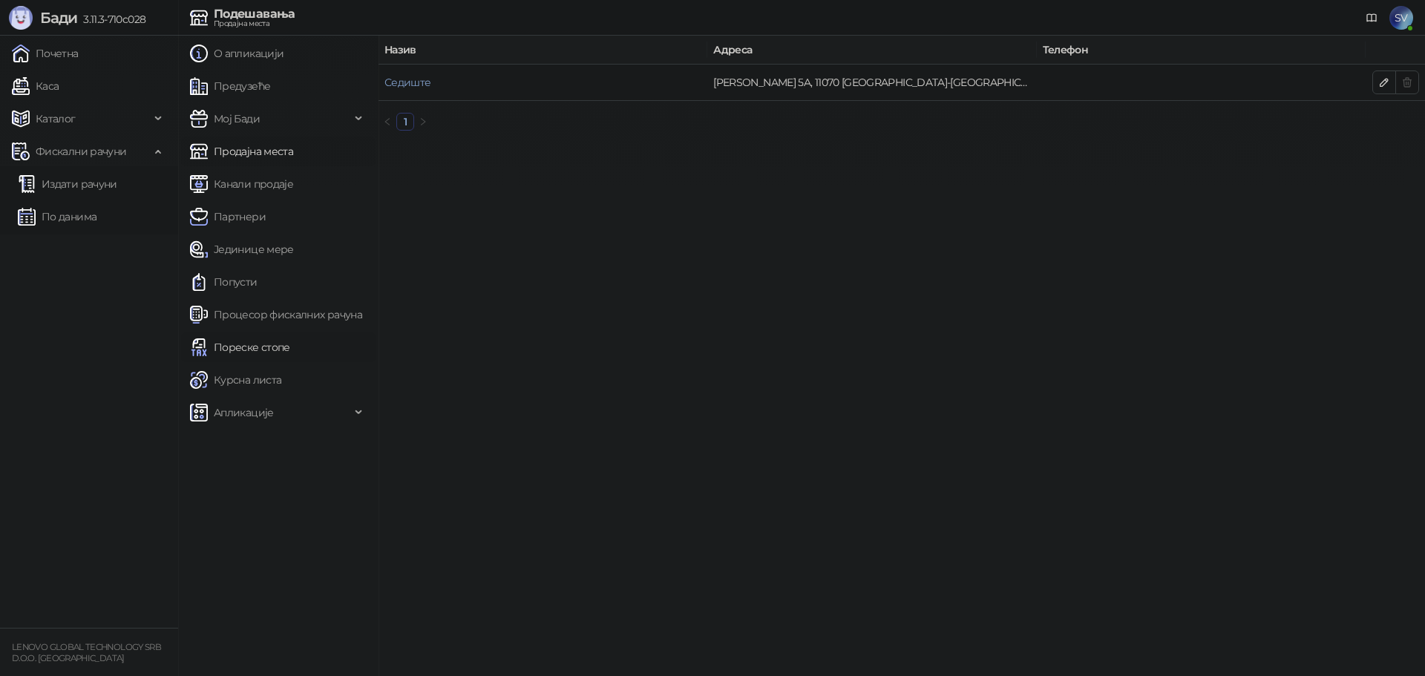
click at [234, 343] on link "Пореске стопе" at bounding box center [240, 348] width 100 height 30
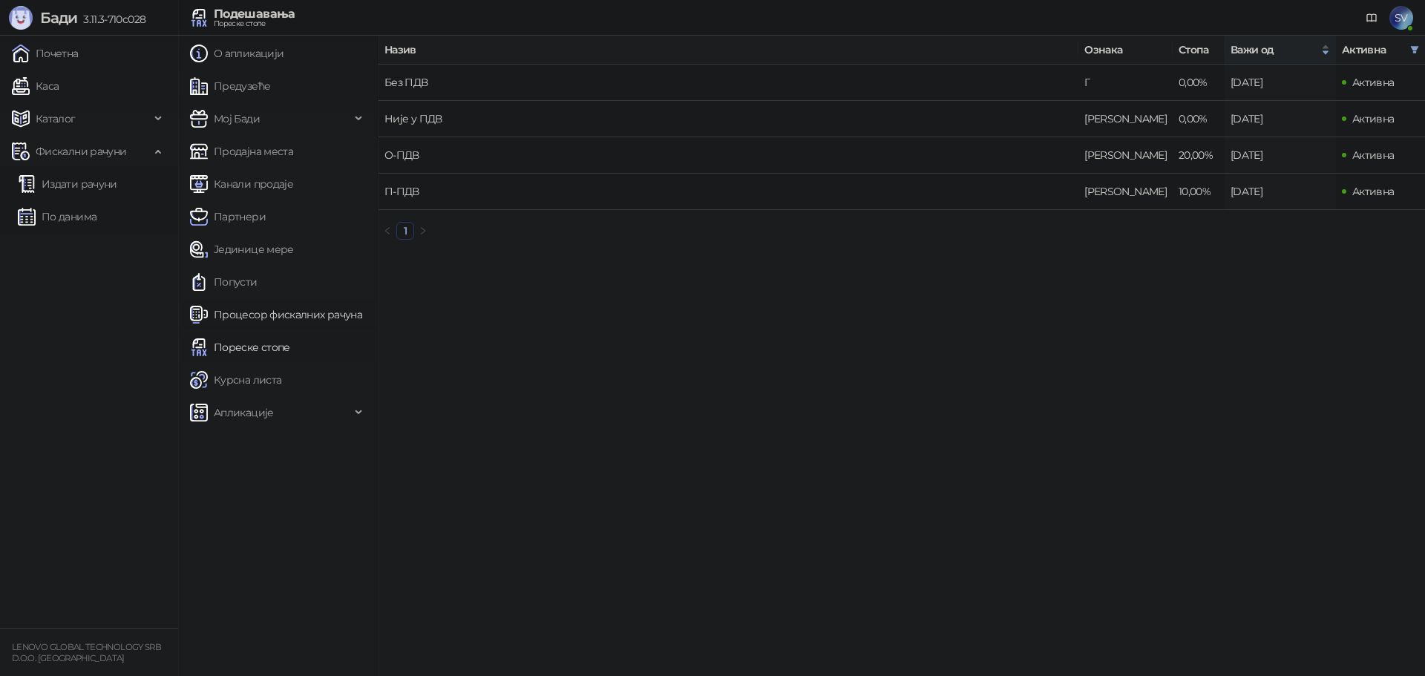
click at [245, 318] on link "Процесор фискалних рачуна" at bounding box center [276, 315] width 172 height 30
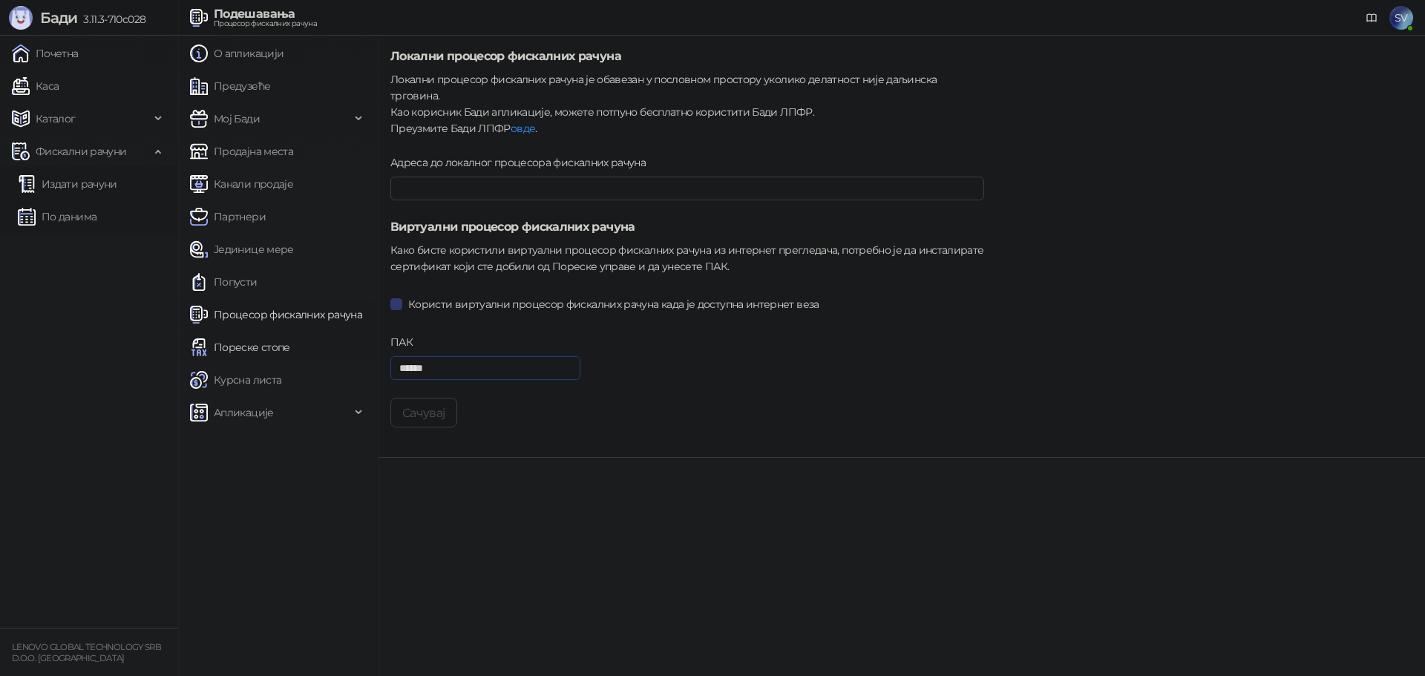
drag, startPoint x: 443, startPoint y: 359, endPoint x: 333, endPoint y: 341, distance: 111.4
click at [333, 341] on div "О апликацији Предузеће Мој [PERSON_NAME] Продајна места Канали продаје Партнери…" at bounding box center [801, 356] width 1247 height 641
click at [451, 334] on div "ПАК" at bounding box center [486, 345] width 190 height 22
click at [258, 408] on span "Апликације" at bounding box center [244, 413] width 60 height 30
click at [792, 380] on div "ПАК ******" at bounding box center [688, 366] width 606 height 64
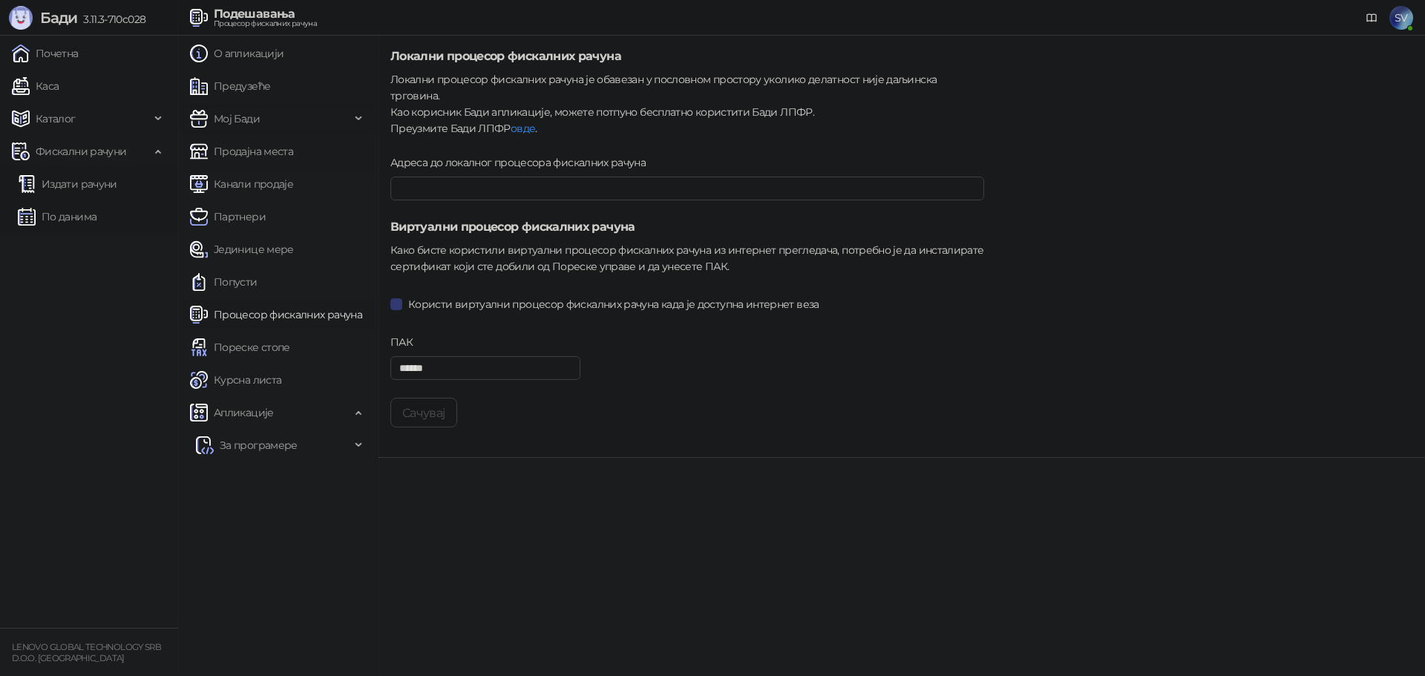
click at [258, 126] on span "Мој Бади" at bounding box center [237, 119] width 46 height 30
click at [258, 149] on link "Подешавања" at bounding box center [242, 152] width 92 height 30
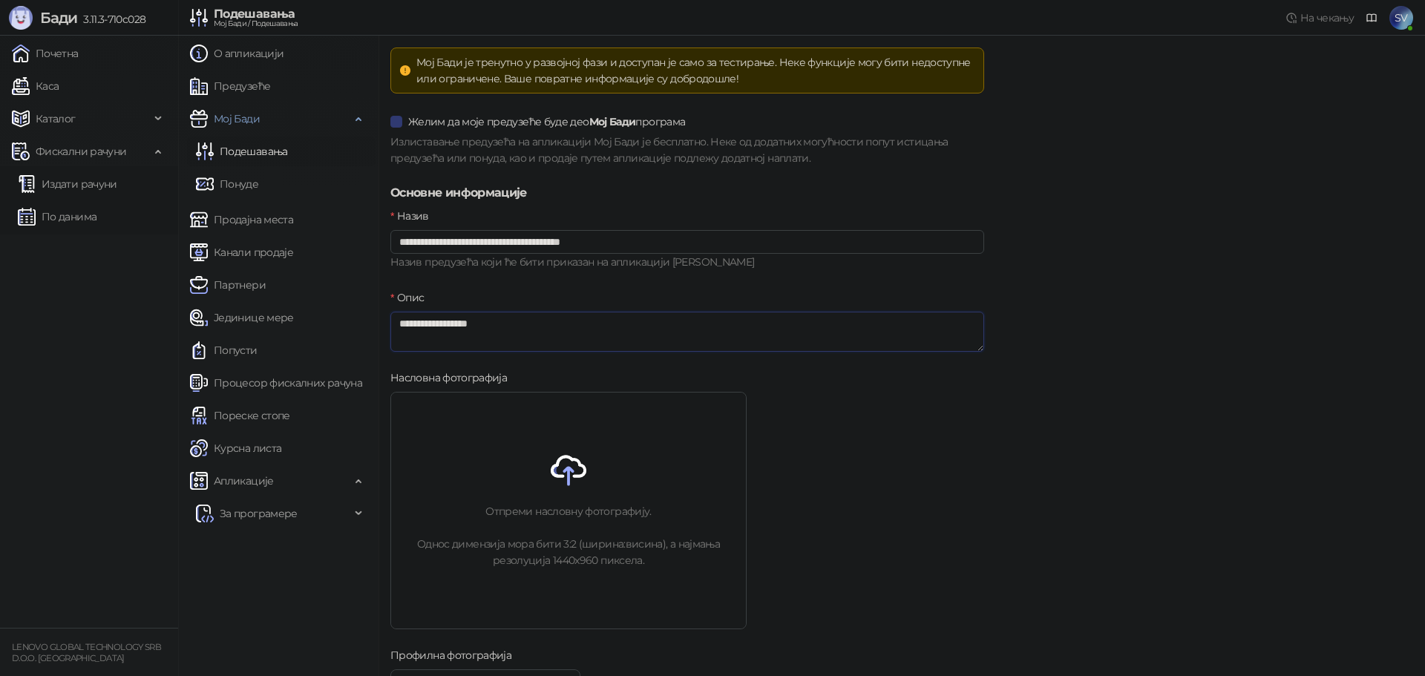
click at [496, 332] on textarea "**********" at bounding box center [688, 332] width 594 height 40
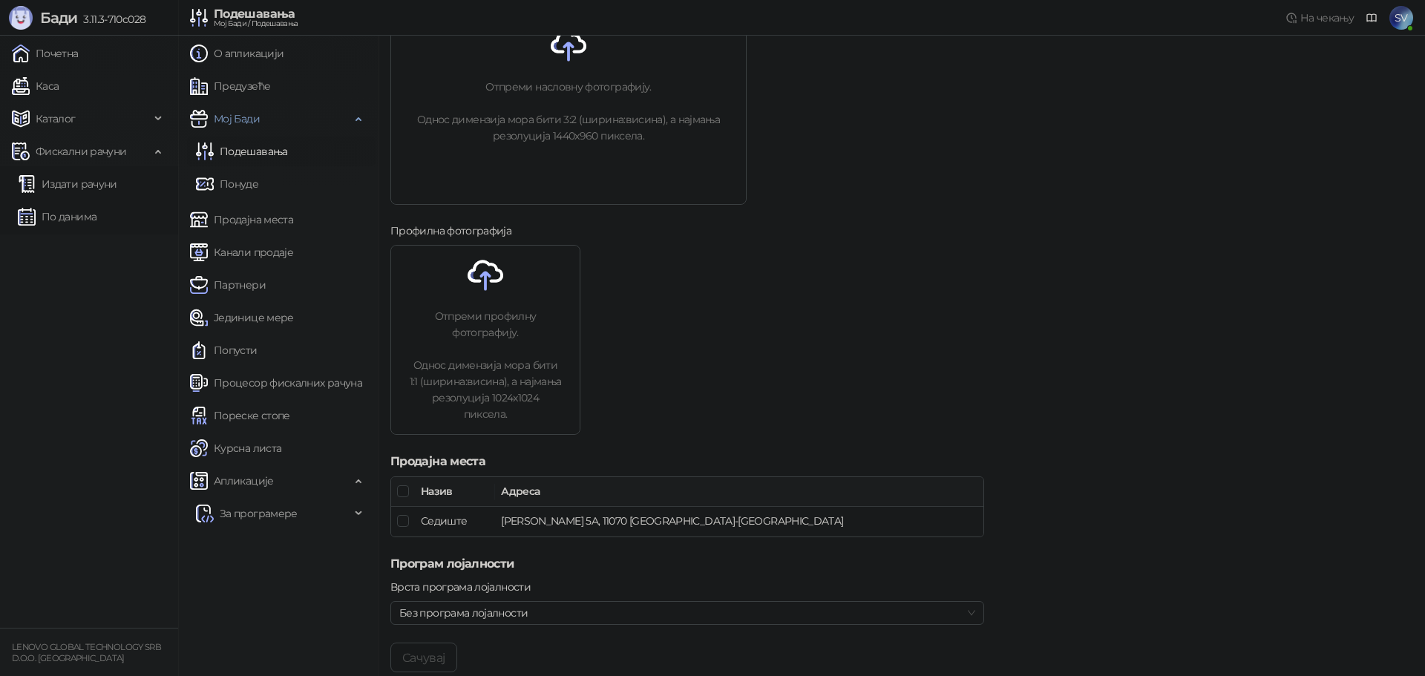
scroll to position [451, 0]
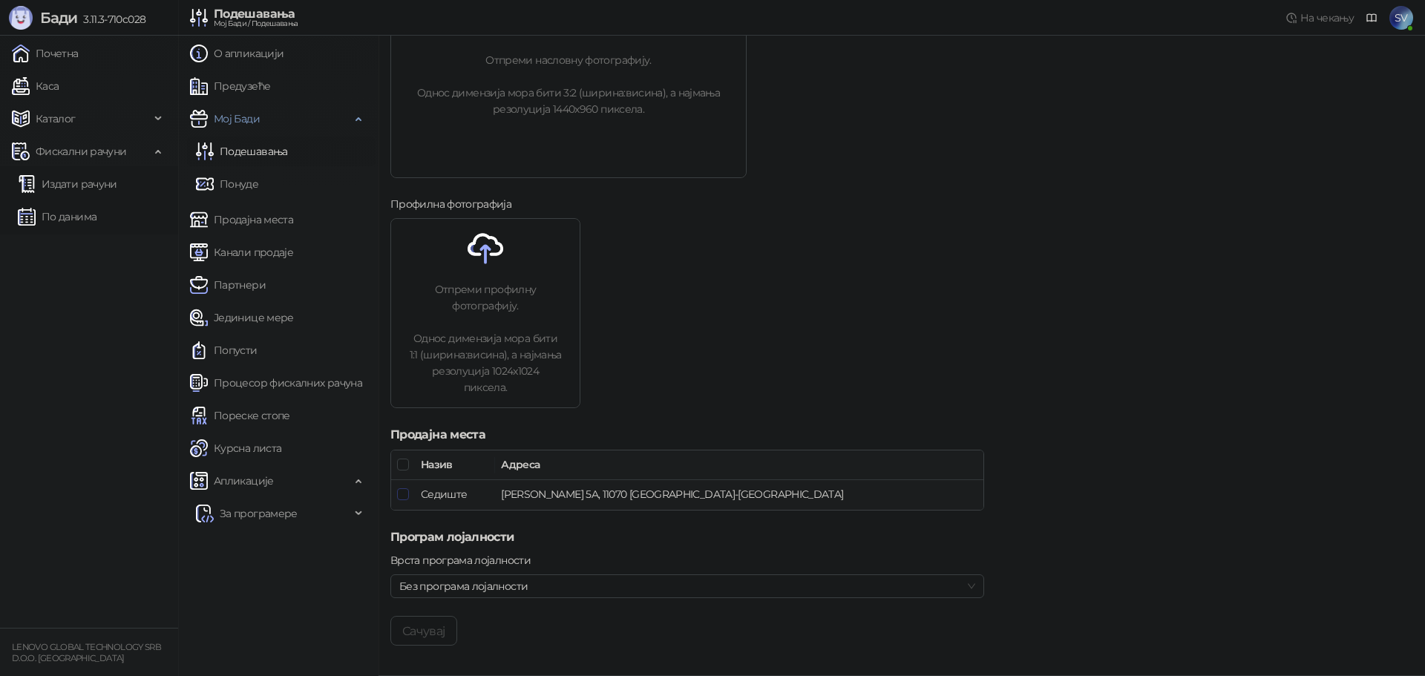
click at [408, 495] on span at bounding box center [403, 494] width 12 height 12
click at [429, 644] on button "Сачувај" at bounding box center [424, 631] width 67 height 30
click at [33, 91] on link "Каса" at bounding box center [35, 86] width 47 height 30
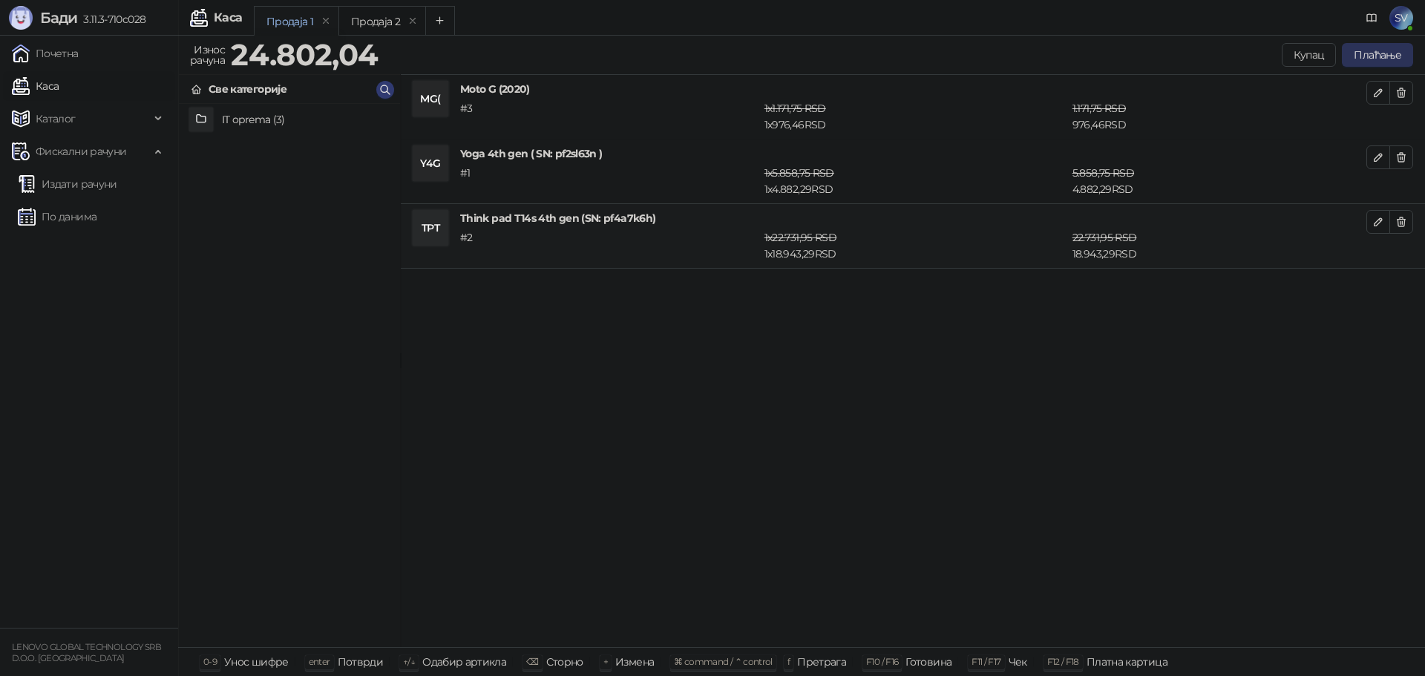
click at [1375, 53] on button "Плаћање" at bounding box center [1377, 55] width 71 height 24
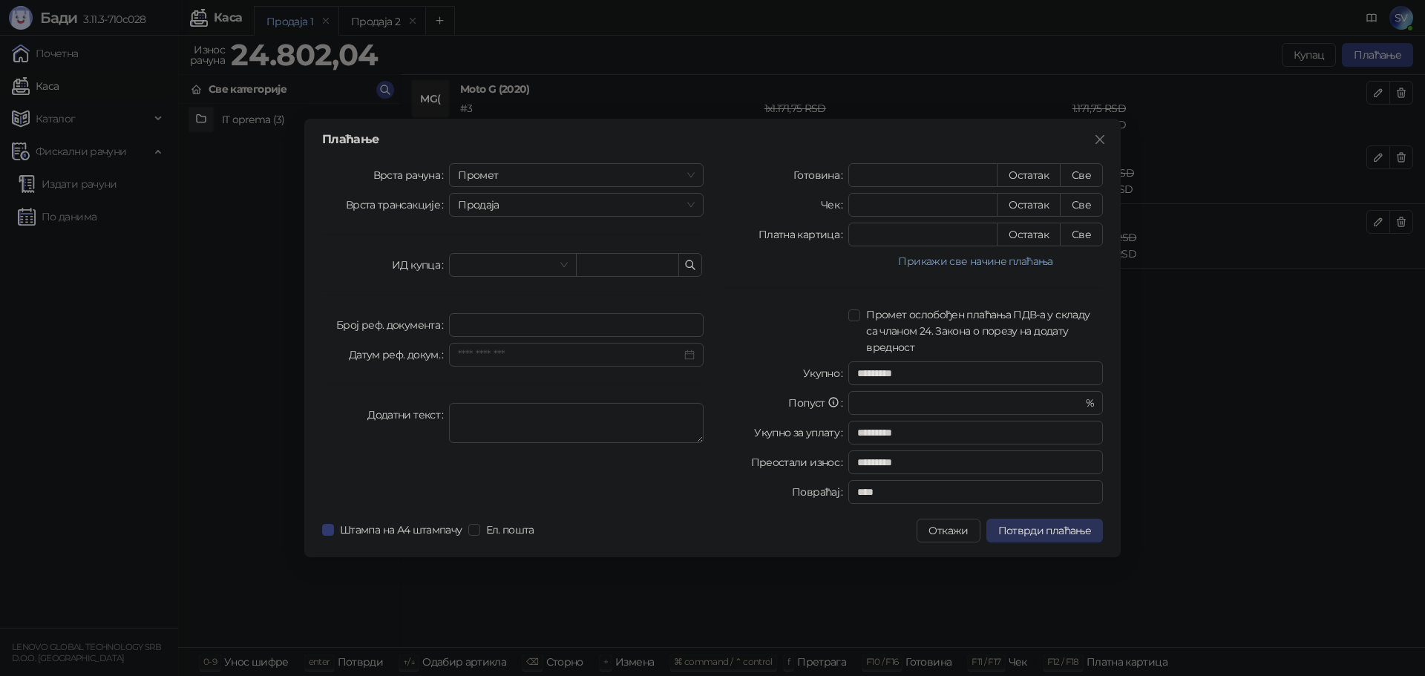
click at [1053, 530] on span "Потврди плаћање" at bounding box center [1045, 530] width 93 height 13
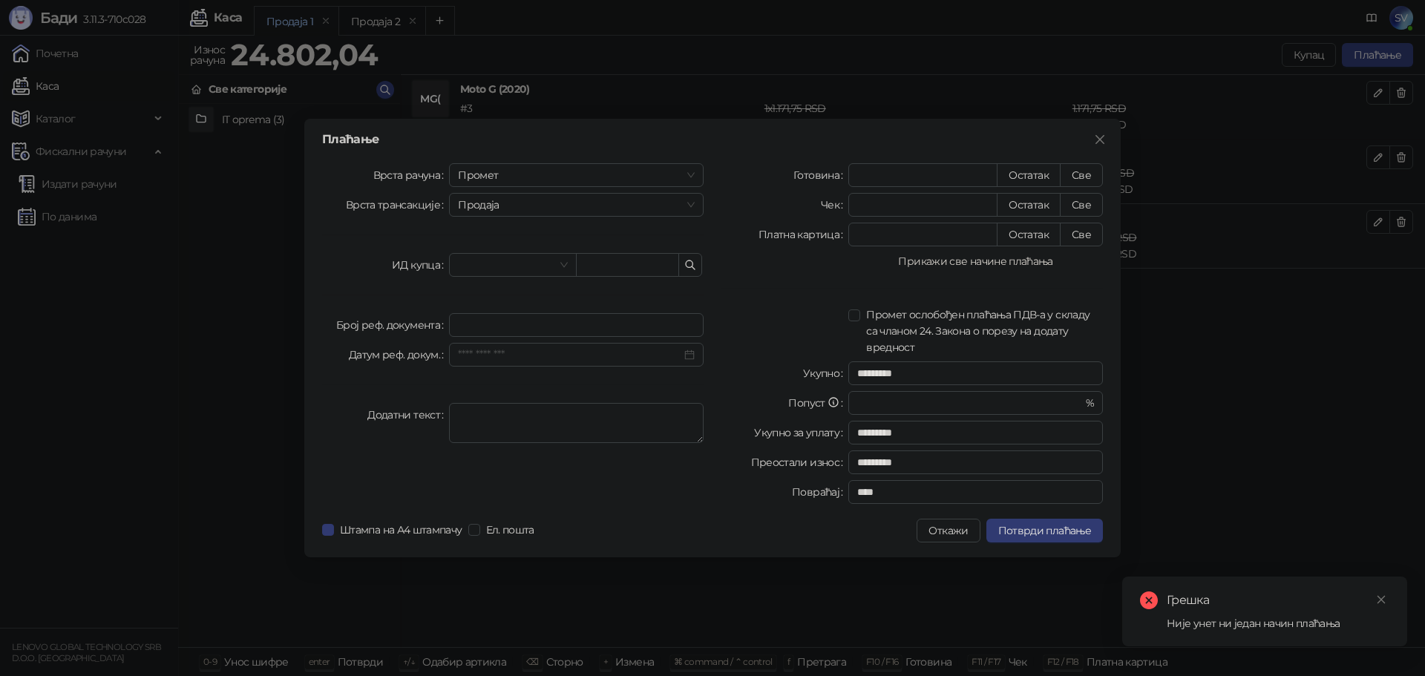
click at [972, 266] on button "Прикажи све начине плаћања" at bounding box center [976, 261] width 255 height 18
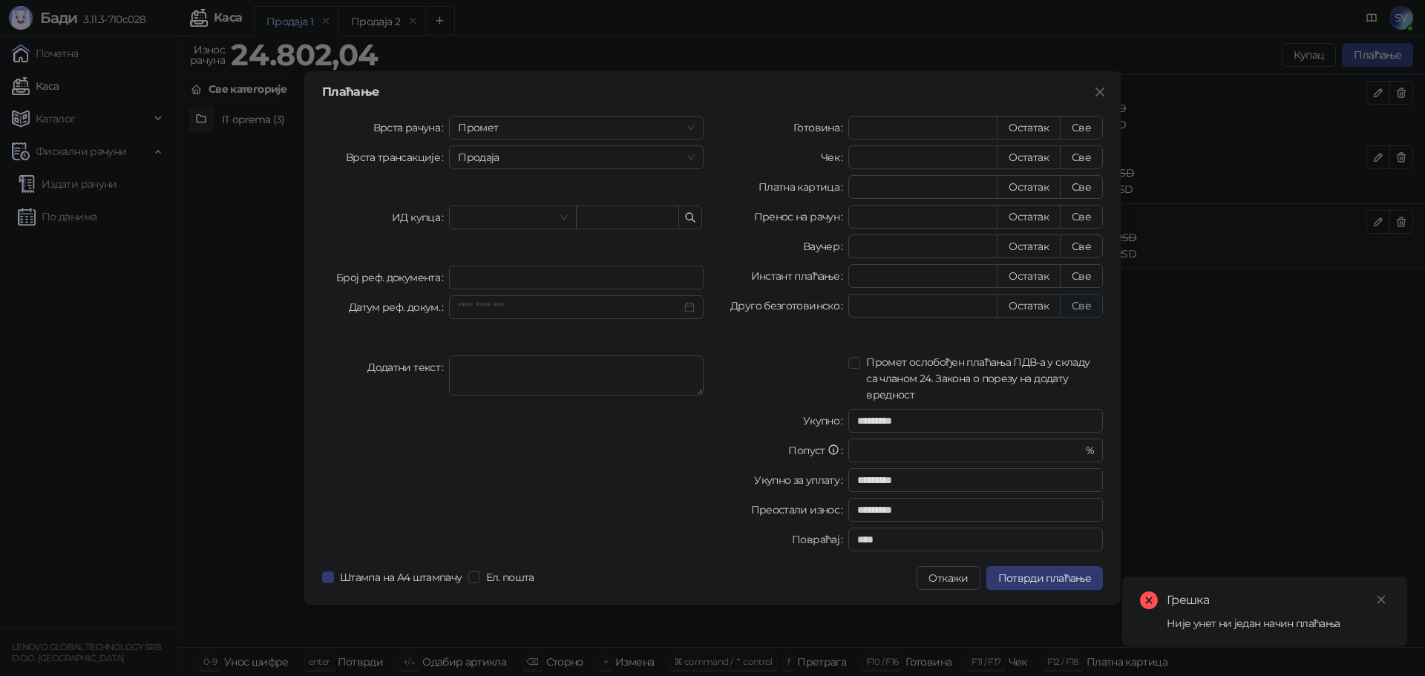
click at [1078, 306] on button "Све" at bounding box center [1081, 306] width 43 height 24
type input "********"
type input "****"
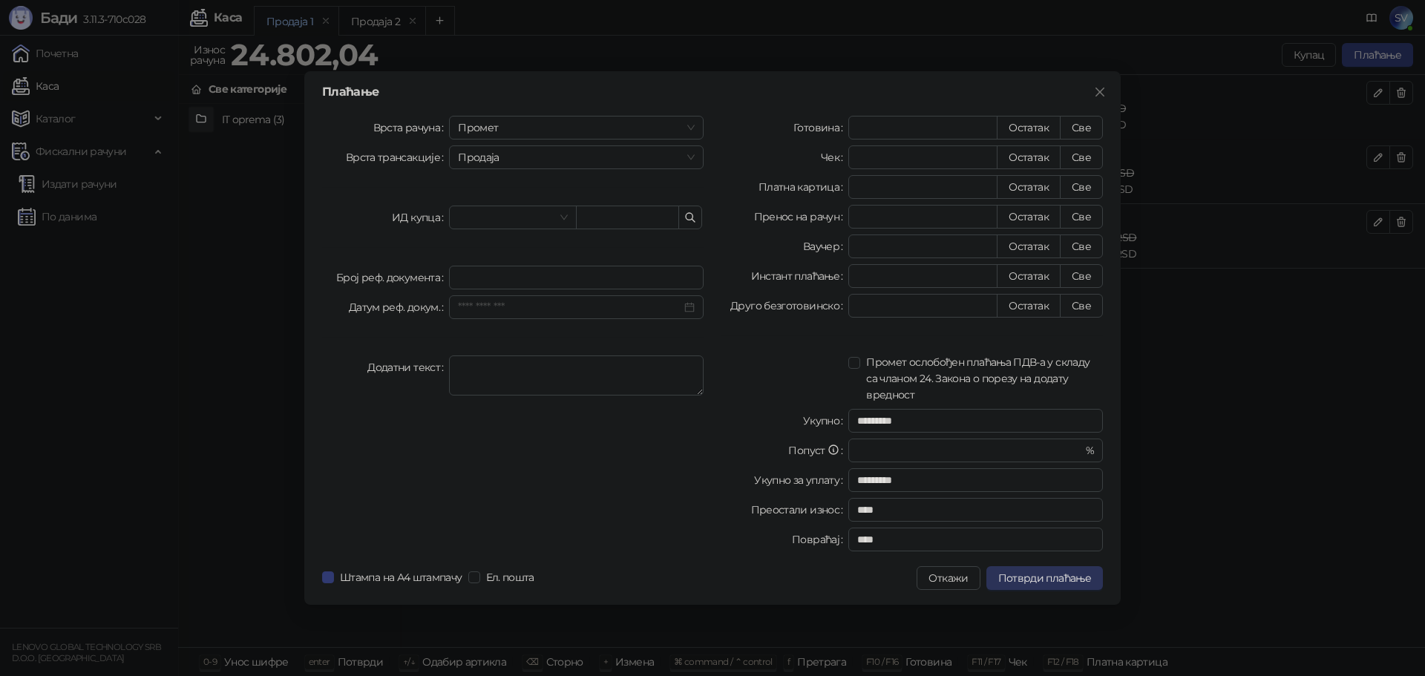
click at [1057, 586] on button "Потврди плаћање" at bounding box center [1045, 578] width 117 height 24
click at [620, 82] on div "Плаћање Врста рачуна Промет Врста трансакције Продаја ИД купца Број реф. докуме…" at bounding box center [712, 338] width 817 height 534
click at [681, 46] on div "Плаћање Врста рачуна Промет Врста трансакције Продаја ИД купца Број реф. докуме…" at bounding box center [712, 338] width 1425 height 676
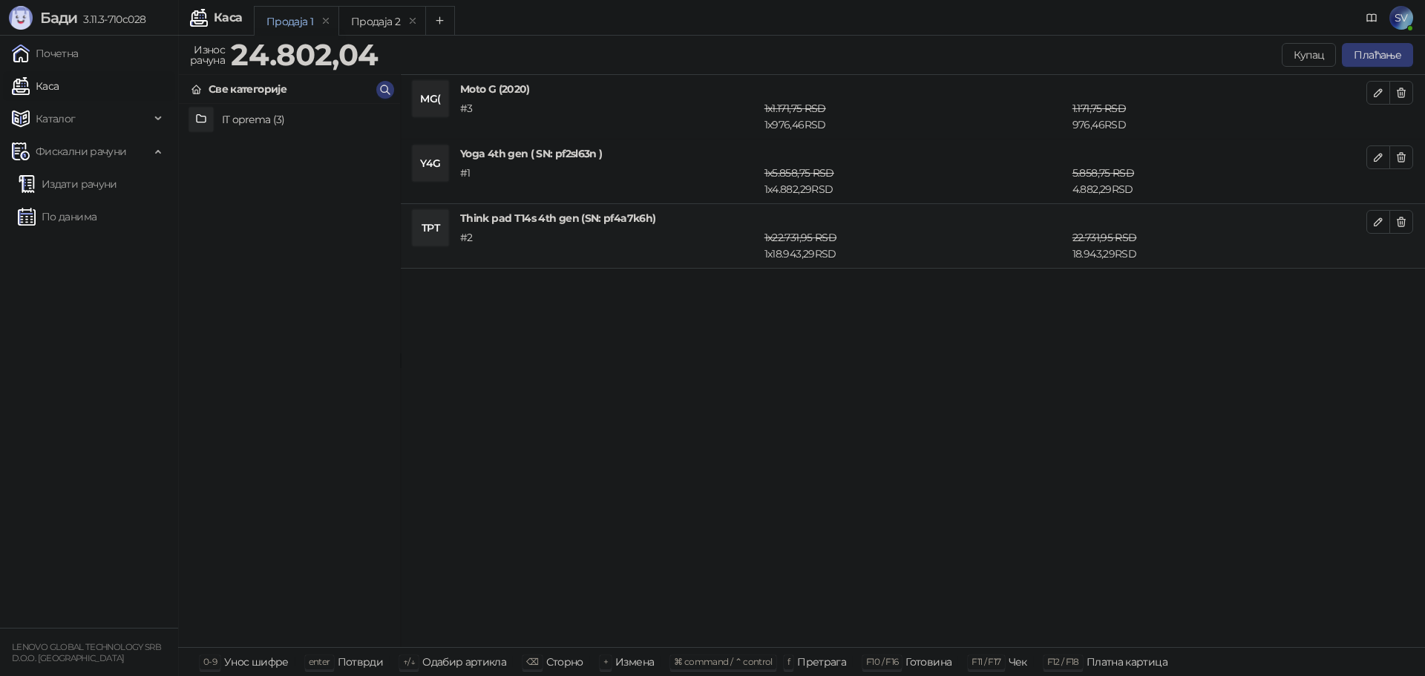
click at [1400, 19] on span "SV" at bounding box center [1402, 18] width 24 height 24
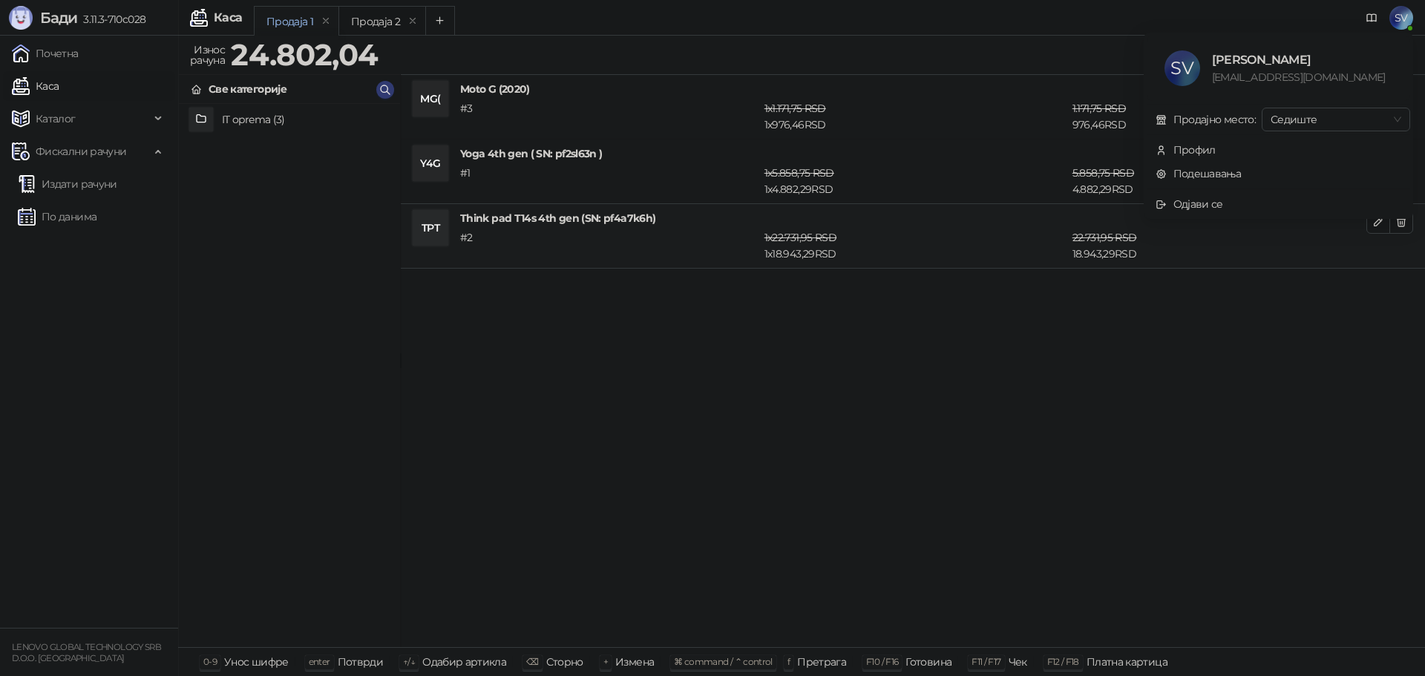
click at [1255, 278] on div "MG( Moto G (2020) # 3 1 x 1.171,75 RSD 1 x 976,46 RSD 1.171,75 RSD 976,46 RSD Y…" at bounding box center [913, 361] width 1025 height 573
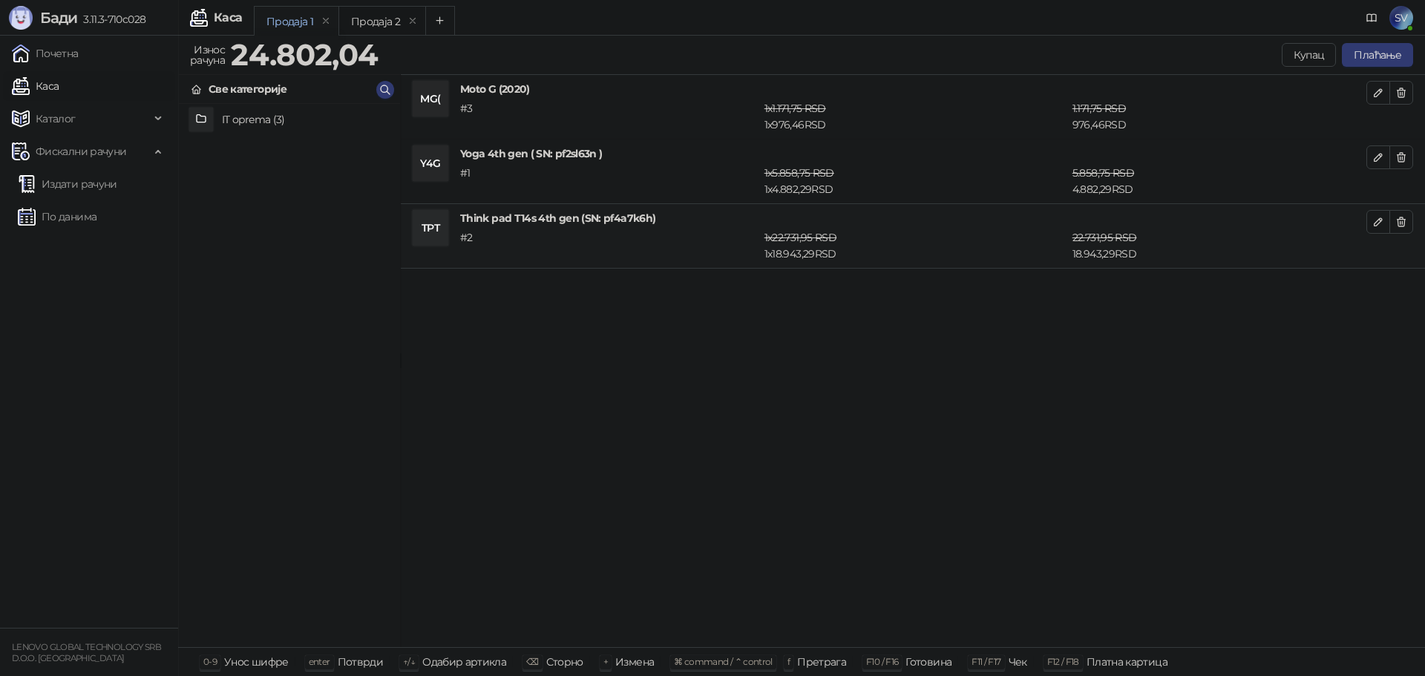
drag, startPoint x: 1378, startPoint y: 53, endPoint x: 996, endPoint y: 421, distance: 530.8
click at [996, 421] on div "Износ рачуна 24.802,04 Купац Плаћање Све категорије IT oprema (3) MG( Moto G (2…" at bounding box center [801, 341] width 1247 height 602
click at [1365, 49] on button "Плаћање" at bounding box center [1377, 55] width 71 height 24
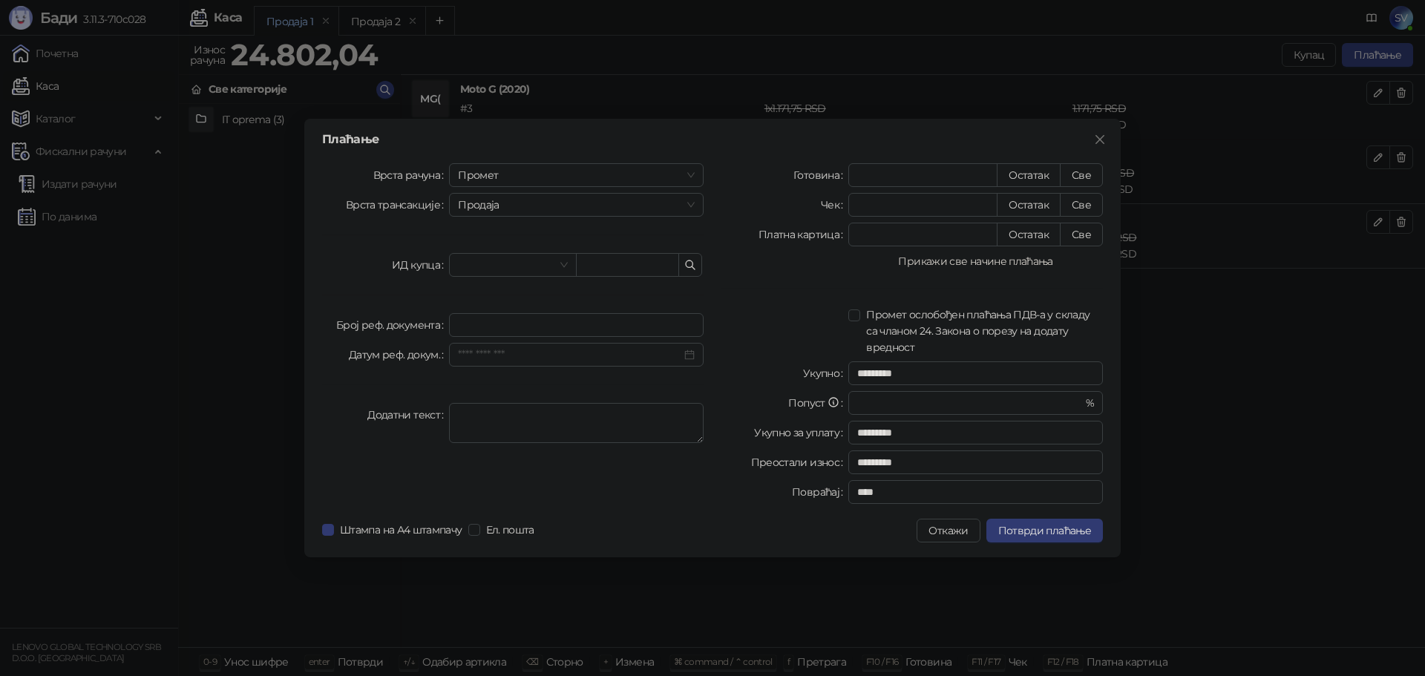
click at [1046, 267] on button "Прикажи све начине плаћања" at bounding box center [976, 261] width 255 height 18
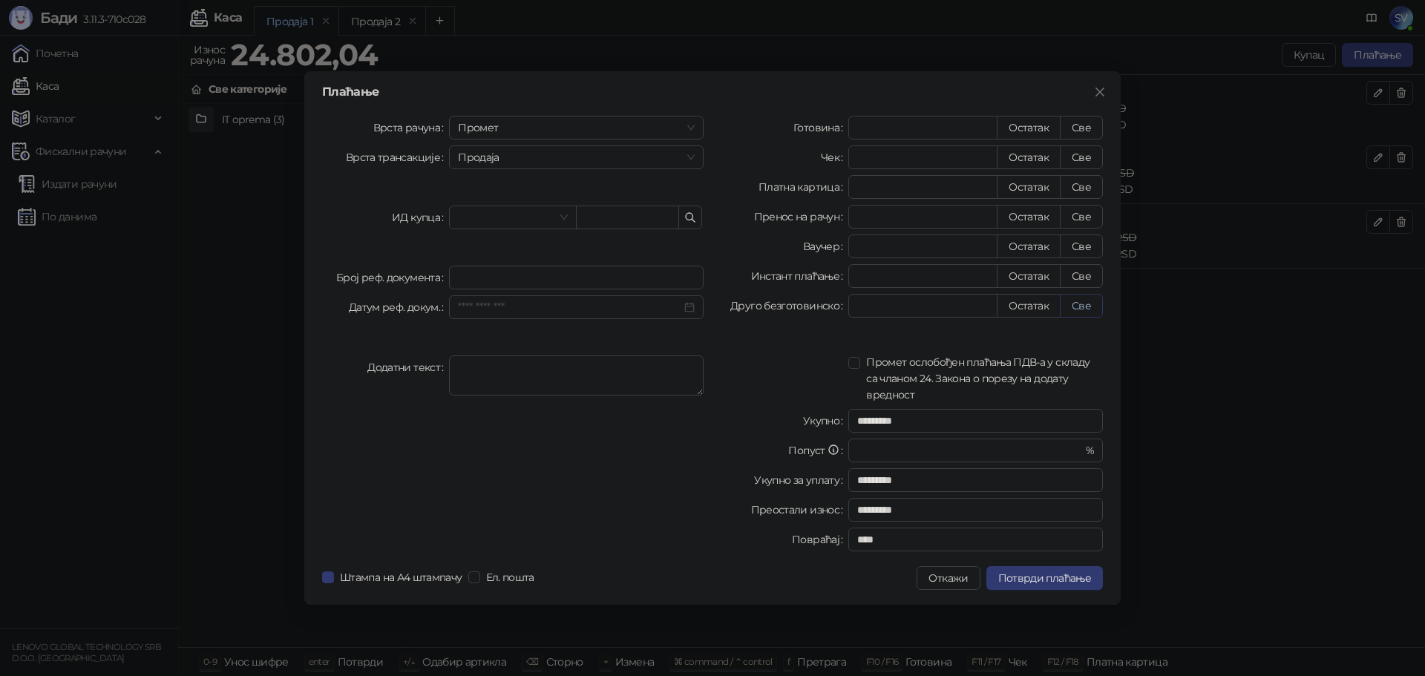
click at [1082, 300] on button "Све" at bounding box center [1081, 306] width 43 height 24
type input "********"
type input "****"
click at [1065, 572] on span "Потврди плаћање" at bounding box center [1045, 578] width 93 height 13
